Goal: Task Accomplishment & Management: Use online tool/utility

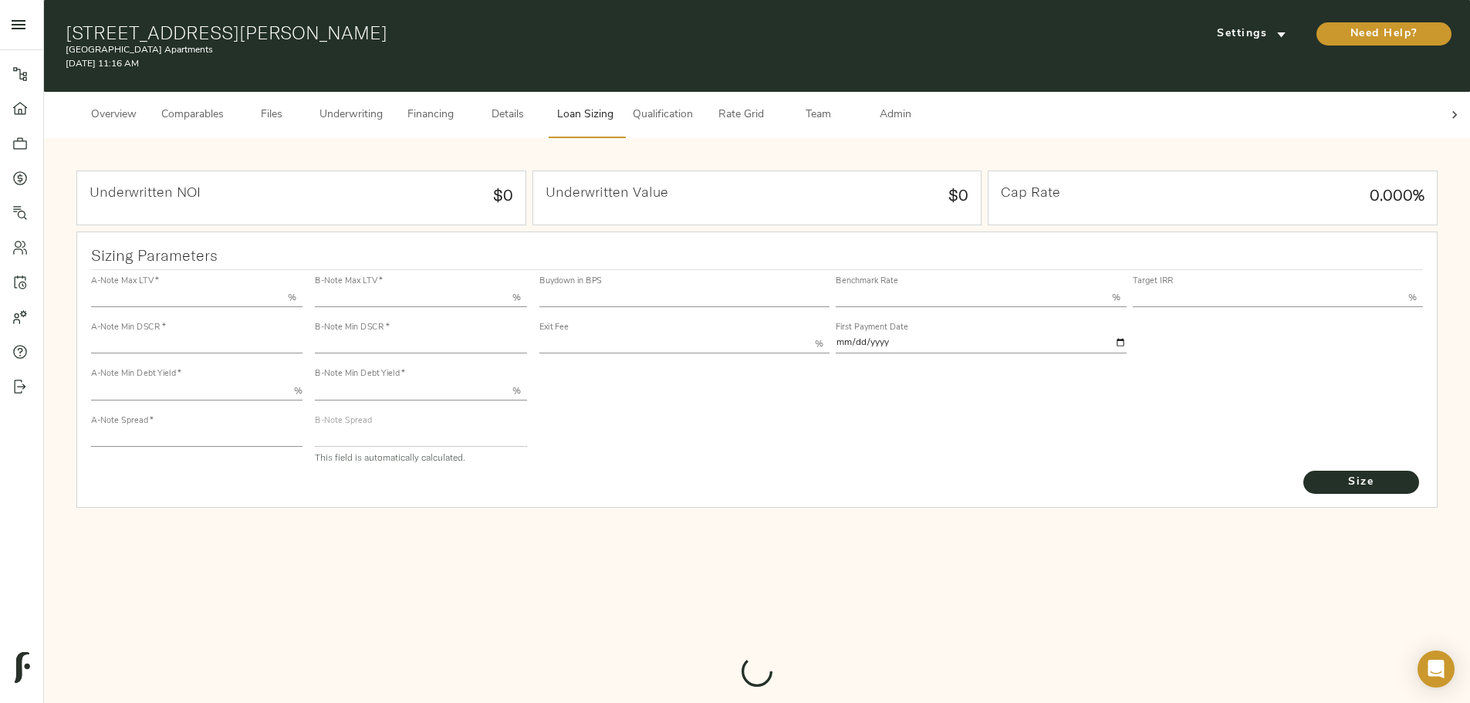
type input "55.000"
type input "1.4"
type input "10.00"
type input "220"
type input "80.000"
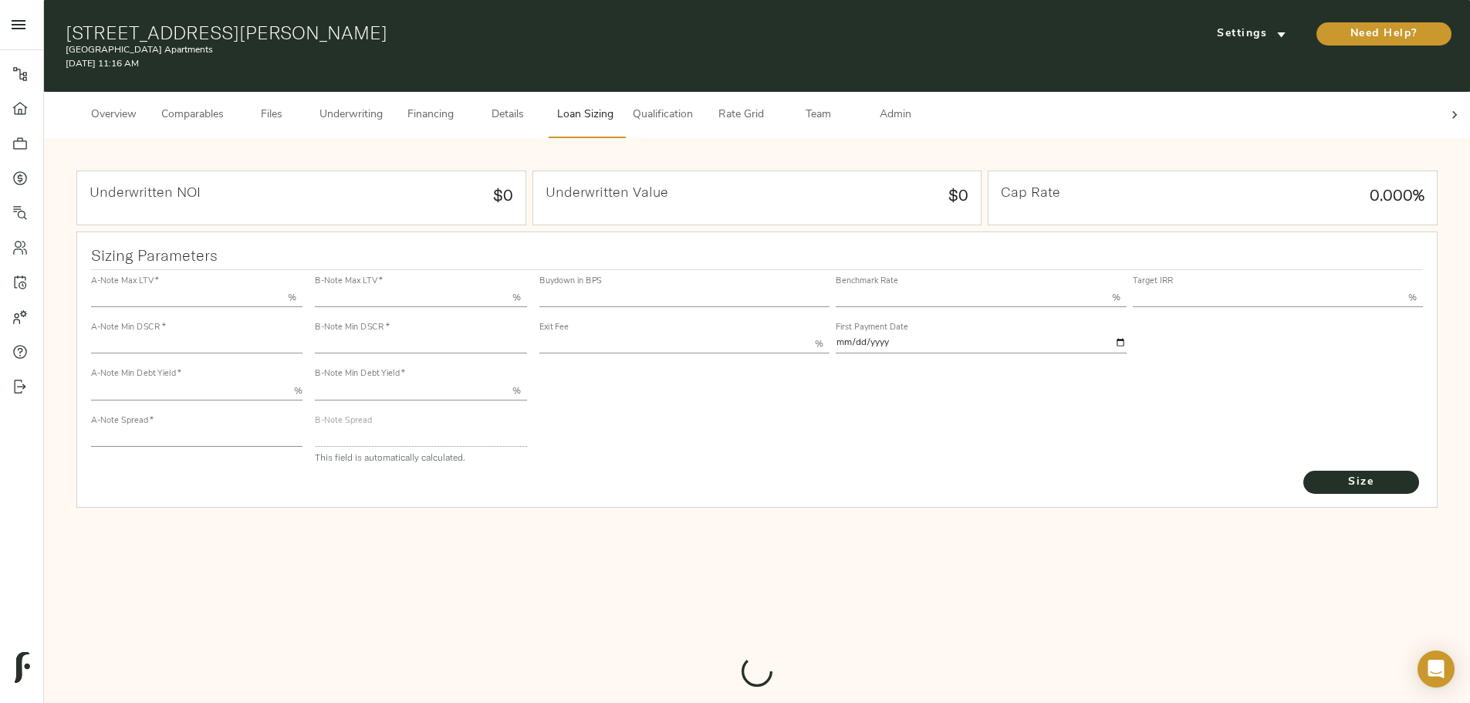
type input "1"
type input "2.00"
type input "736.169135855623"
type input "15"
type input "3.76"
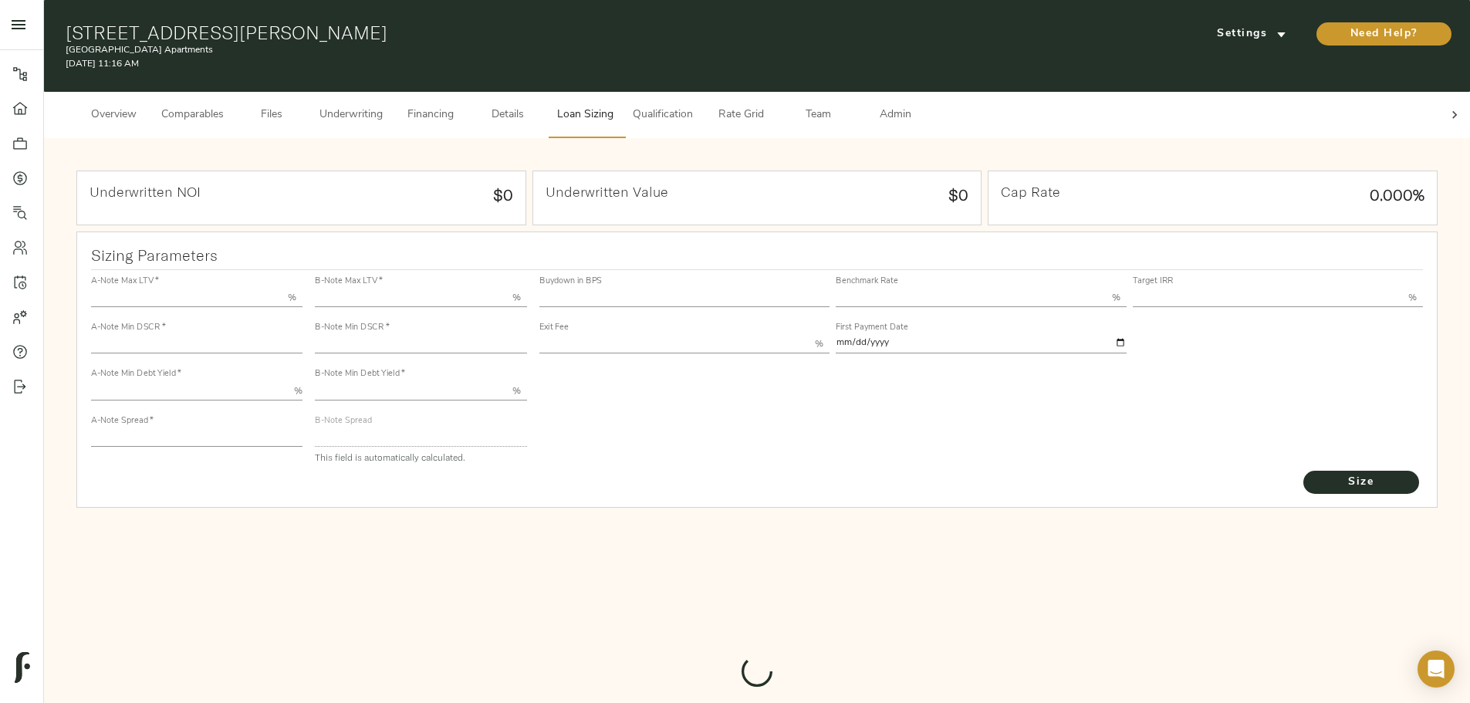
type input "13.00"
type input "1.00"
type input "[DATE]"
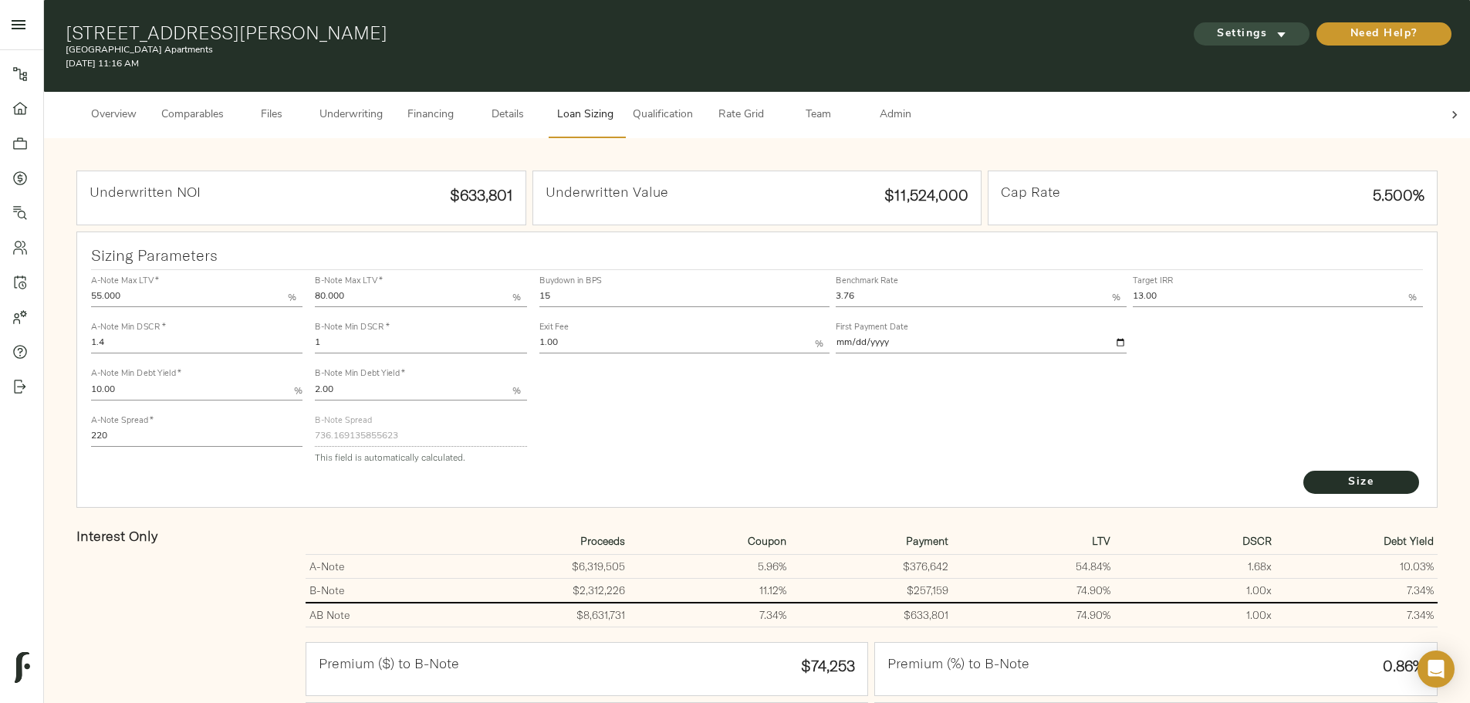
click at [1209, 25] on span "Settings" at bounding box center [1251, 34] width 85 height 19
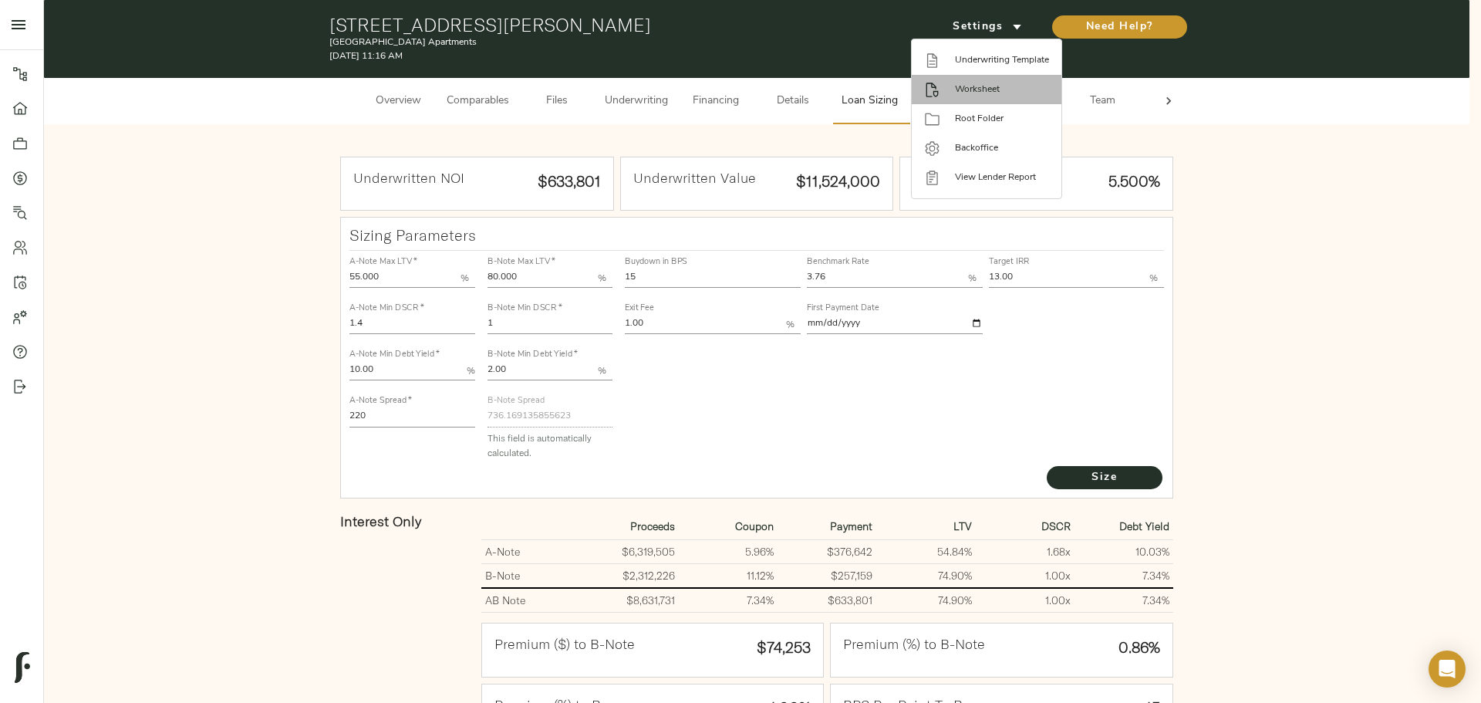
click at [991, 84] on span "Worksheet" at bounding box center [1002, 90] width 94 height 14
click at [1001, 53] on span "Underwriting Template" at bounding box center [1002, 60] width 94 height 14
click at [709, 229] on div at bounding box center [740, 351] width 1481 height 703
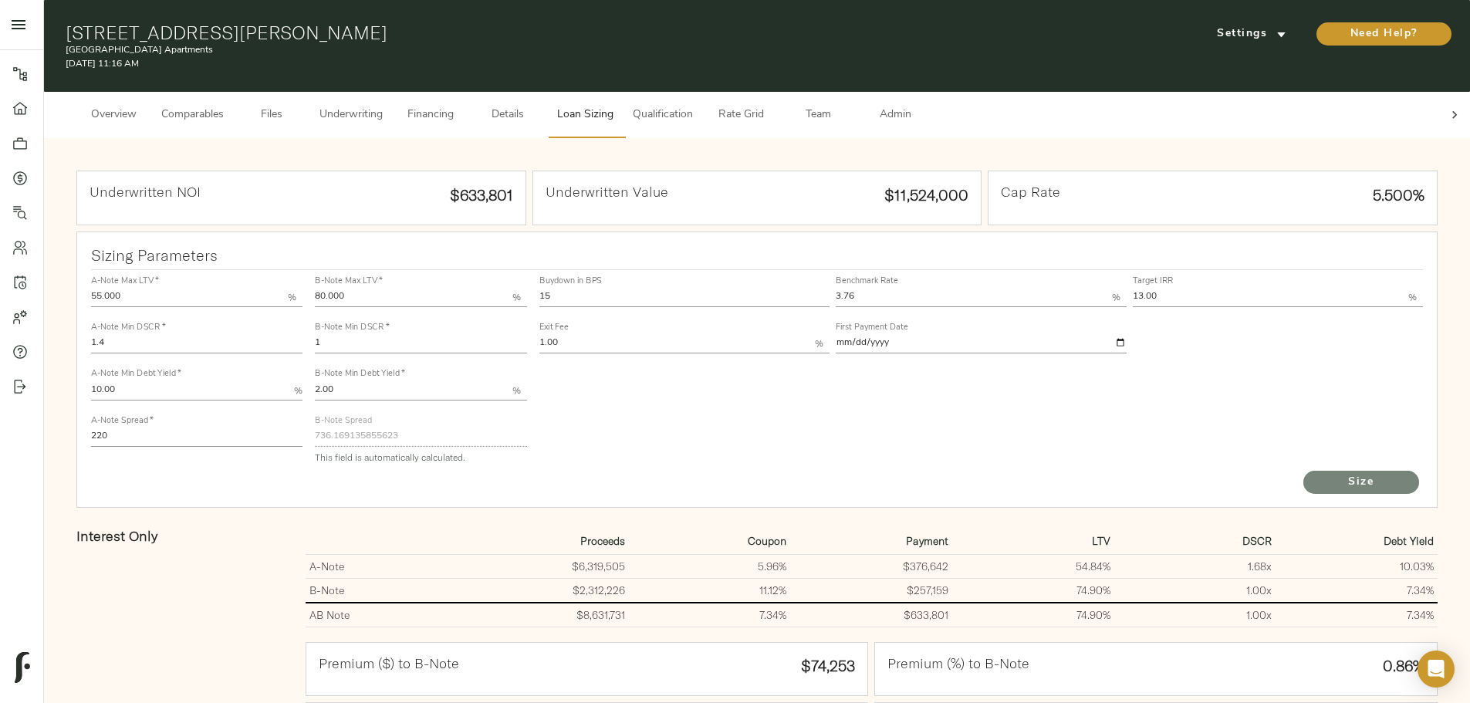
click at [1303, 474] on button "Size" at bounding box center [1361, 482] width 116 height 23
click at [532, 264] on div "B-Note Max LTV   * 80.000 % B-Note Min DSCR   * 1 B-Note Min Debt Yield   * 2.0…" at bounding box center [421, 369] width 224 height 211
click at [511, 335] on input "1" at bounding box center [420, 344] width 211 height 19
type input "1.035"
click at [147, 346] on div "Underwritten NOI $633,801 Underwritten Value $11,524,000 Cap Rate 5.500% Sizing…" at bounding box center [756, 645] width 1395 height 983
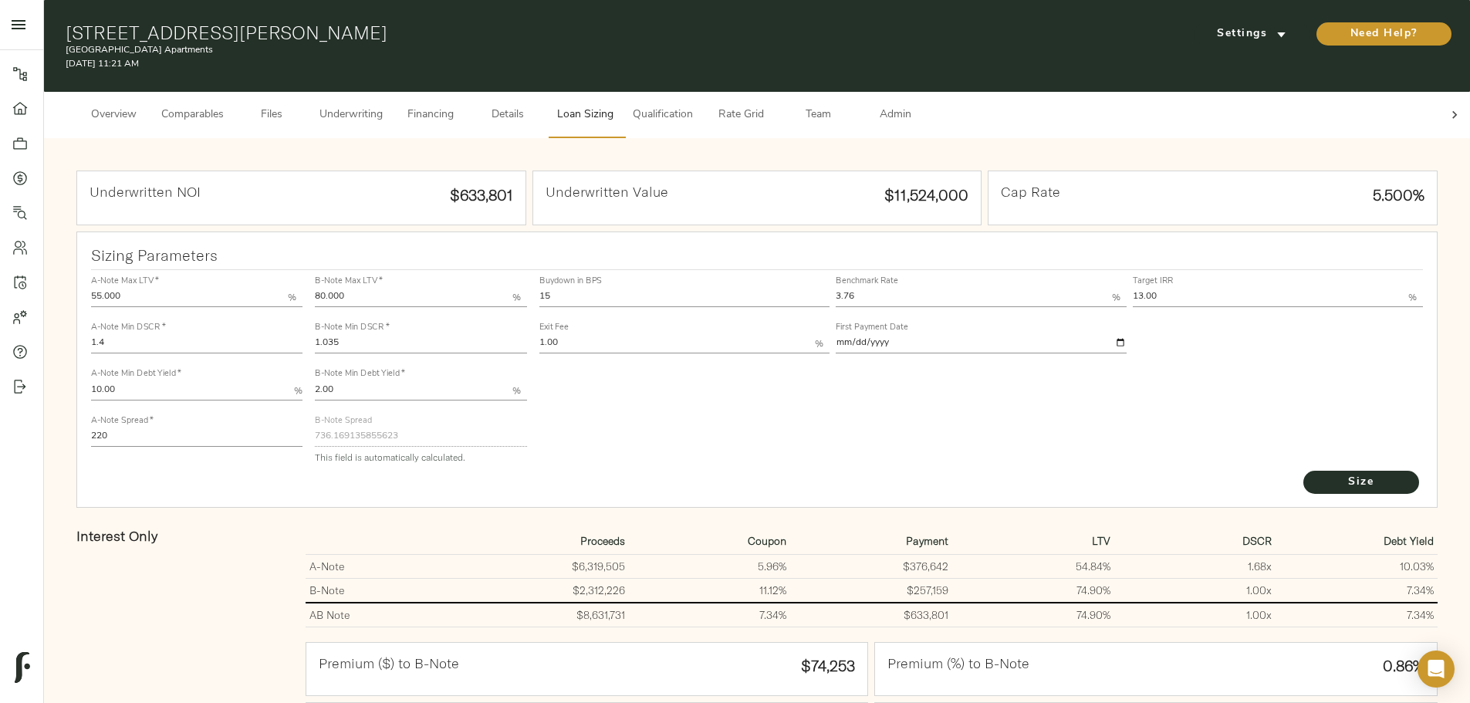
click at [767, 385] on div "Buydown in BPS 15 Benchmark Rate 3.76 % Target IRR 13.00 % Exit Fee 1.00 % Firs…" at bounding box center [981, 369] width 897 height 211
click at [816, 231] on div "Sizing Parameters A-Note Max LTV   * 55.000 % A-Note Min DSCR   * 1.4 A-Note Mi…" at bounding box center [756, 369] width 1361 height 276
click at [750, 408] on div "Buydown in BPS 15 Benchmark Rate 3.76 % Target IRR 13.00 % Exit Fee 1.00 % Firs…" at bounding box center [981, 369] width 897 height 211
click at [731, 424] on div "Buydown in BPS 15 Benchmark Rate 3.76 % Target IRR 13.00 % Exit Fee 1.00 % Firs…" at bounding box center [981, 369] width 897 height 211
drag, startPoint x: 666, startPoint y: 284, endPoint x: 592, endPoint y: 283, distance: 74.1
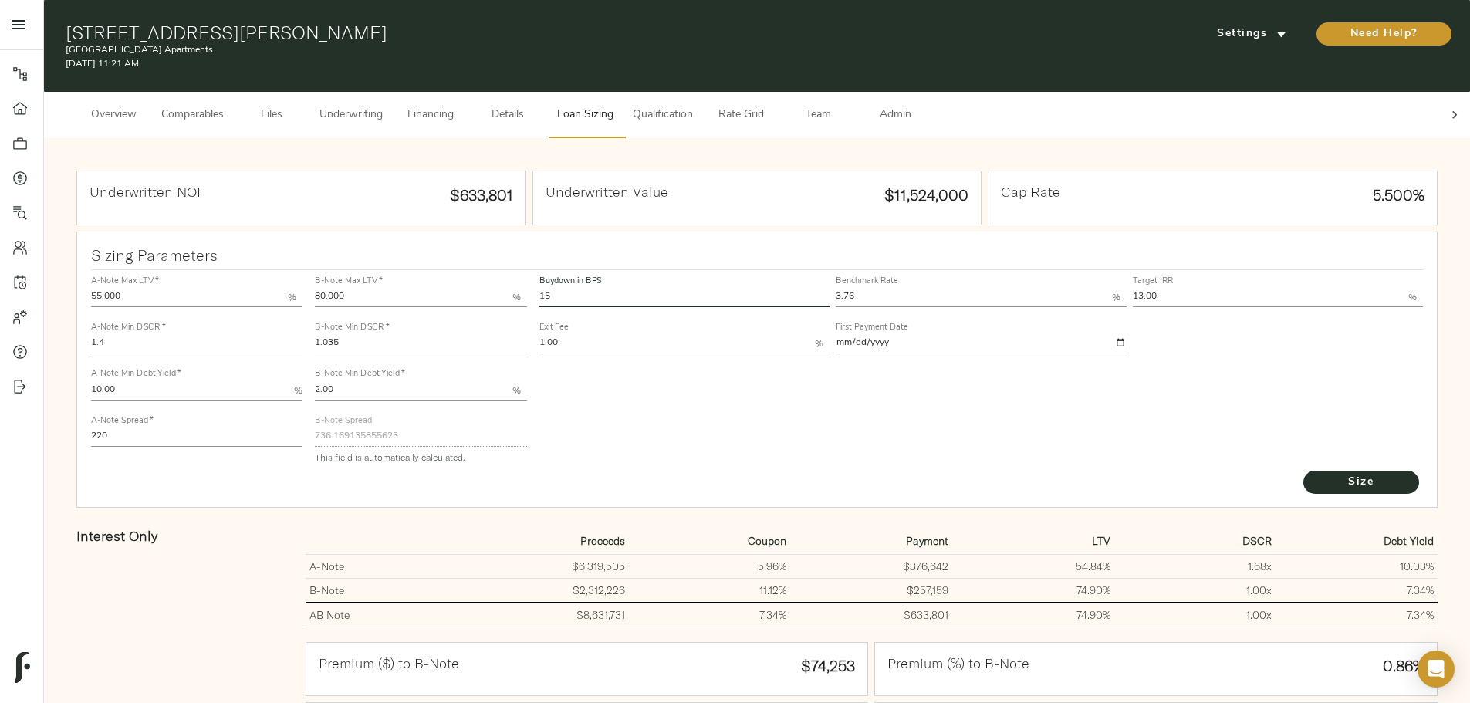
click at [592, 283] on div "A-Note Max LTV   * 55.000 % A-Note Min DSCR   * 1.4 A-Note Min Debt Yield   * 1…" at bounding box center [757, 369] width 1345 height 211
click at [713, 425] on div "Buydown in BPS 15 Benchmark Rate 3.76 % Target IRR 13.00 % Exit Fee 1.00 % Firs…" at bounding box center [981, 369] width 897 height 211
drag, startPoint x: 683, startPoint y: 279, endPoint x: 579, endPoint y: 279, distance: 103.4
click at [593, 271] on div "A-Note Max LTV   * 55.000 % A-Note Min DSCR   * 1.4 A-Note Min Debt Yield   * 1…" at bounding box center [757, 369] width 1345 height 211
type input "0"
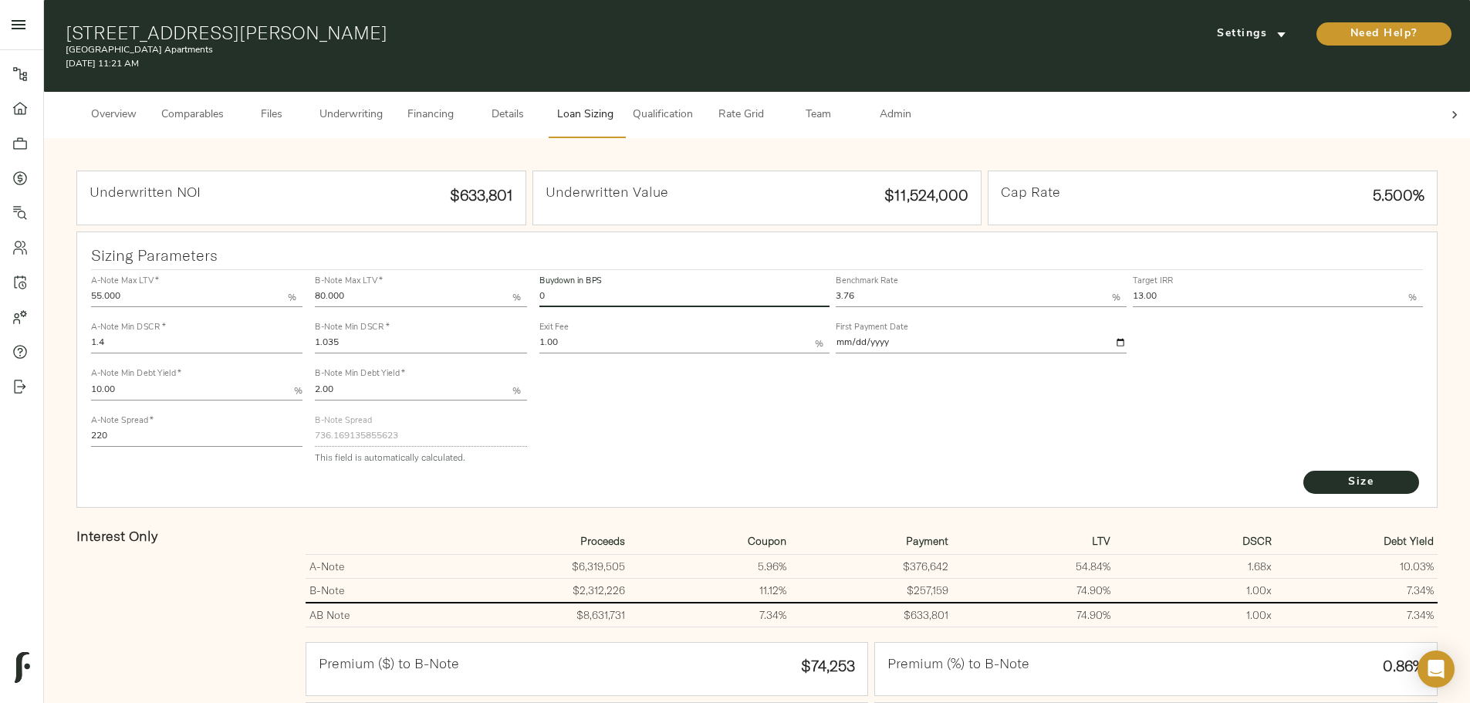
click at [1303, 471] on button "Size" at bounding box center [1361, 482] width 116 height 23
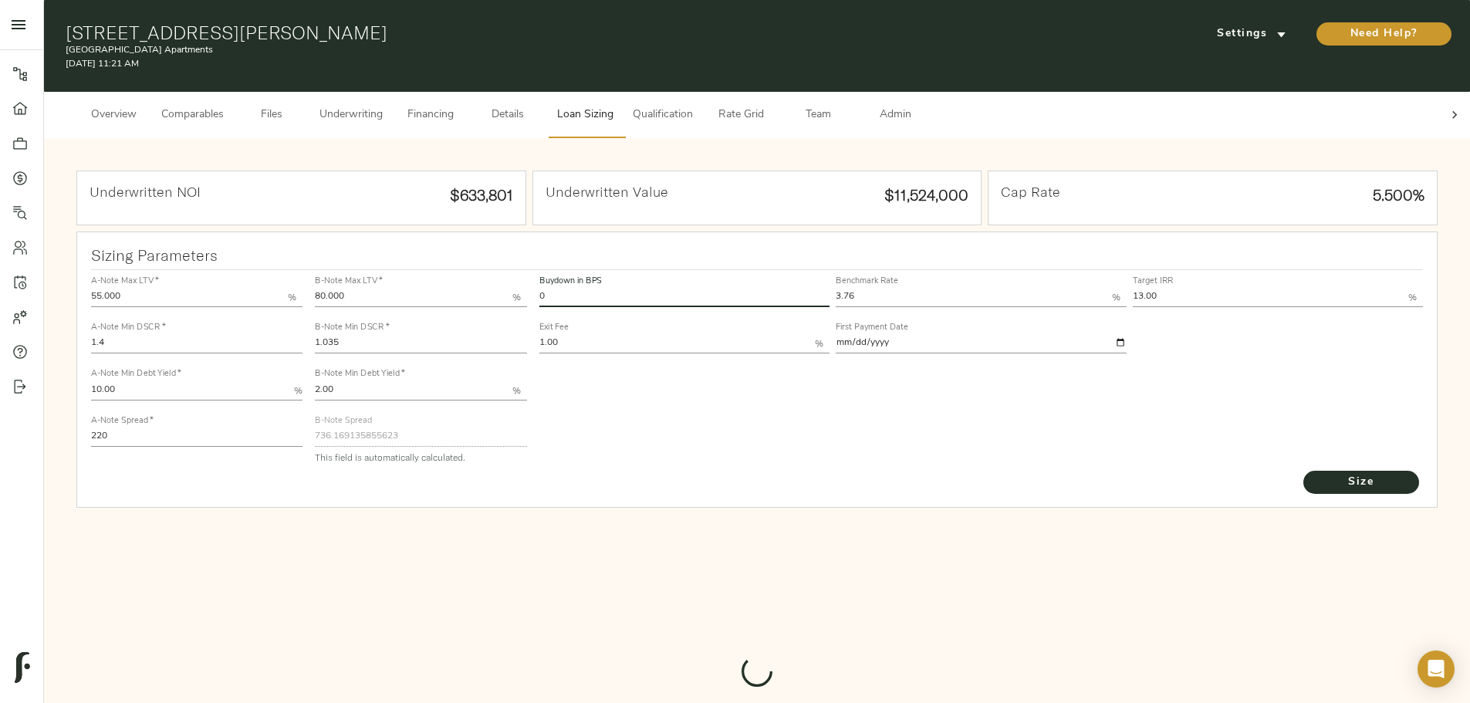
type input "820"
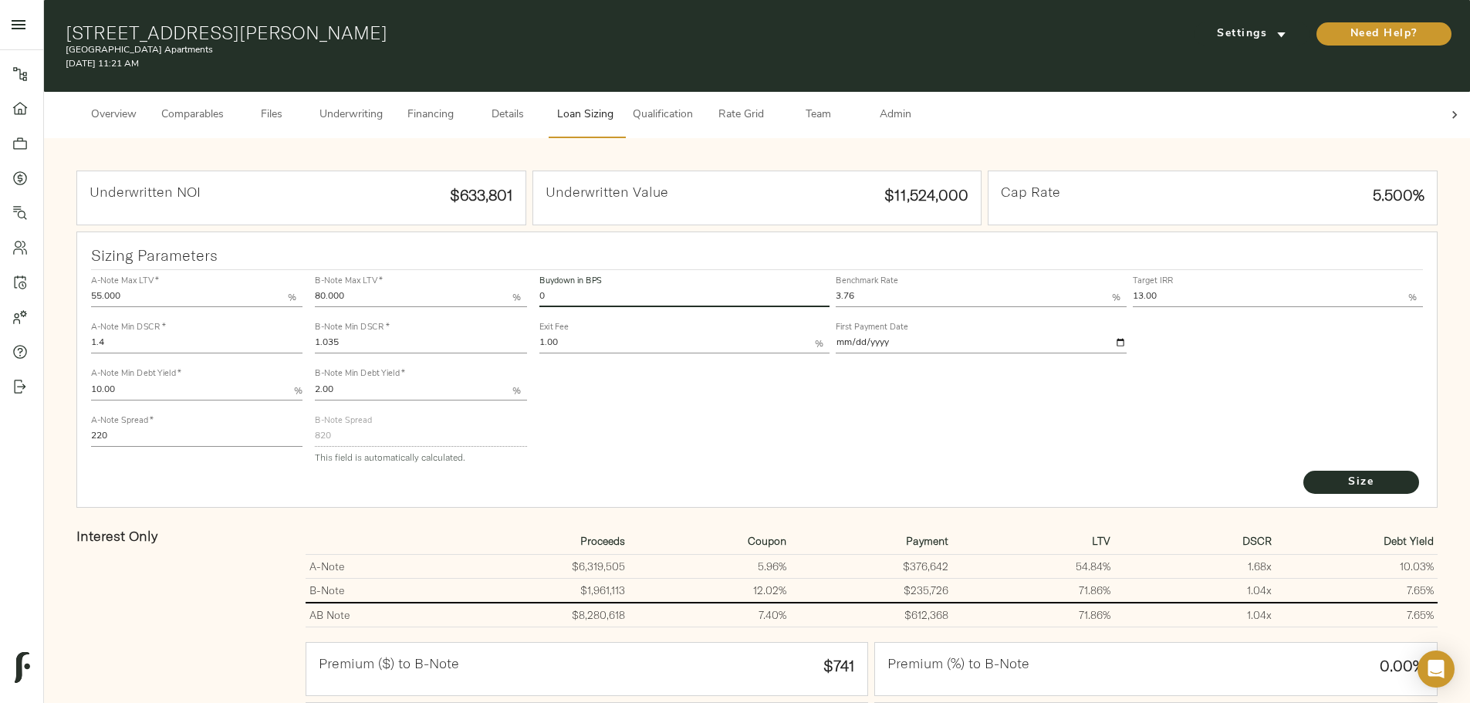
drag, startPoint x: 661, startPoint y: 274, endPoint x: 577, endPoint y: 275, distance: 84.1
click at [577, 275] on div "A-Note Max LTV   * 55.000 % A-Note Min DSCR   * 1.4 A-Note Min Debt Yield   * 1…" at bounding box center [757, 369] width 1345 height 211
click at [808, 417] on div "Buydown in BPS 0 Benchmark Rate 3.76 % Target IRR 13.00 % Exit Fee 1.00 % First…" at bounding box center [981, 369] width 897 height 211
drag, startPoint x: 1174, startPoint y: 555, endPoint x: 1053, endPoint y: 555, distance: 120.4
click at [1053, 555] on tr "A-Note $6,319,505 5.96% $376,642 54.84% 1.68 x 10.03%" at bounding box center [872, 567] width 1132 height 24
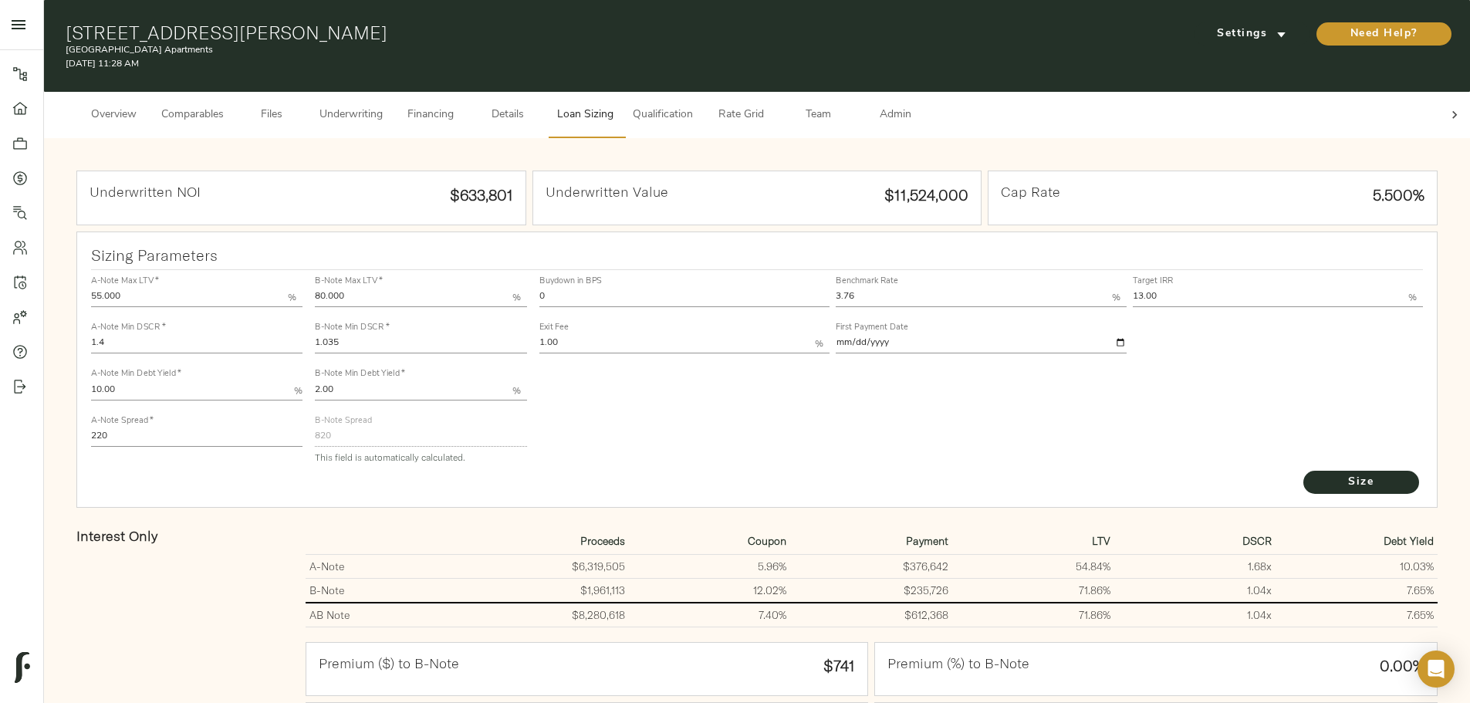
drag, startPoint x: 1030, startPoint y: 554, endPoint x: 1007, endPoint y: 557, distance: 23.4
click at [1114, 555] on td "1.68 x" at bounding box center [1195, 567] width 162 height 24
click at [655, 437] on div "Buydown in BPS 0 Benchmark Rate 3.76 % Target IRR 13.00 % Exit Fee 1.00 % First…" at bounding box center [981, 369] width 897 height 211
click at [664, 289] on input "0" at bounding box center [684, 298] width 291 height 19
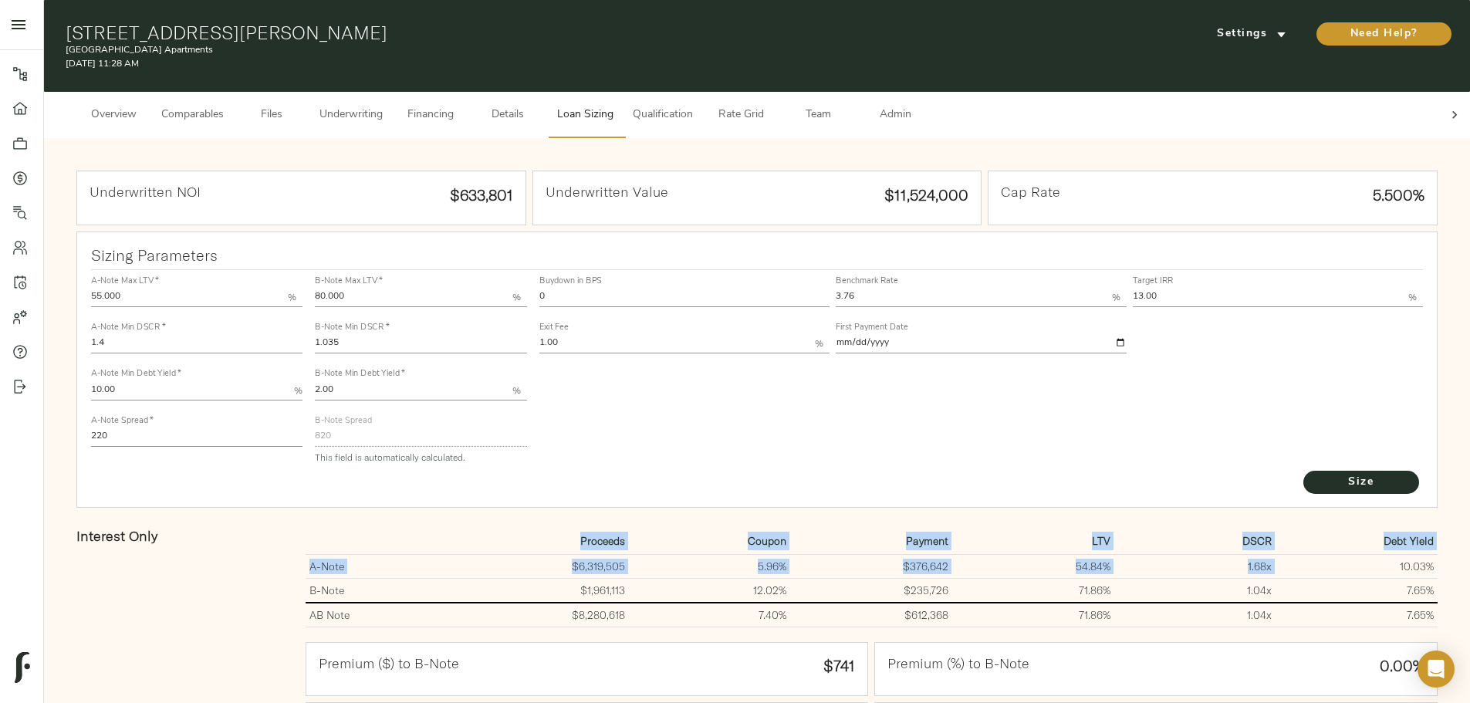
drag, startPoint x: 1137, startPoint y: 554, endPoint x: 1195, endPoint y: 555, distance: 58.6
click at [1195, 555] on div "Underwritten NOI $633,801 Underwritten Value $11,524,000 Cap Rate 5.500% Sizing…" at bounding box center [756, 645] width 1395 height 983
click at [1275, 555] on td "10.03%" at bounding box center [1356, 567] width 162 height 24
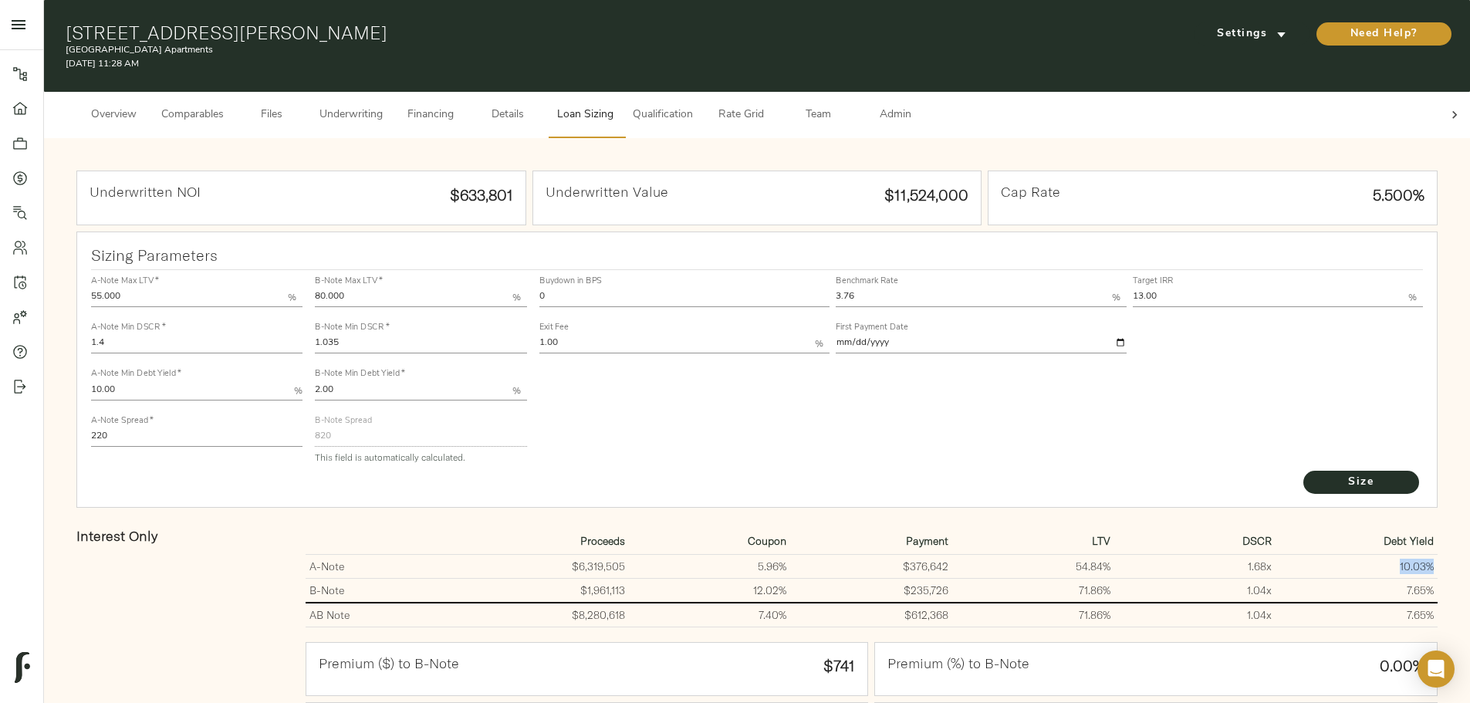
drag, startPoint x: 1172, startPoint y: 555, endPoint x: 1122, endPoint y: 549, distance: 50.5
click at [1275, 555] on td "10.03%" at bounding box center [1356, 567] width 162 height 24
click at [383, 106] on span "Underwriting" at bounding box center [350, 115] width 63 height 19
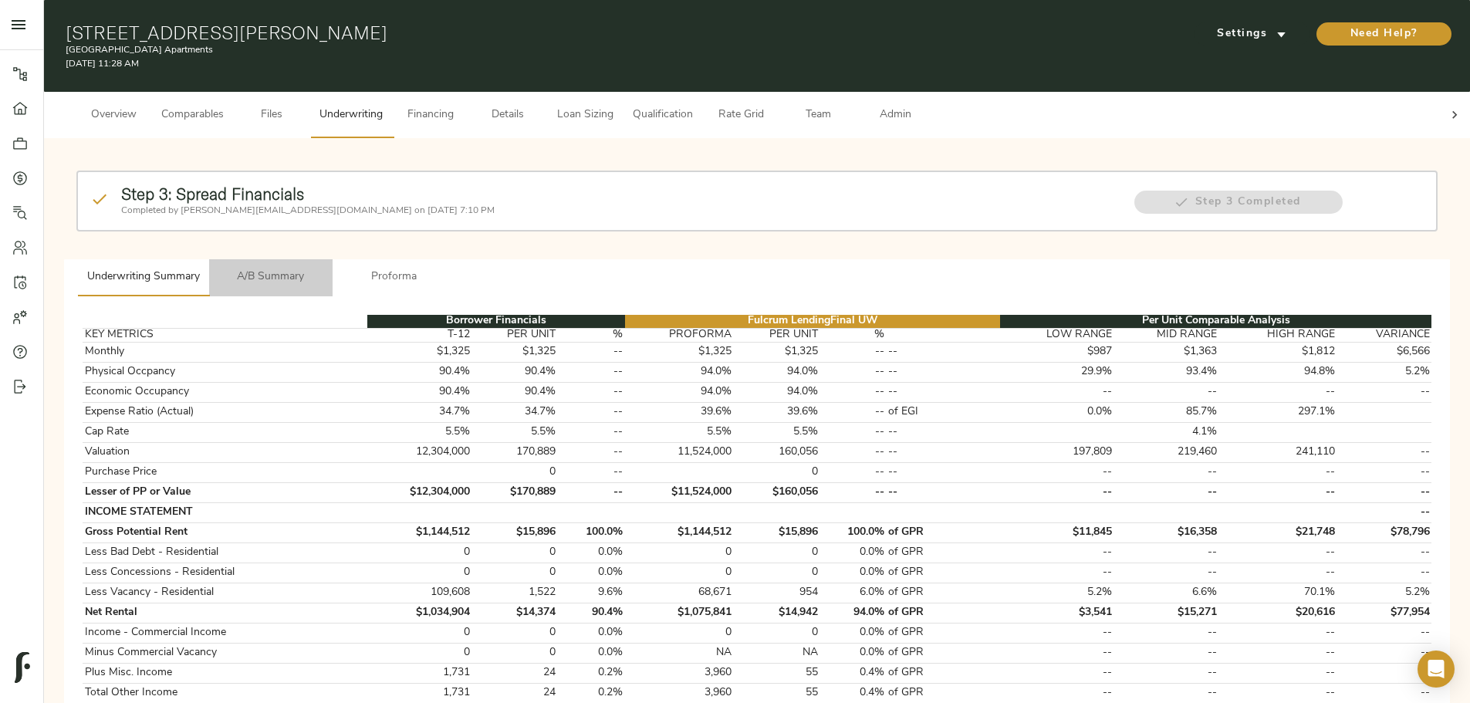
click at [323, 268] on span "A/B Summary" at bounding box center [270, 277] width 105 height 19
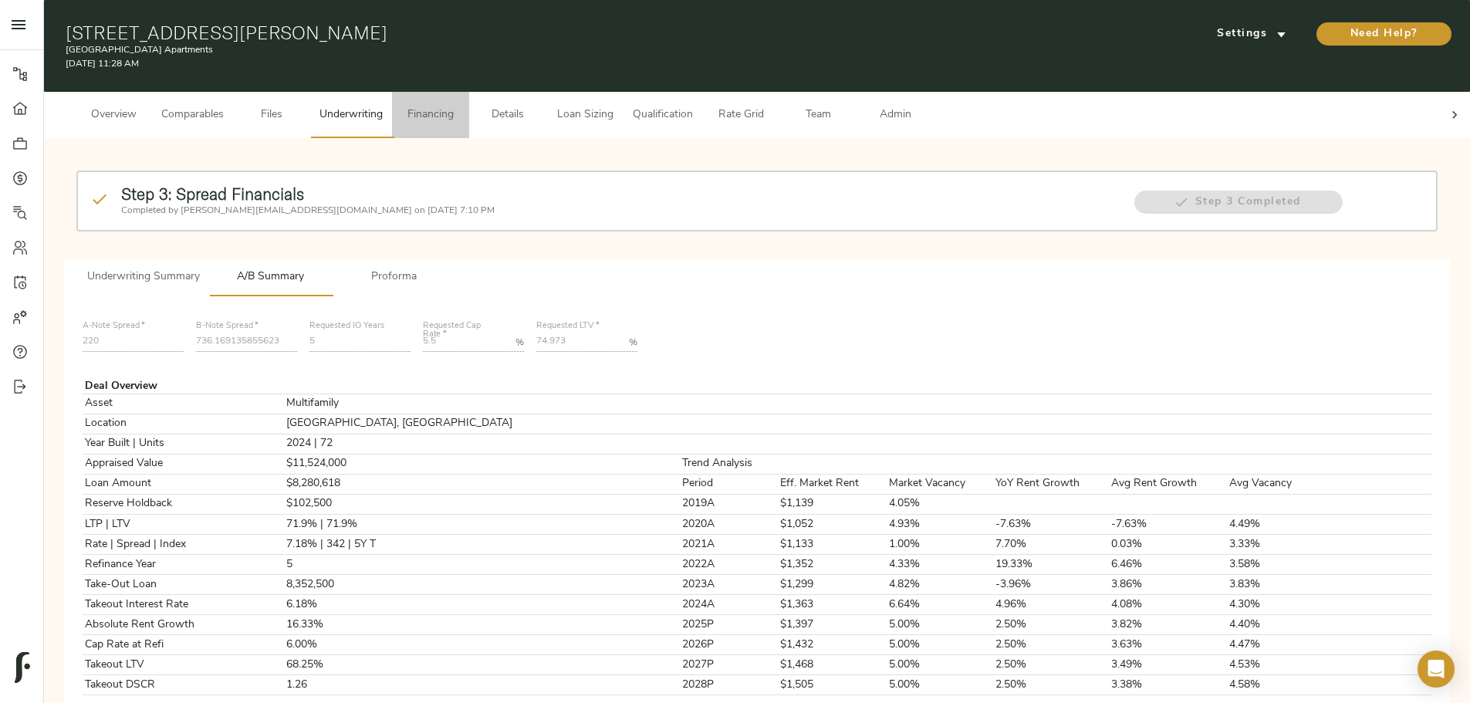
click at [460, 106] on span "Financing" at bounding box center [430, 115] width 59 height 19
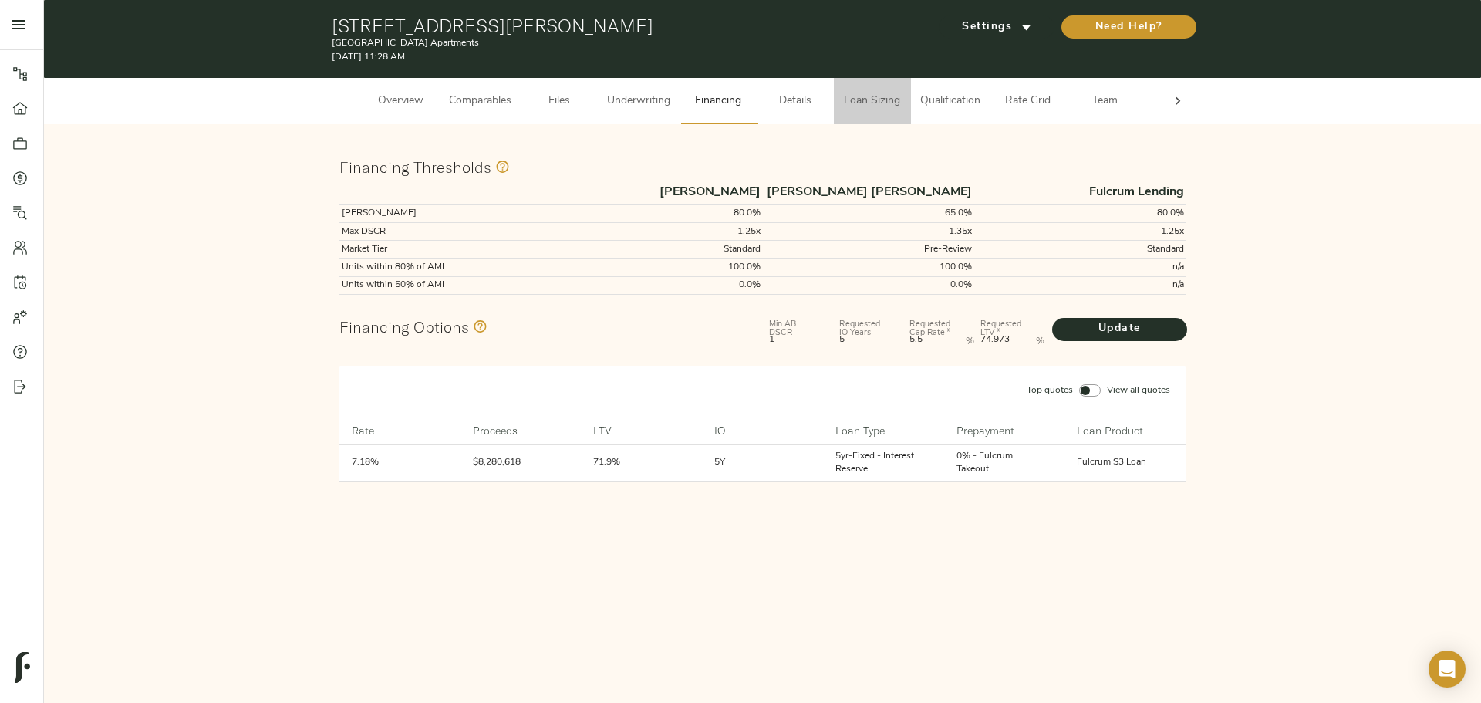
click at [863, 100] on span "Loan Sizing" at bounding box center [872, 101] width 59 height 19
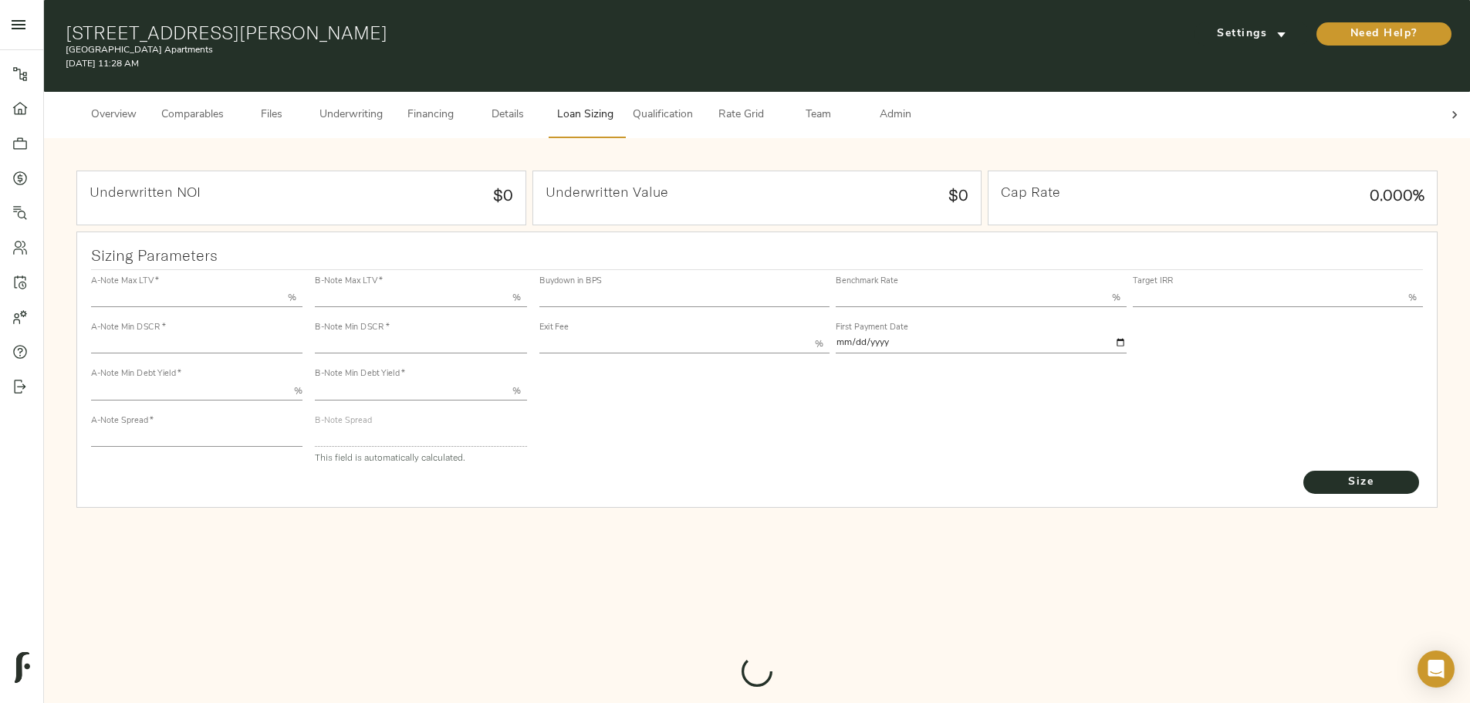
type input "55.000"
type input "1.4"
type input "10.00"
type input "220"
type input "80.000"
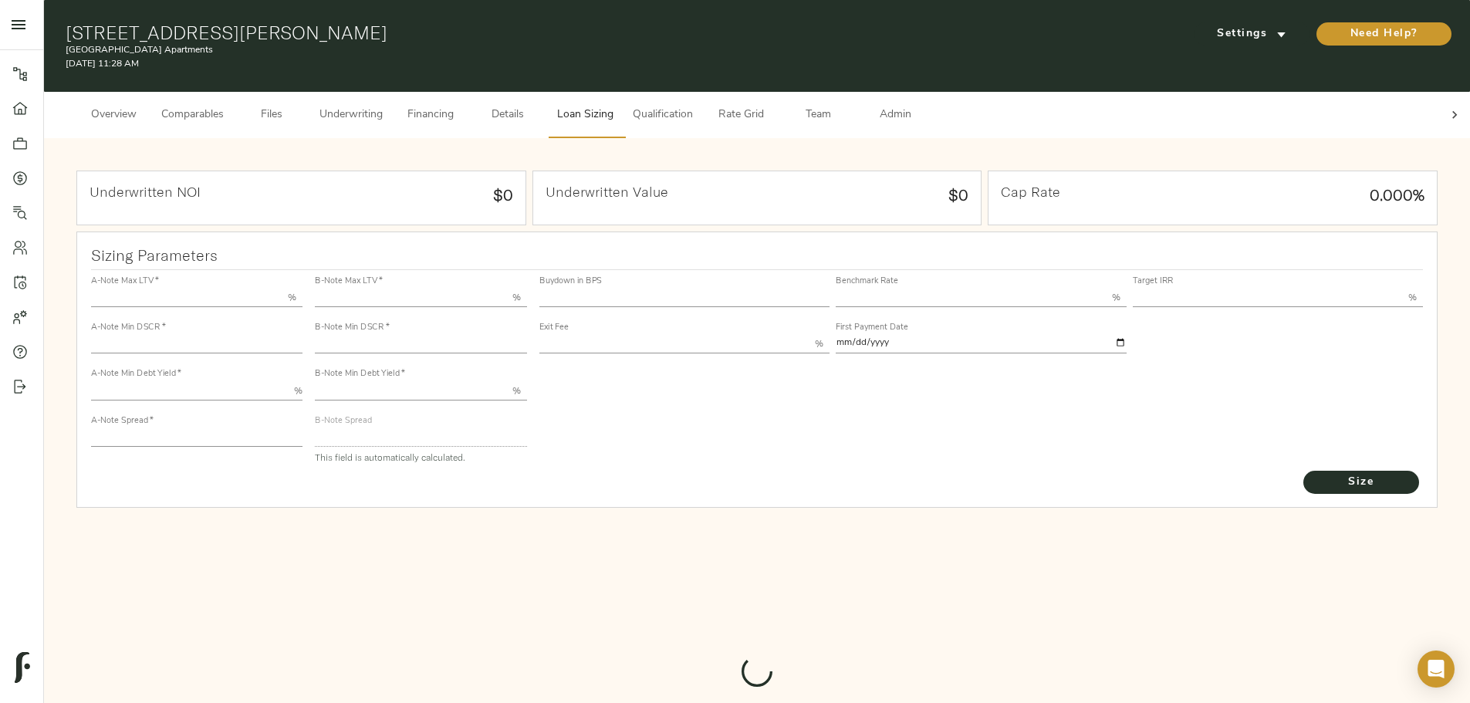
type input "1.035"
type input "2.00"
type input "820"
type input "0"
type input "3.76"
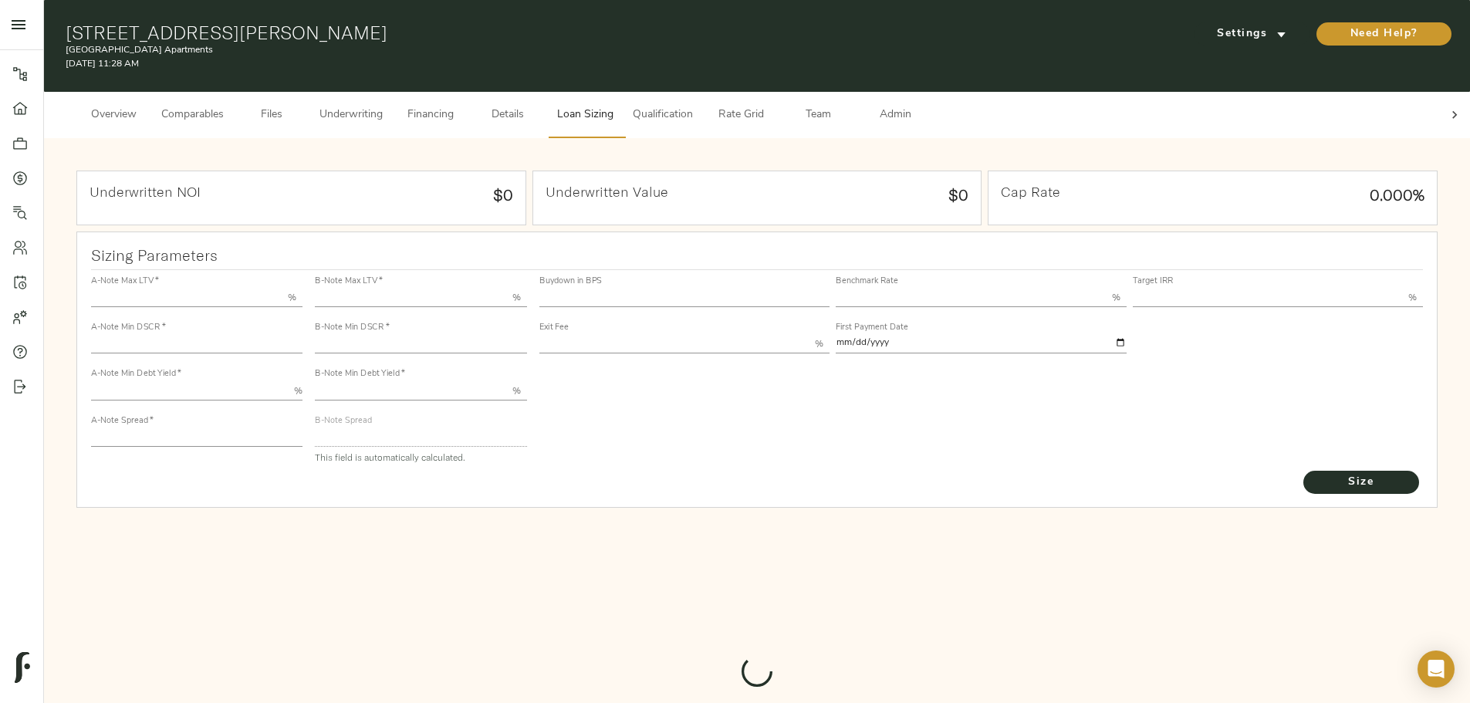
type input "13.00"
type input "1.00"
type input "[DATE]"
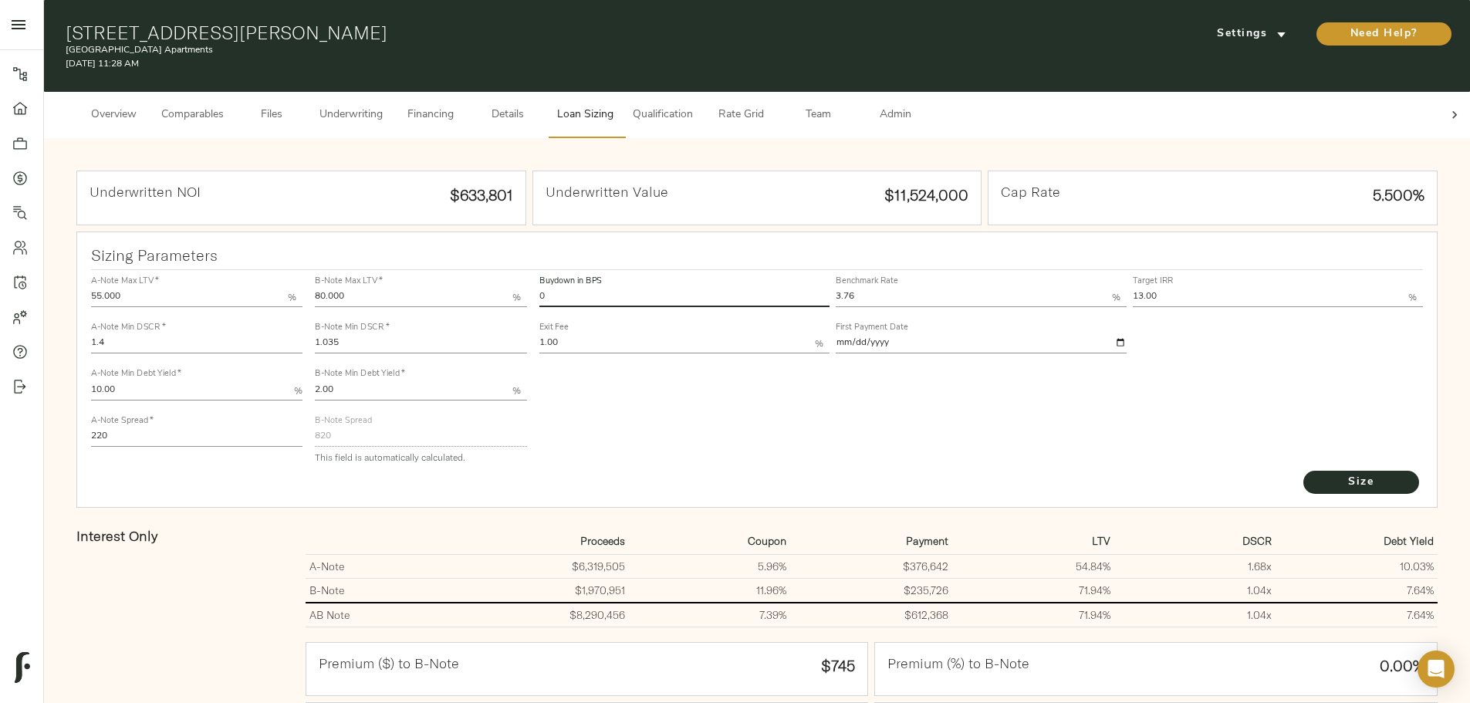
drag, startPoint x: 740, startPoint y: 277, endPoint x: 337, endPoint y: 287, distance: 402.9
click at [339, 280] on div "Sizing Parameters A-Note Max LTV   * 55.000 % A-Note Min DSCR   * 1.4 A-Note Mi…" at bounding box center [756, 675] width 1367 height 895
type input "15"
click at [1303, 471] on button "Size" at bounding box center [1361, 482] width 116 height 23
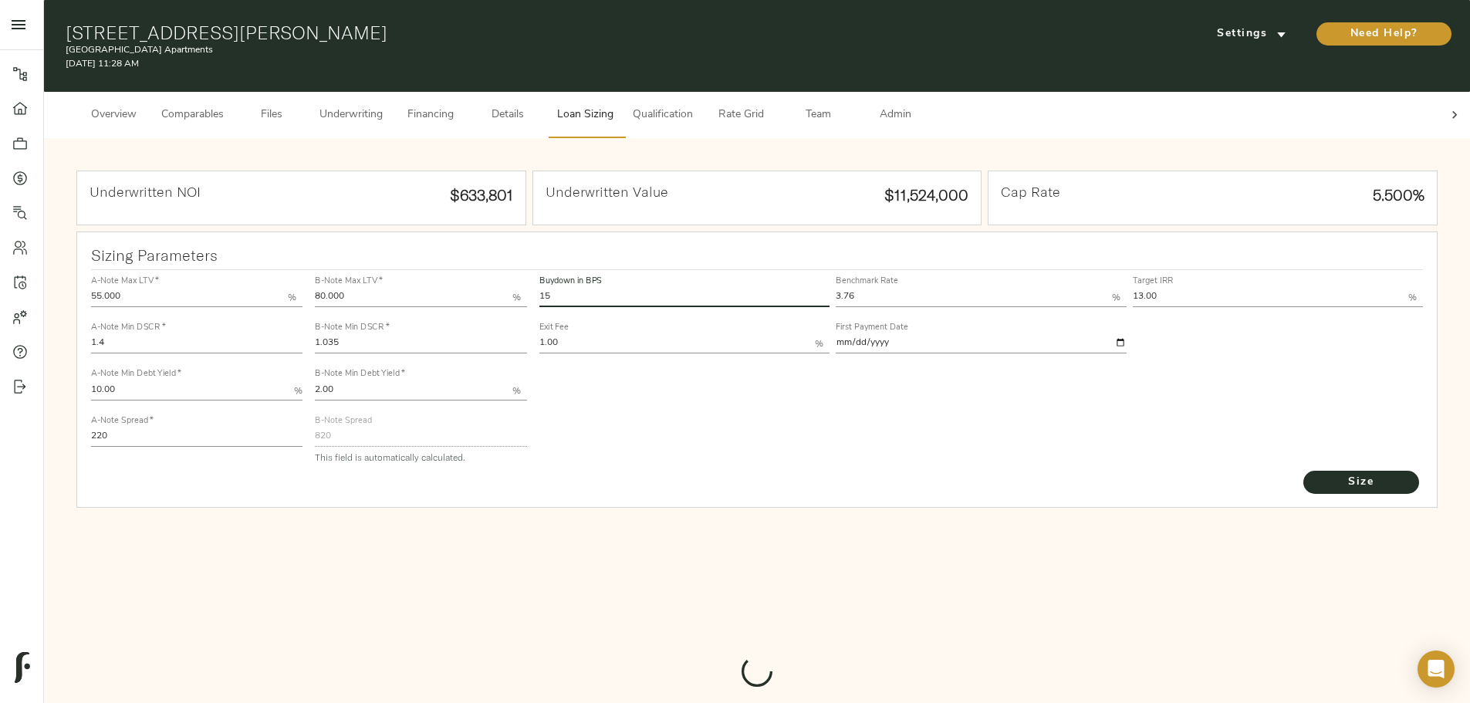
type input "724.0830804919641"
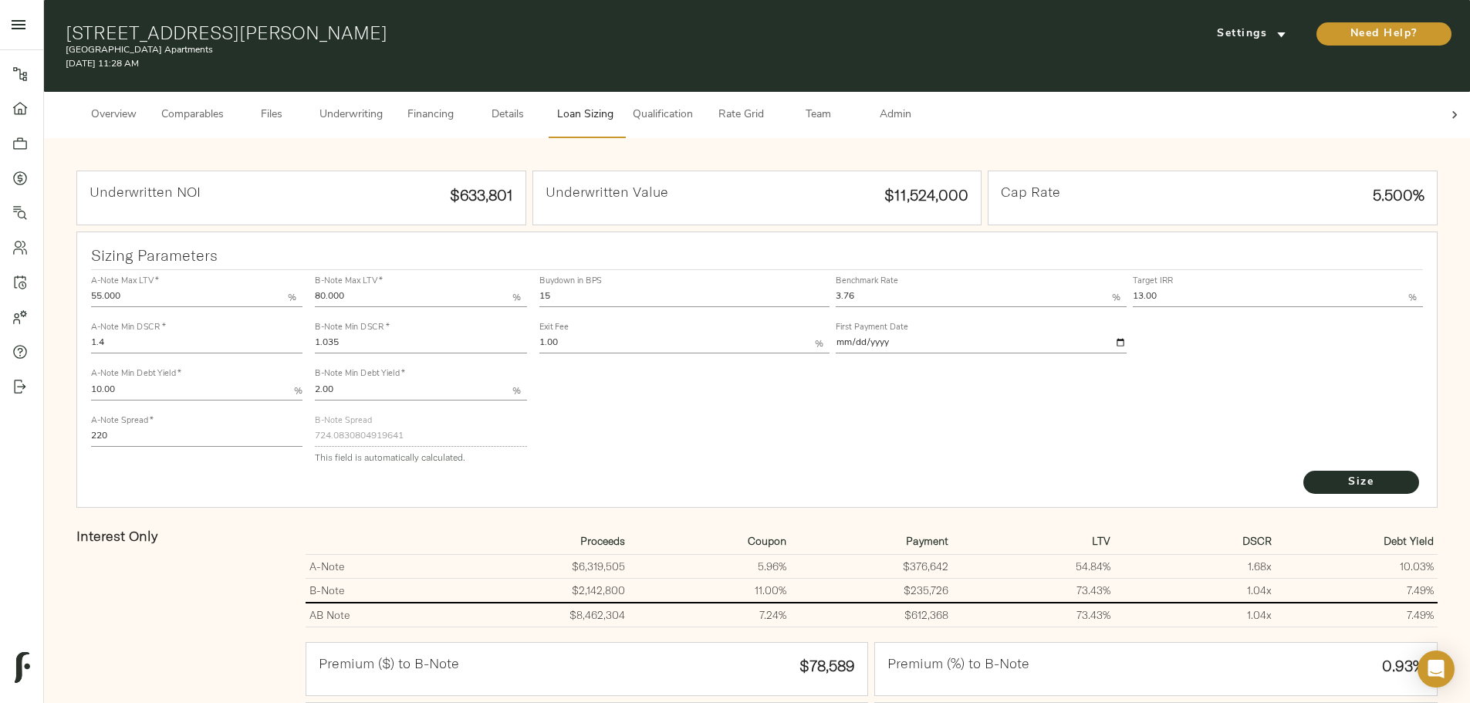
click at [762, 403] on div "Buydown in BPS 15 Benchmark Rate 3.76 % Target IRR 13.00 % Exit Fee 1.00 % Firs…" at bounding box center [981, 369] width 897 height 211
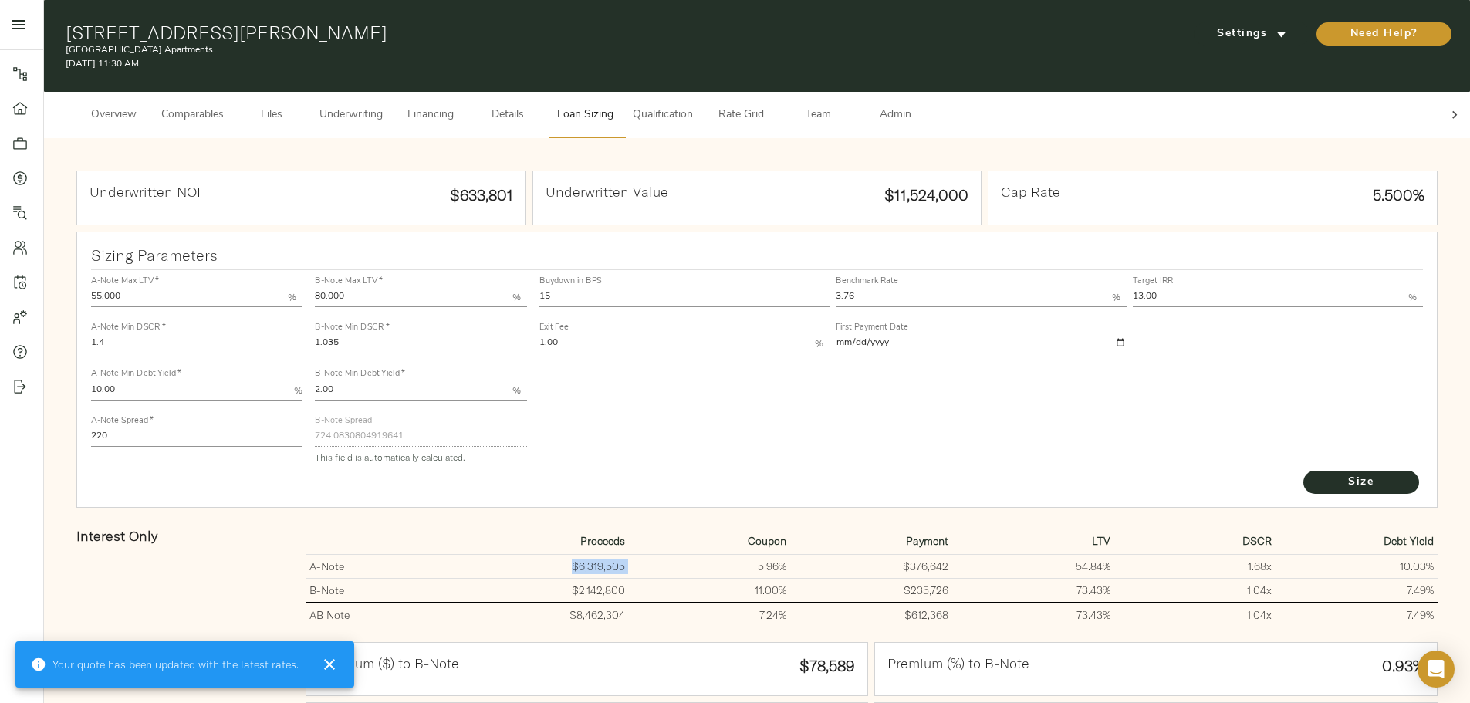
drag, startPoint x: 621, startPoint y: 552, endPoint x: 701, endPoint y: 552, distance: 80.2
click at [701, 555] on tr "A-Note $6,319,505 5.96% $376,642 54.84% 1.68 x 10.03%" at bounding box center [872, 567] width 1132 height 24
copy td "$6,319,505"
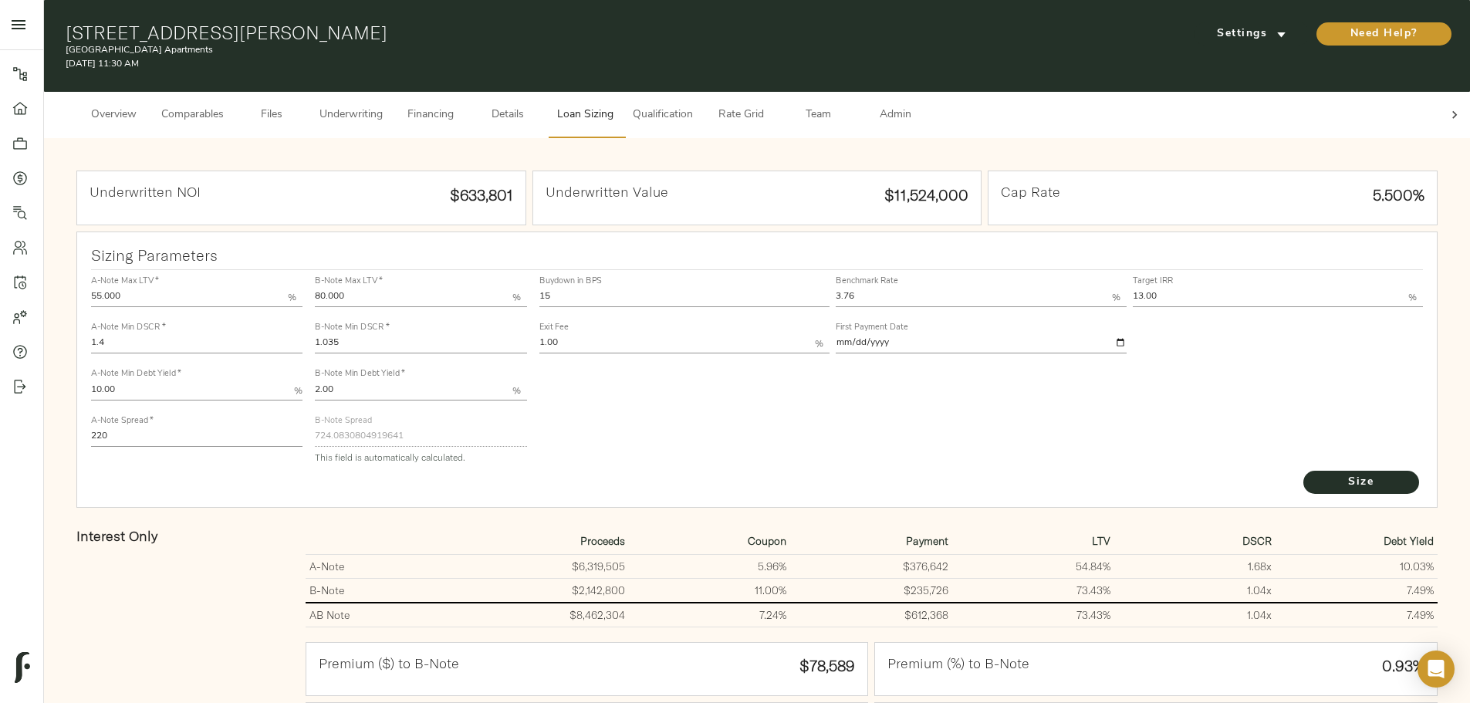
click at [757, 555] on td "5.96%" at bounding box center [710, 567] width 162 height 24
copy td "5.96%"
click at [383, 108] on span "Underwriting" at bounding box center [350, 115] width 63 height 19
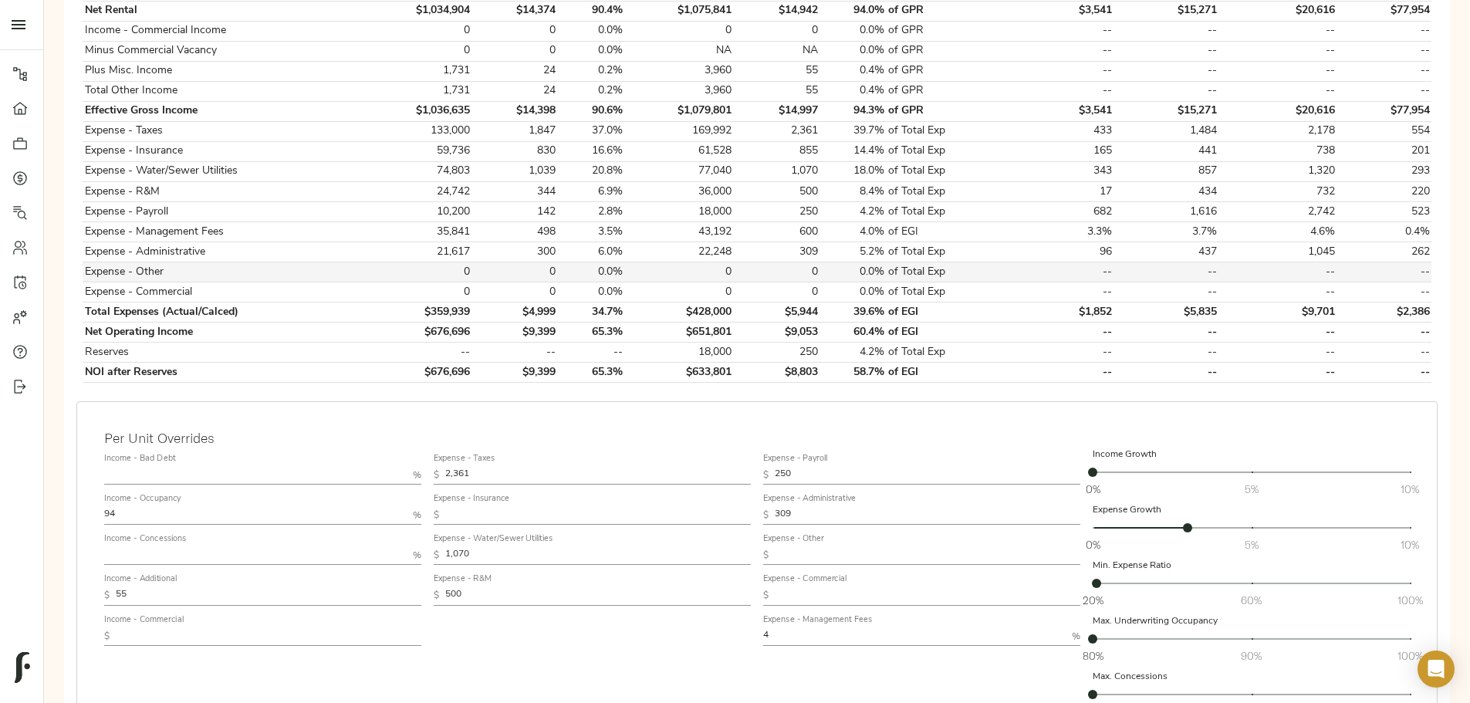
scroll to position [710, 0]
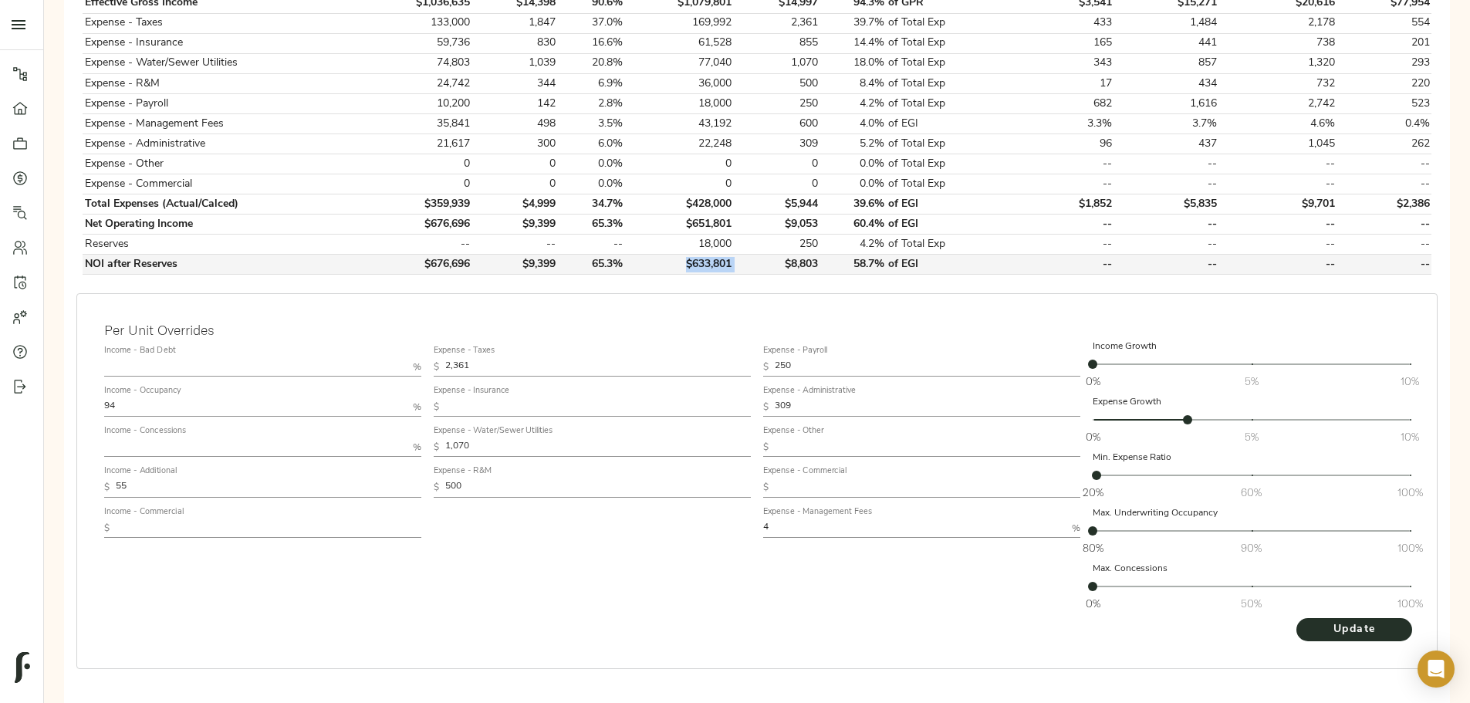
drag, startPoint x: 692, startPoint y: 247, endPoint x: 752, endPoint y: 245, distance: 59.4
click at [752, 255] on tr "NOI after Reserves $676,696 $9,399 65.3% $633,801 $8,803 58.7% of EGI -- -- -- …" at bounding box center [757, 265] width 1349 height 20
copy td "$633,801"
click at [546, 293] on div "Per Unit Overrides Income - Bad Debt % Income - Occupancy 94 % Income - Concess…" at bounding box center [756, 481] width 1361 height 376
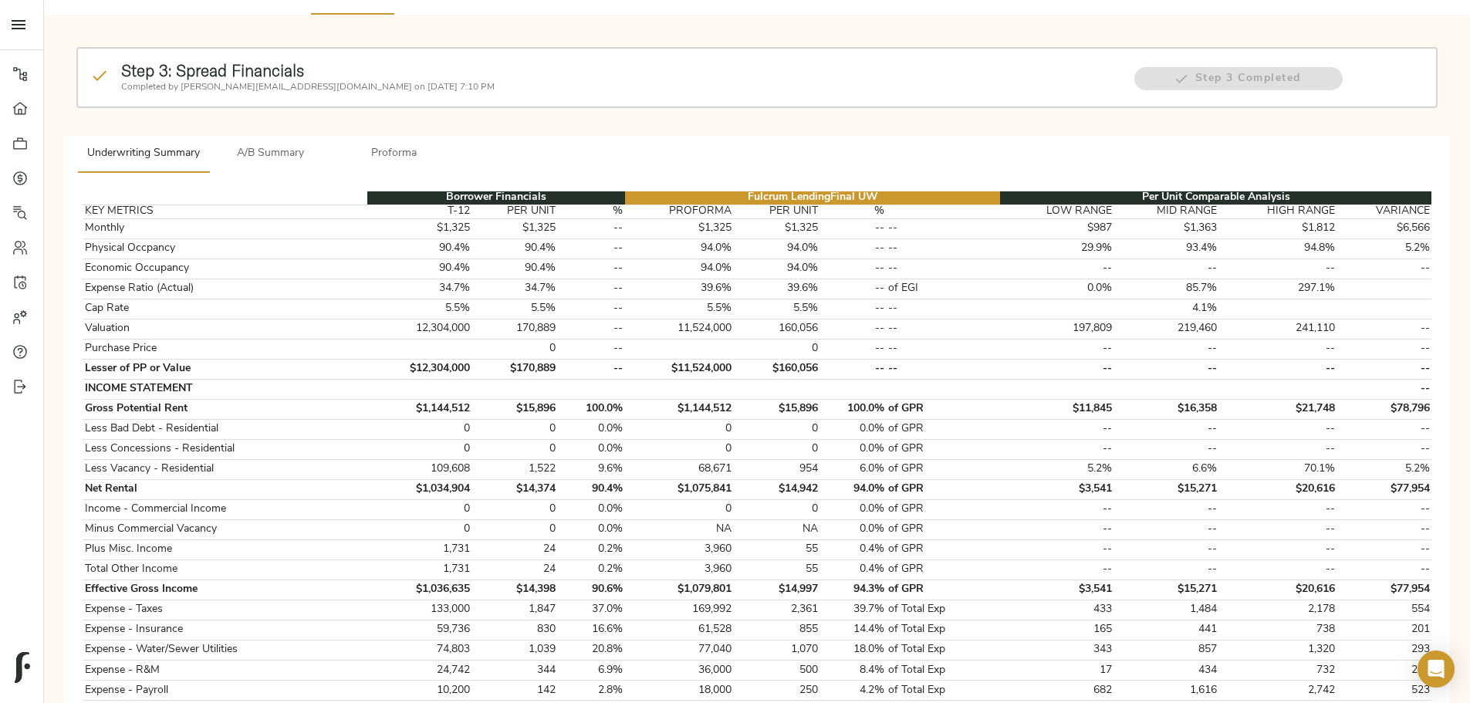
scroll to position [0, 0]
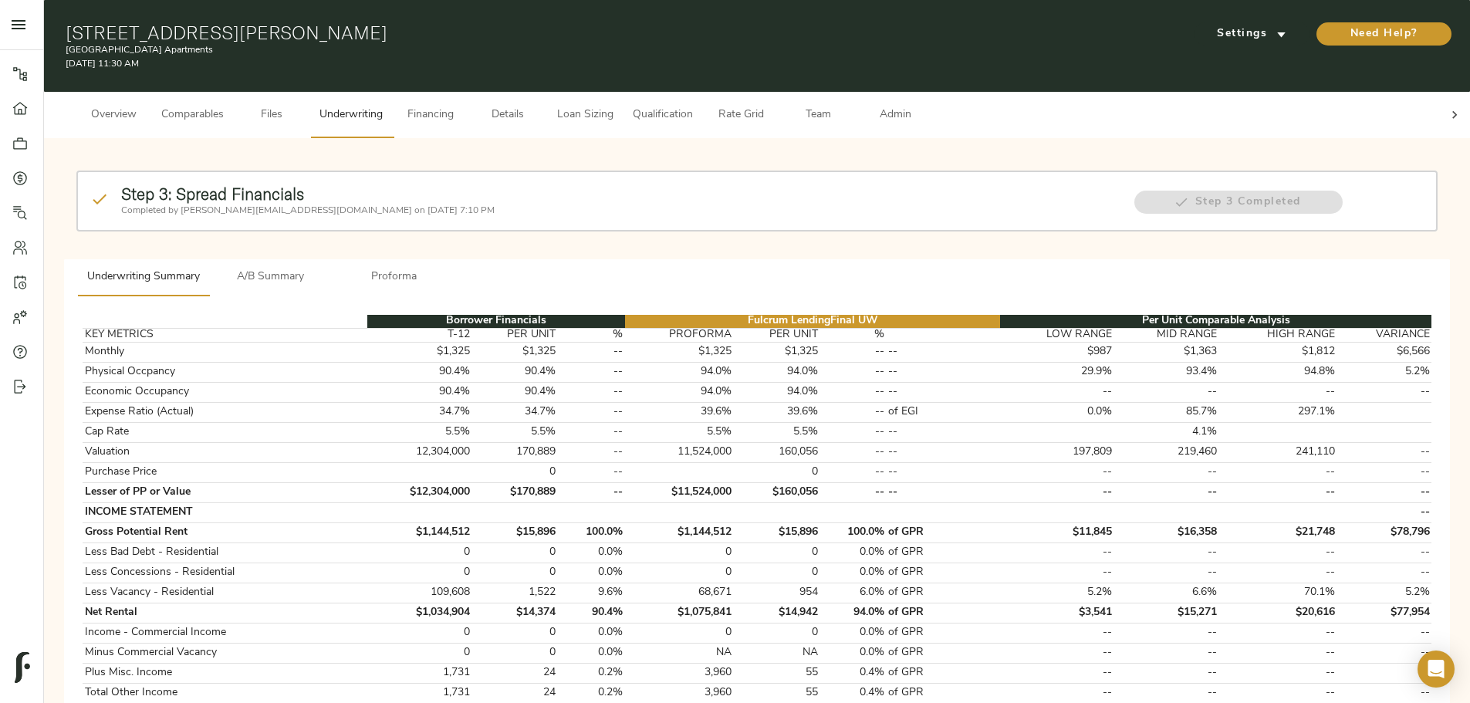
click at [460, 106] on span "Financing" at bounding box center [430, 115] width 59 height 19
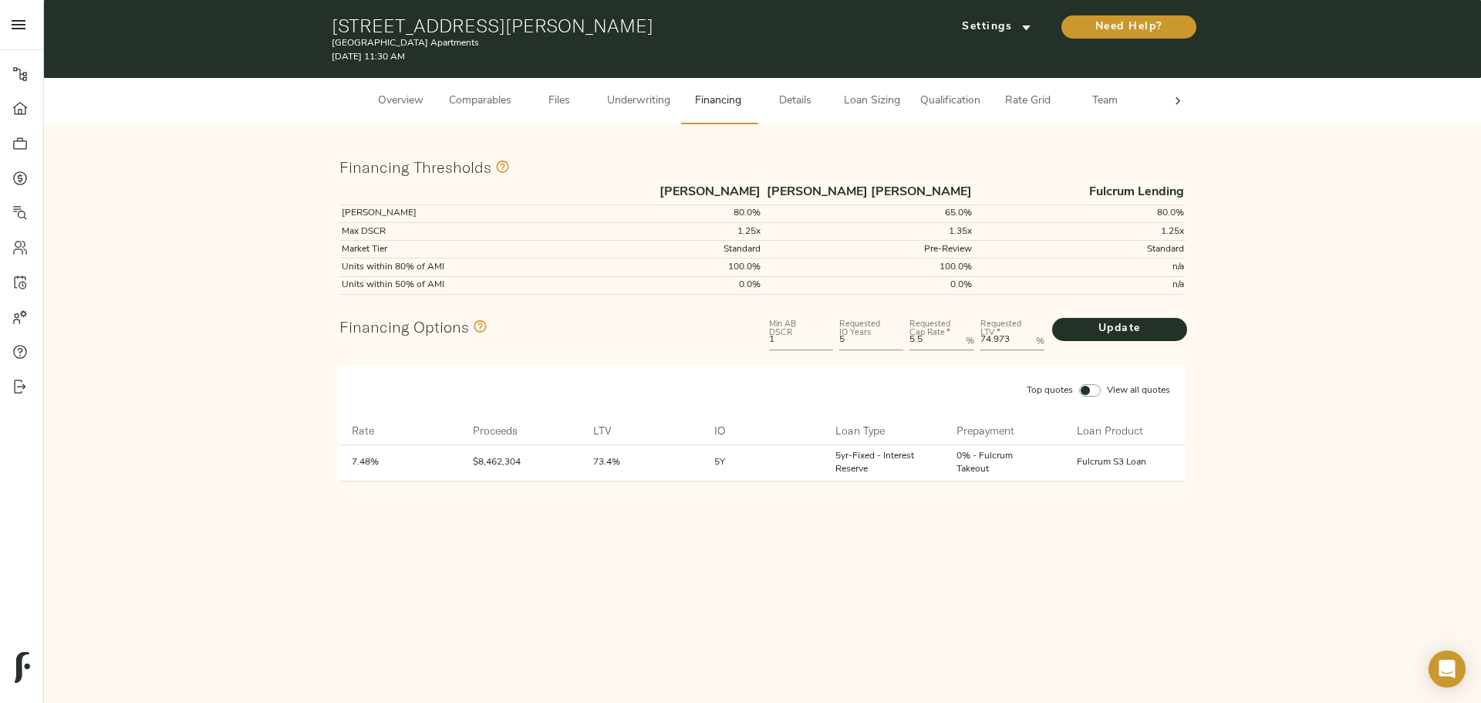
click at [822, 99] on span "Details" at bounding box center [795, 101] width 59 height 19
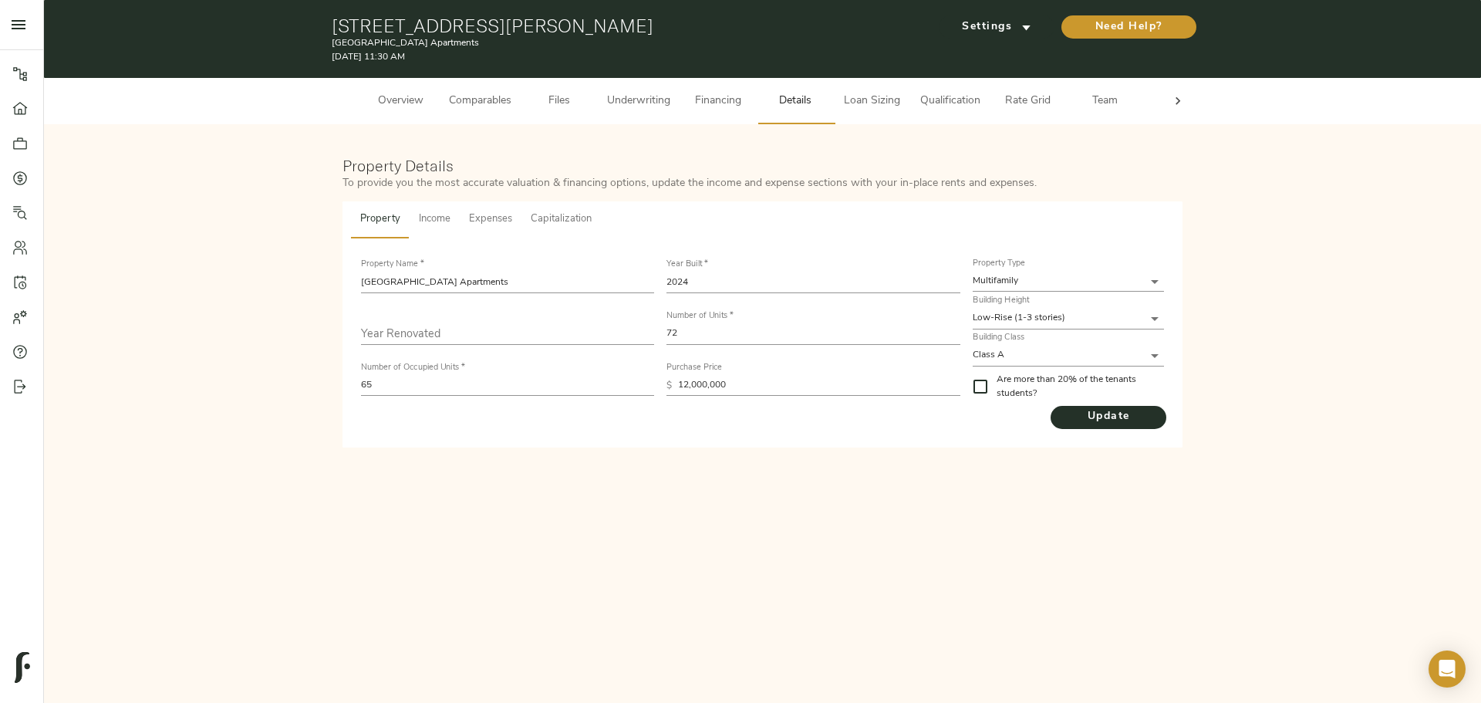
click at [871, 95] on span "Loan Sizing" at bounding box center [872, 101] width 59 height 19
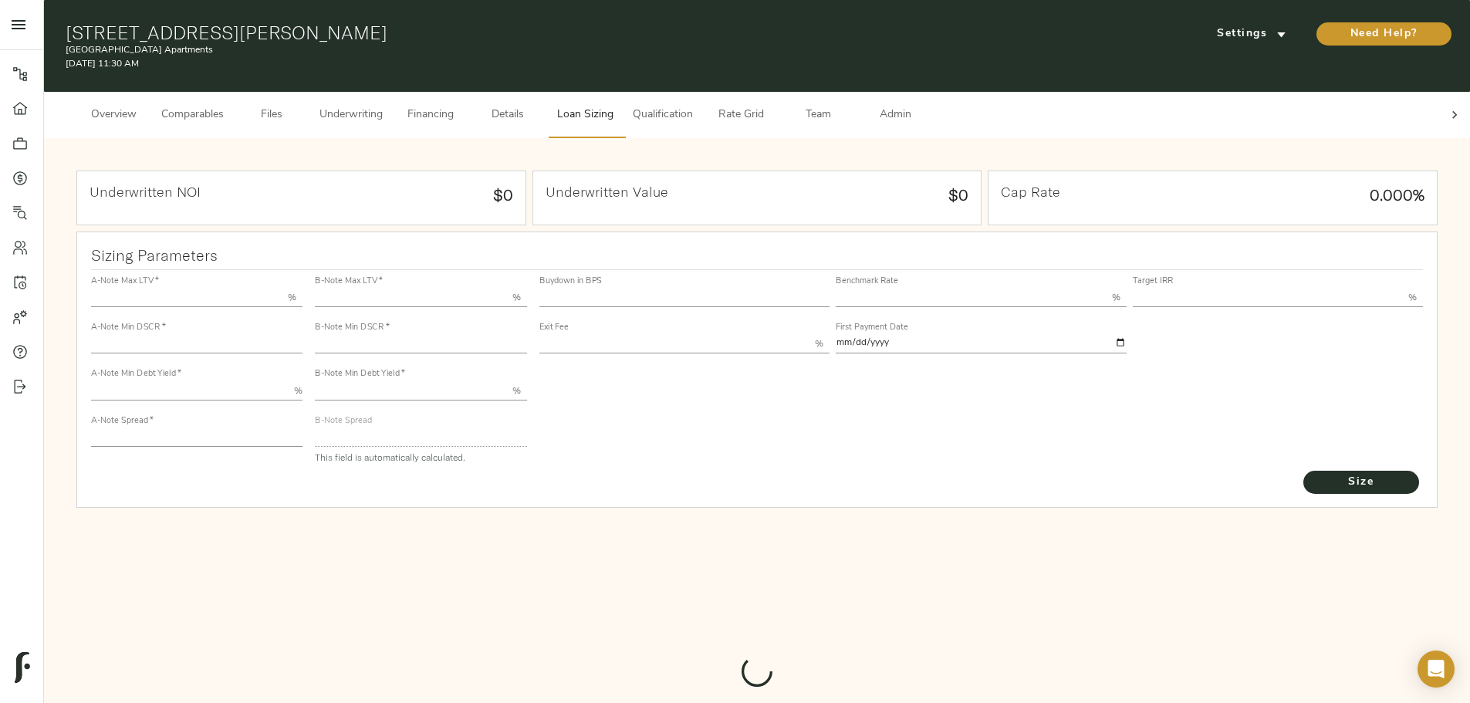
type input "55.000"
type input "1.4"
type input "10.00"
type input "220"
type input "80.000"
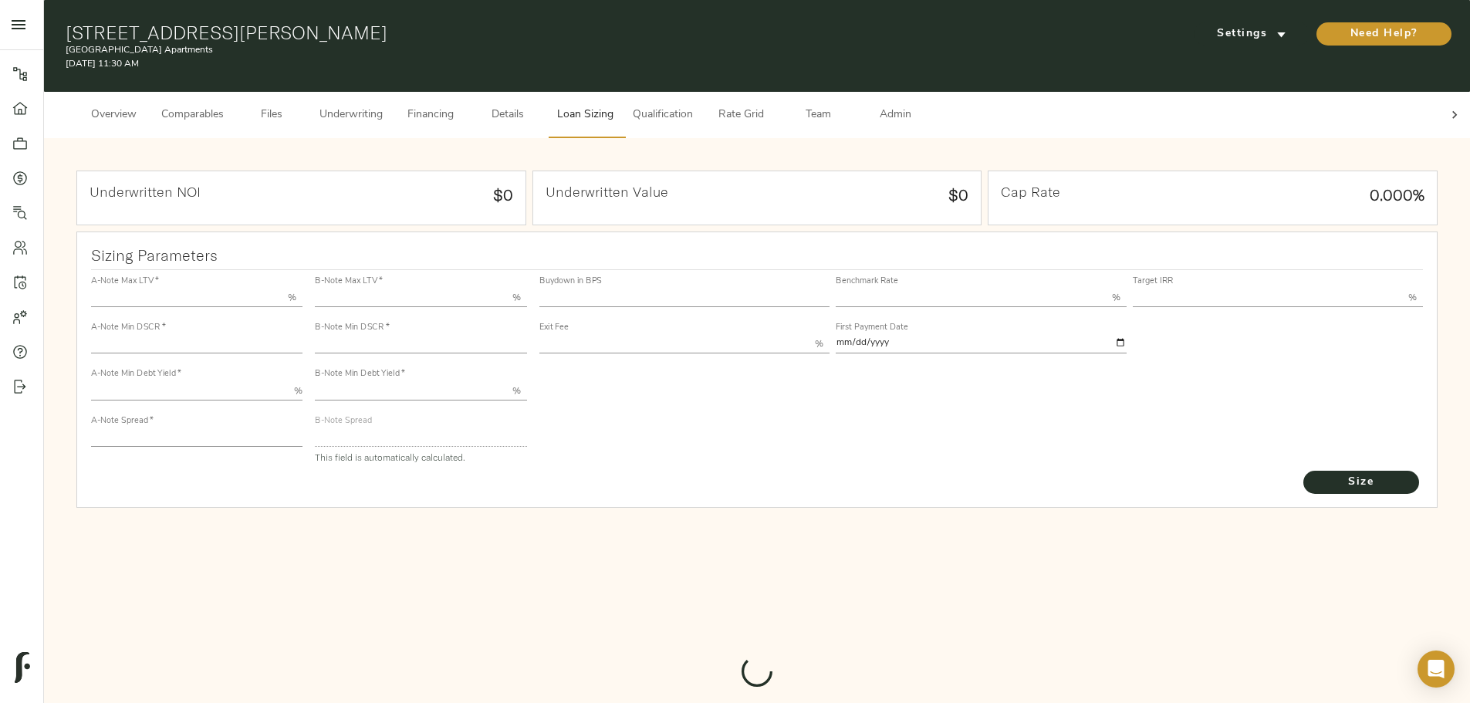
type input "1.035"
type input "2.00"
type input "724.0830804919641"
type input "15"
type input "3.76"
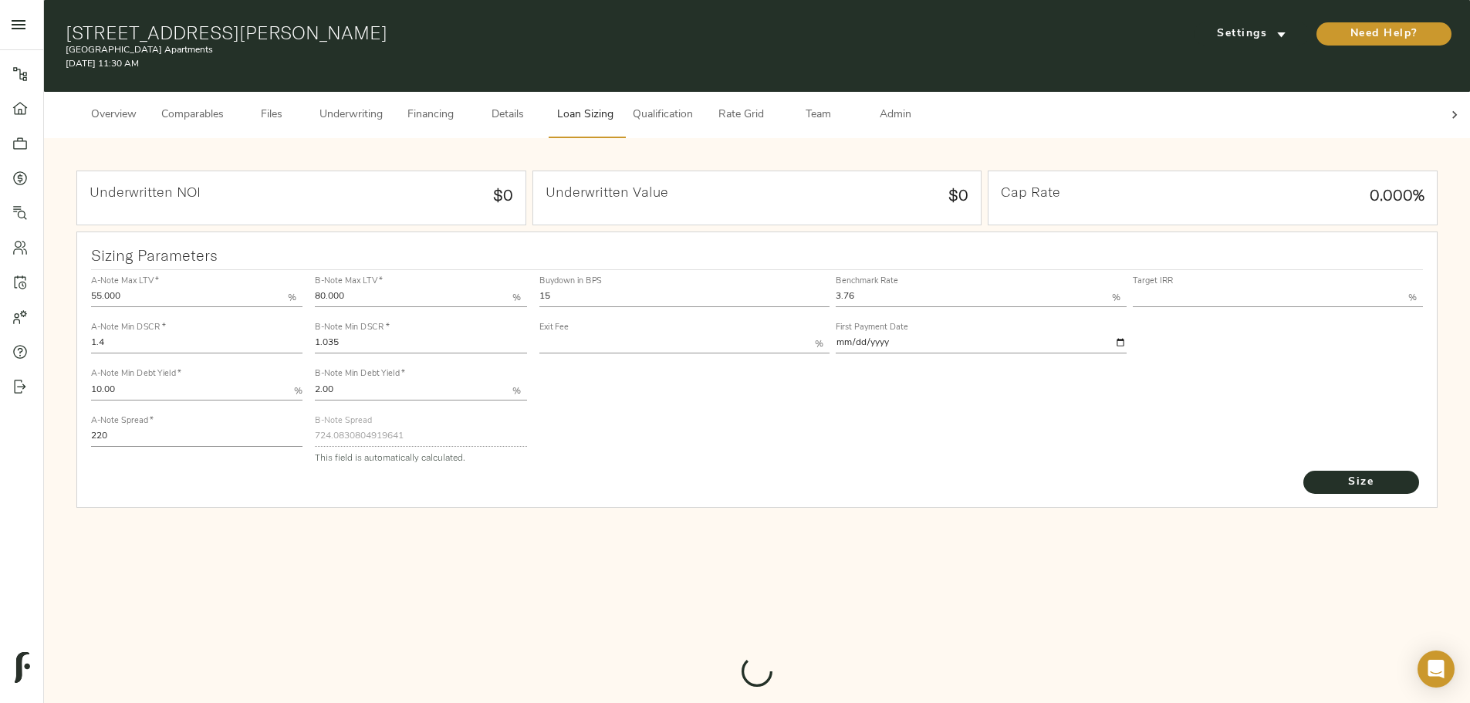
type input "13.00"
type input "1.00"
type input "[DATE]"
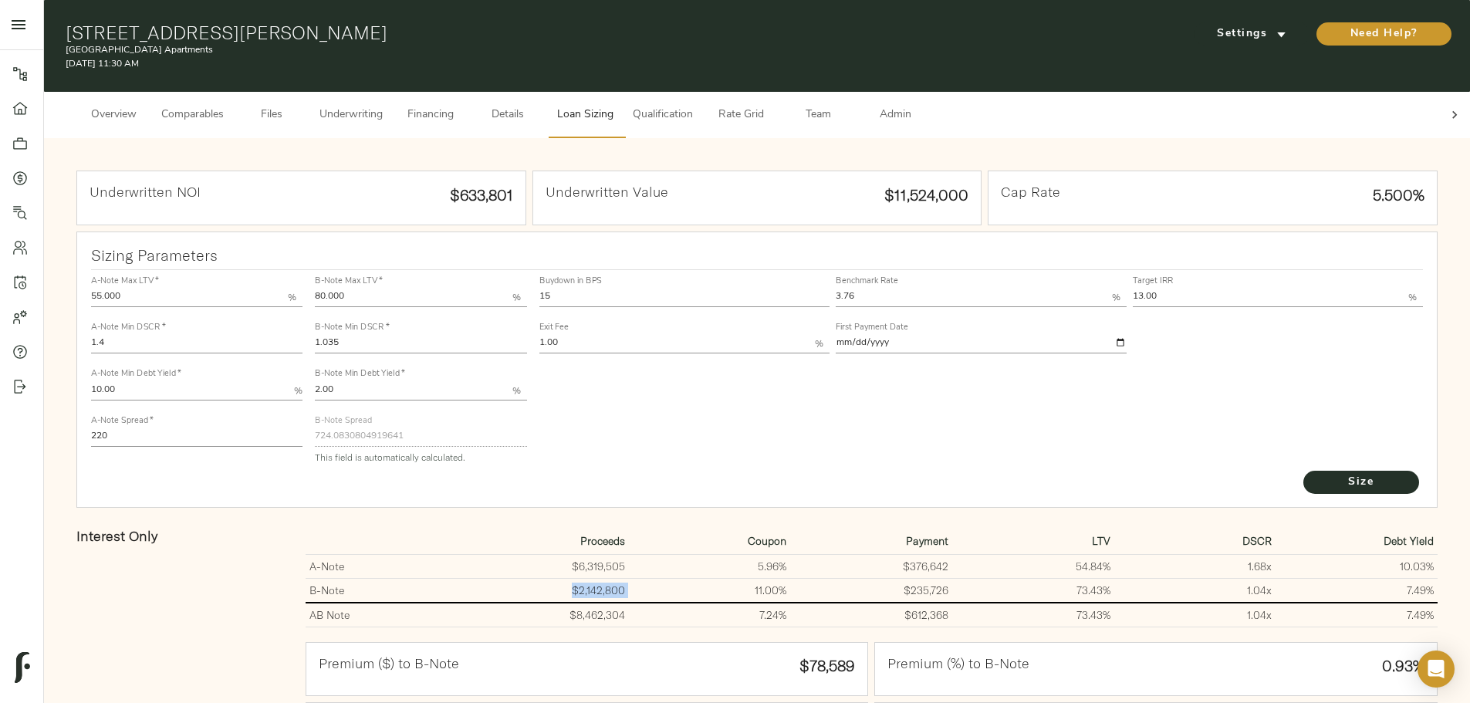
drag, startPoint x: 625, startPoint y: 577, endPoint x: 684, endPoint y: 579, distance: 59.5
click at [684, 579] on tr "B-Note $2,142,800 11.00% $235,726 73.43% 1.04 x 7.49%" at bounding box center [872, 591] width 1132 height 25
click at [629, 579] on td "$2,142,800" at bounding box center [548, 591] width 162 height 25
click at [460, 106] on span "Financing" at bounding box center [430, 115] width 59 height 19
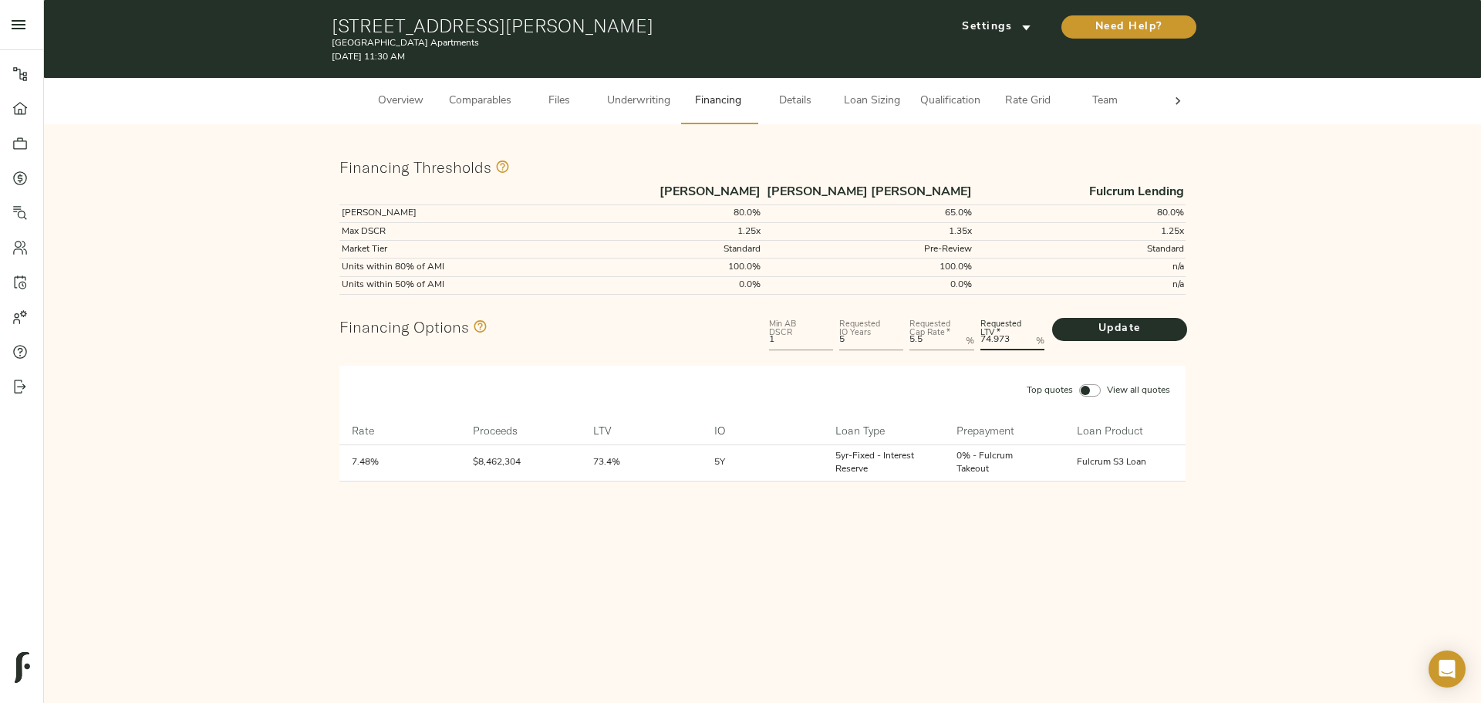
drag, startPoint x: 1015, startPoint y: 339, endPoint x: 907, endPoint y: 333, distance: 107.5
click at [907, 333] on div "Min AB DSCR 1 Requested IO Years 5 Requested Cap Rate   * 5.5 % Requested LTV  …" at bounding box center [978, 333] width 424 height 46
click at [1018, 335] on LTV "74.9731" at bounding box center [1005, 341] width 49 height 19
drag, startPoint x: 1016, startPoint y: 339, endPoint x: 917, endPoint y: 339, distance: 99.5
click at [917, 339] on div "Min AB DSCR 1 Requested IO Years 5 Requested Cap Rate   * 5.5 % Requested LTV  …" at bounding box center [978, 333] width 424 height 46
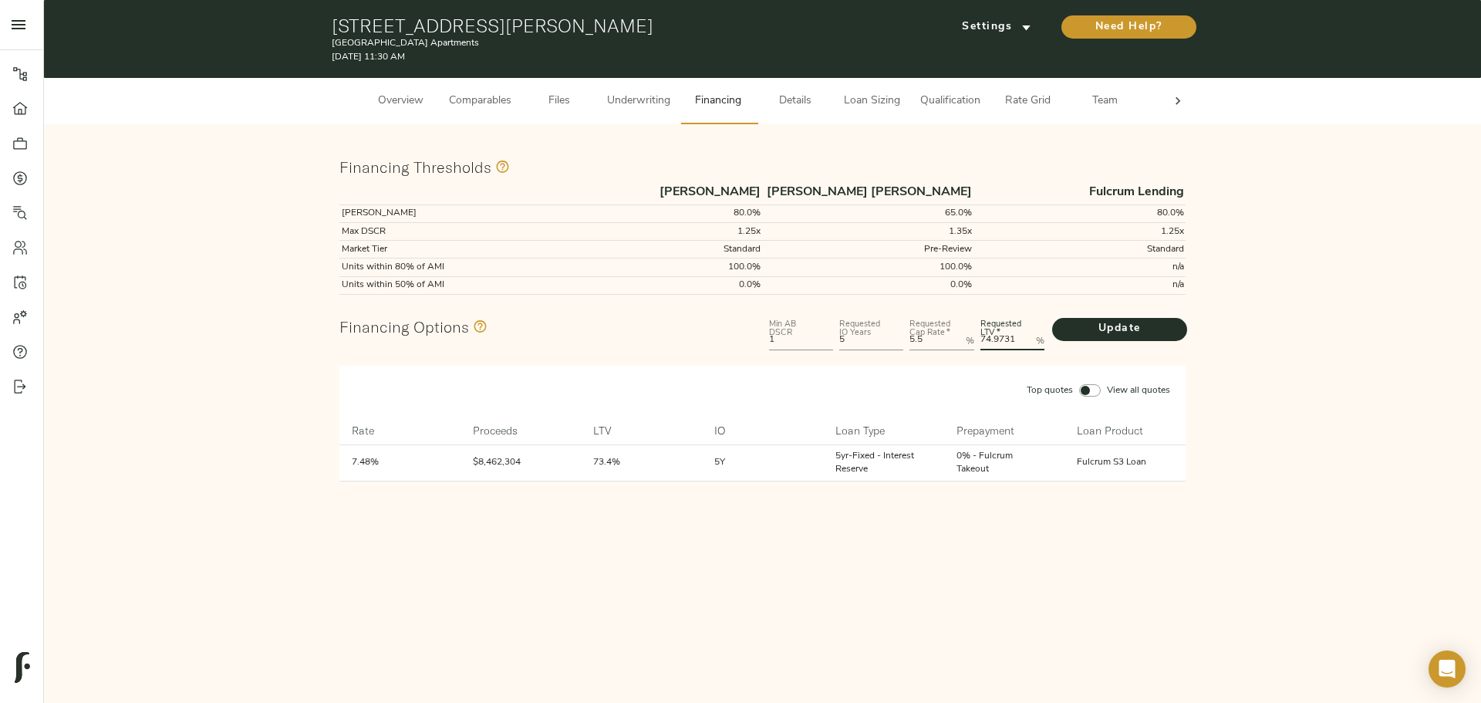
paste LTV "1.9429"
type LTV "71.9429"
click at [1105, 323] on span "Update" at bounding box center [1120, 328] width 104 height 19
click at [880, 92] on span "Loan Sizing" at bounding box center [872, 101] width 59 height 19
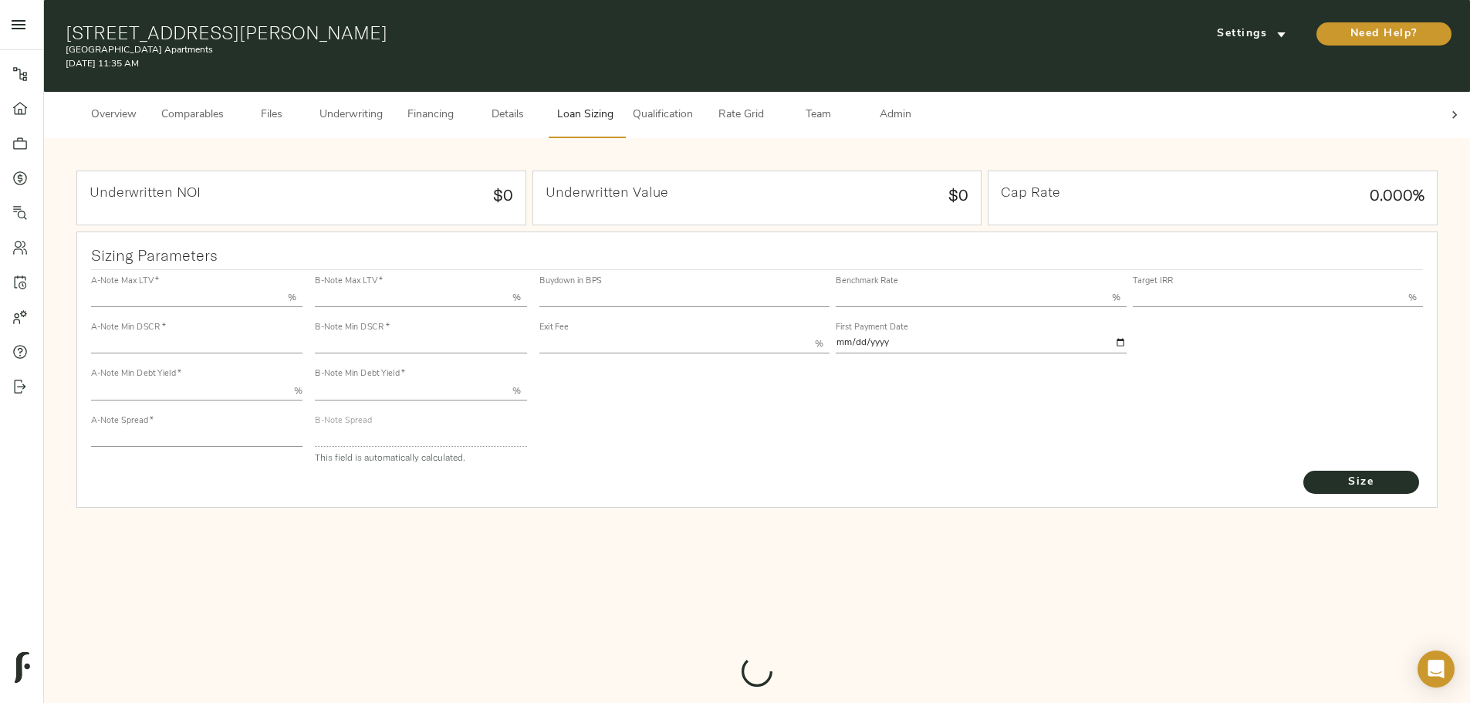
type input "55.000"
type input "1.4"
type input "10.00"
type input "220"
type input "80.000"
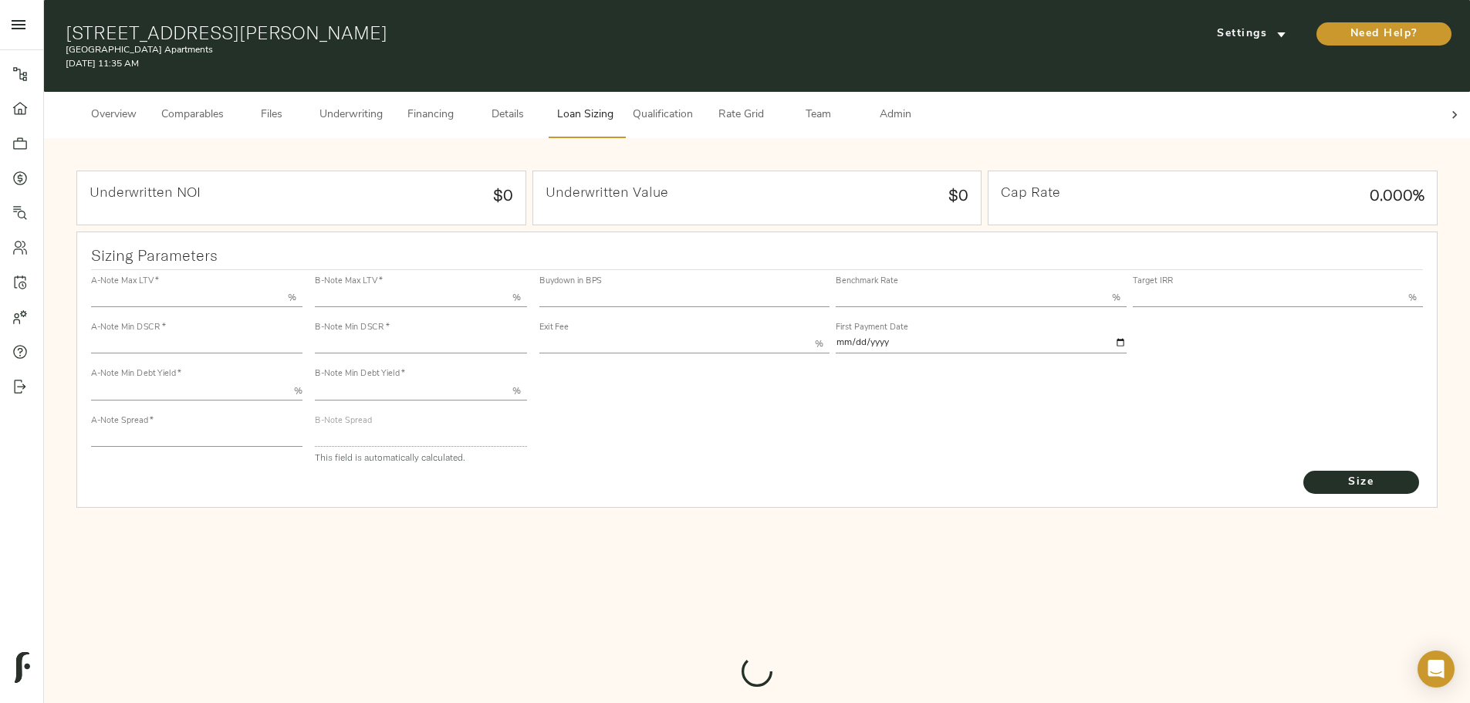
type input "1.035"
type input "2.00"
type input "724.0830804919641"
type input "15"
type input "3.76"
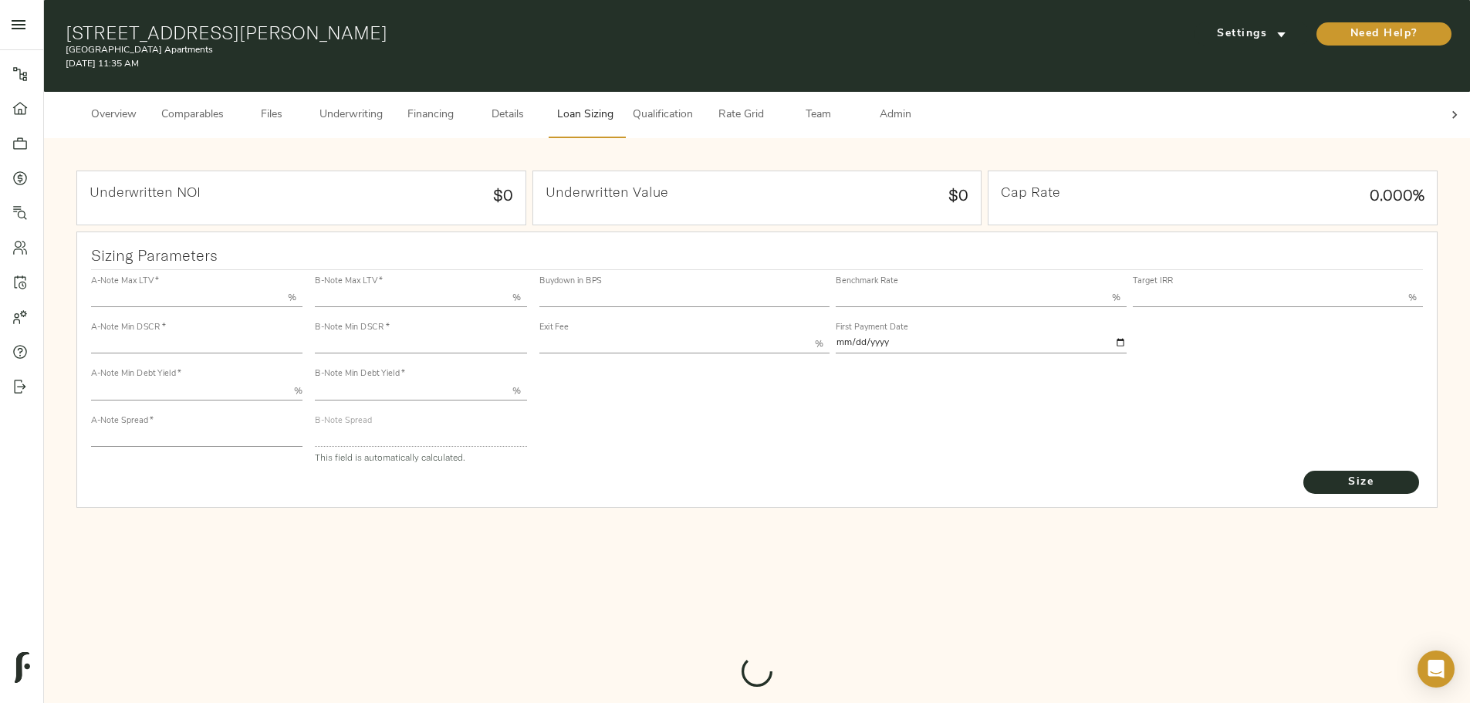
type input "13.00"
type input "1.00"
type input "[DATE]"
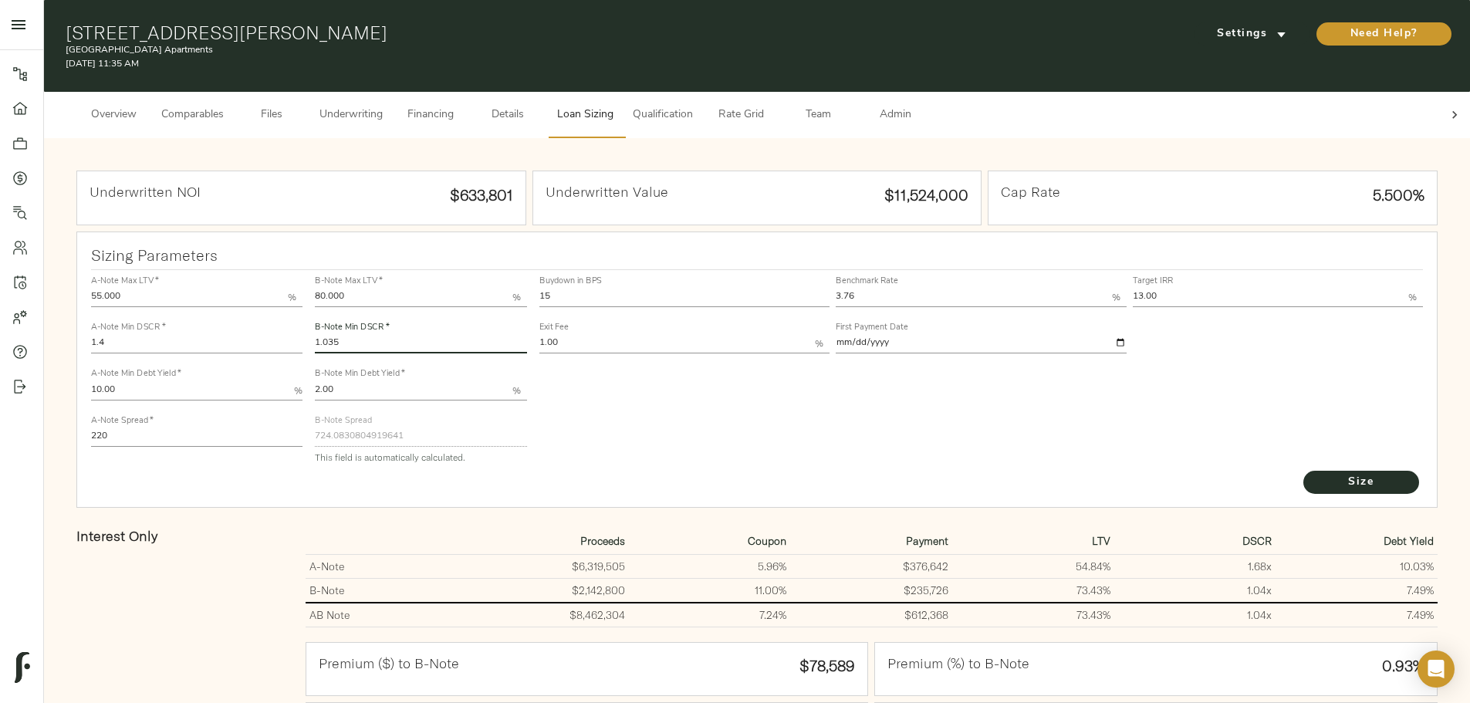
drag, startPoint x: 534, startPoint y: 319, endPoint x: 387, endPoint y: 323, distance: 146.6
click at [387, 323] on div "A-Note Max LTV   * 55.000 % A-Note Min DSCR   * 1.4 A-Note Min Debt Yield   * 1…" at bounding box center [757, 369] width 1345 height 211
type input "1"
click at [1303, 471] on button "Size" at bounding box center [1361, 482] width 116 height 23
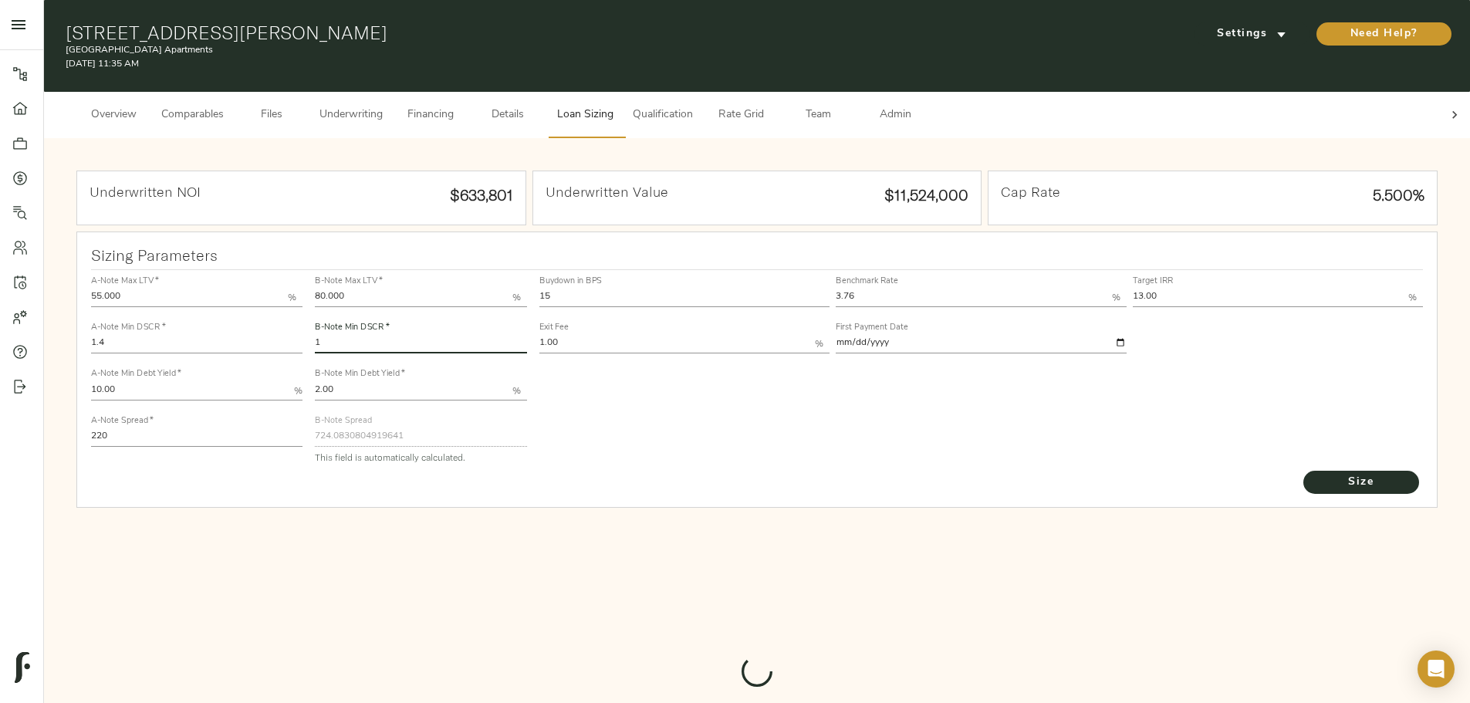
type input "730.8193109026312"
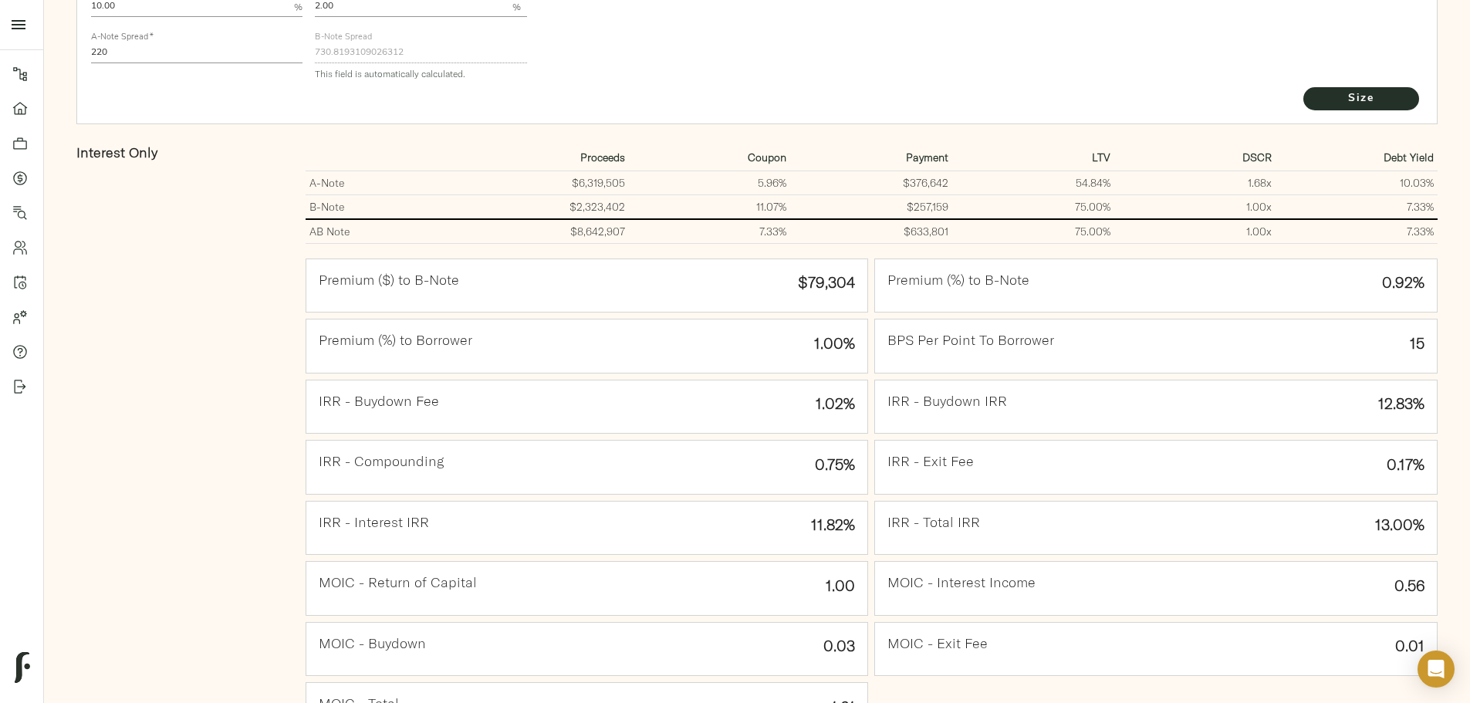
scroll to position [386, 0]
drag, startPoint x: 770, startPoint y: 323, endPoint x: 831, endPoint y: 321, distance: 61.0
click at [831, 321] on div "Premium ($) to B-Note $79,304 Premium (%) to B-Note 0.92% Premium (%) to Borrow…" at bounding box center [871, 495] width 1138 height 485
click at [711, 344] on div "Premium (%) to Borrower 1.00%" at bounding box center [587, 343] width 562 height 53
click at [1175, 326] on div "BPS Per Point To Borrower 15" at bounding box center [1155, 343] width 569 height 61
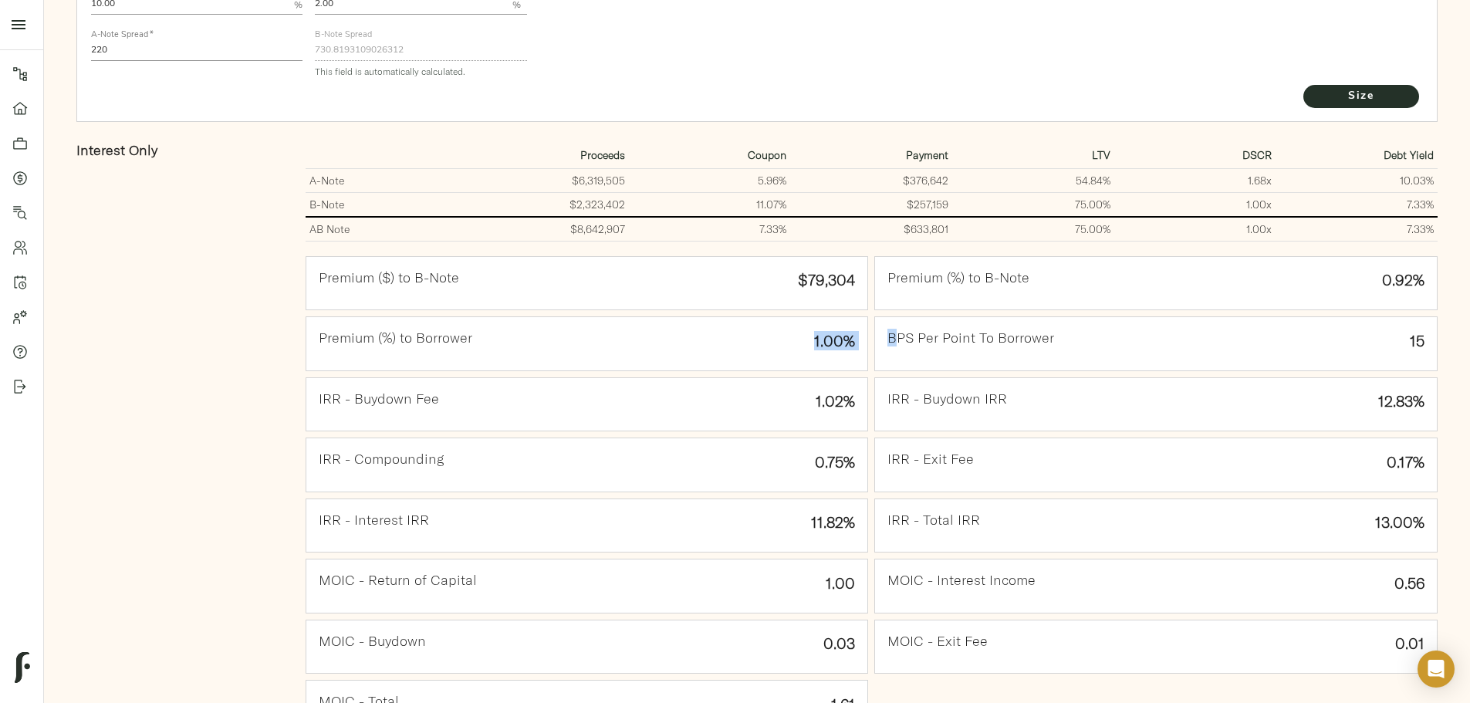
drag, startPoint x: 751, startPoint y: 323, endPoint x: 850, endPoint y: 323, distance: 99.5
click at [850, 323] on div "Premium ($) to B-Note $79,304 Premium (%) to B-Note 0.92% Premium (%) to Borrow…" at bounding box center [871, 495] width 1138 height 485
drag, startPoint x: 731, startPoint y: 269, endPoint x: 816, endPoint y: 248, distance: 86.5
click at [816, 257] on div "Premium ($) to B-Note $79,304" at bounding box center [587, 283] width 562 height 53
drag, startPoint x: 772, startPoint y: 318, endPoint x: 820, endPoint y: 320, distance: 47.9
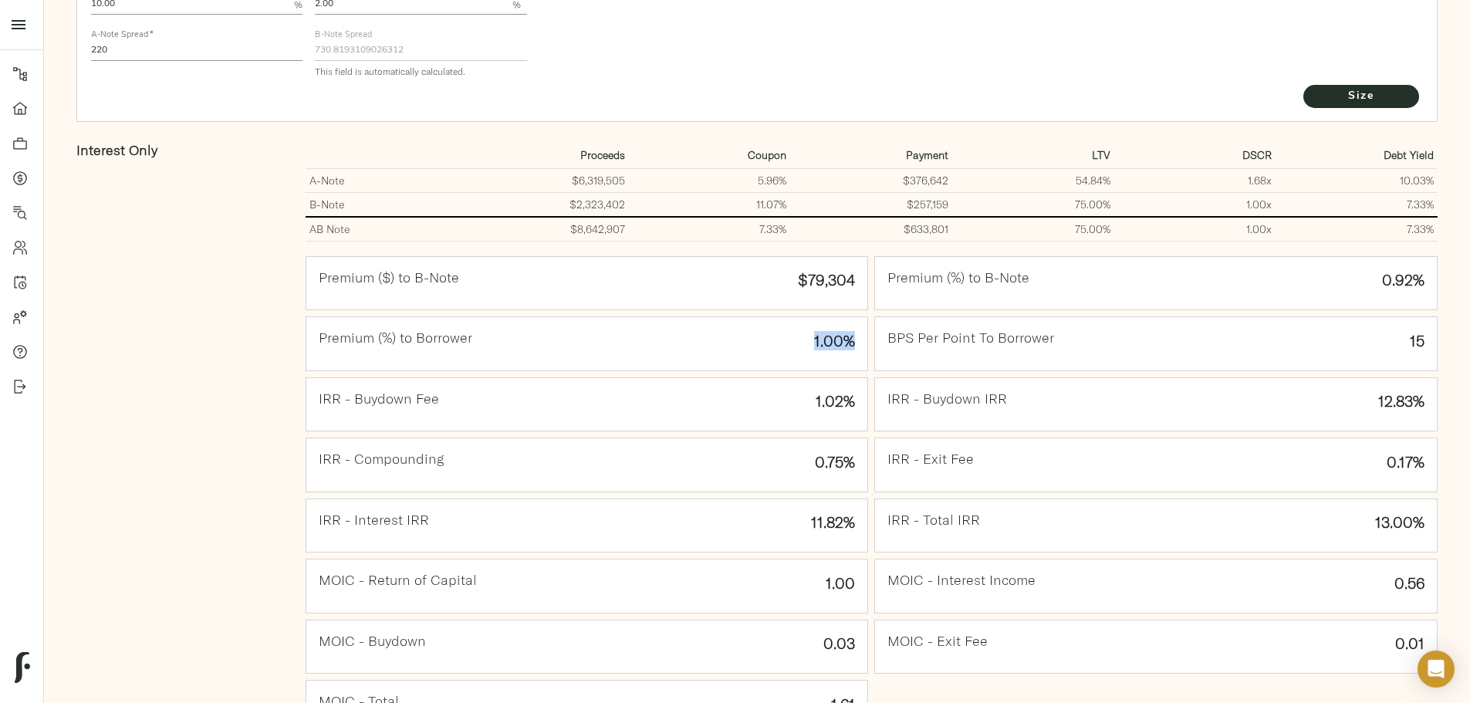
click at [820, 320] on div "Premium (%) to Borrower 1.00%" at bounding box center [587, 343] width 562 height 53
click at [814, 331] on strong "1.00%" at bounding box center [834, 340] width 41 height 19
drag, startPoint x: 765, startPoint y: 320, endPoint x: 823, endPoint y: 320, distance: 58.6
click at [823, 320] on div "Premium (%) to Borrower 1.00%" at bounding box center [587, 343] width 562 height 53
click at [814, 331] on strong "1.00%" at bounding box center [834, 340] width 41 height 19
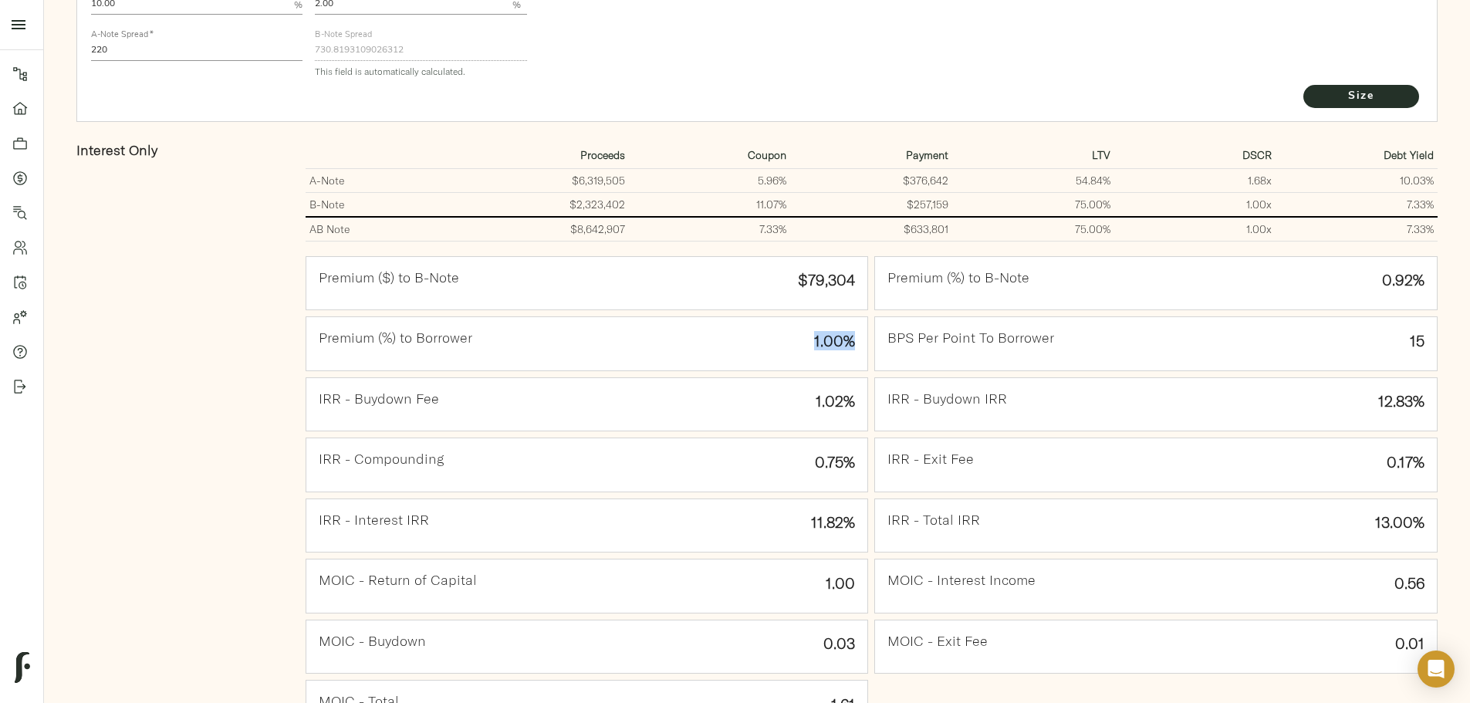
drag, startPoint x: 752, startPoint y: 317, endPoint x: 816, endPoint y: 321, distance: 64.2
click at [816, 321] on div "Premium (%) to Borrower 1.00%" at bounding box center [587, 343] width 562 height 53
drag, startPoint x: 772, startPoint y: 319, endPoint x: 816, endPoint y: 319, distance: 44.0
click at [816, 319] on div "Premium (%) to Borrower 1.00%" at bounding box center [587, 343] width 562 height 53
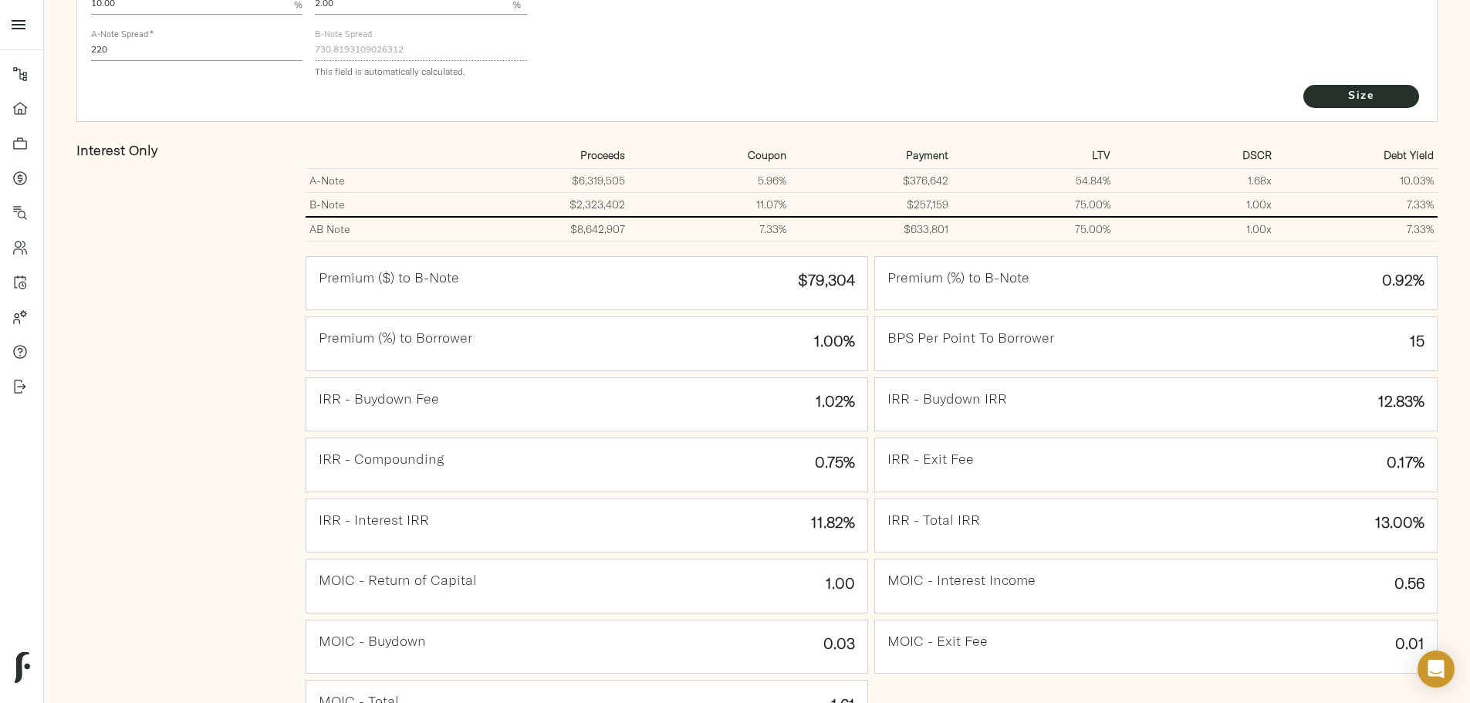
click at [1046, 337] on div "BPS Per Point To Borrower 15" at bounding box center [1156, 343] width 562 height 53
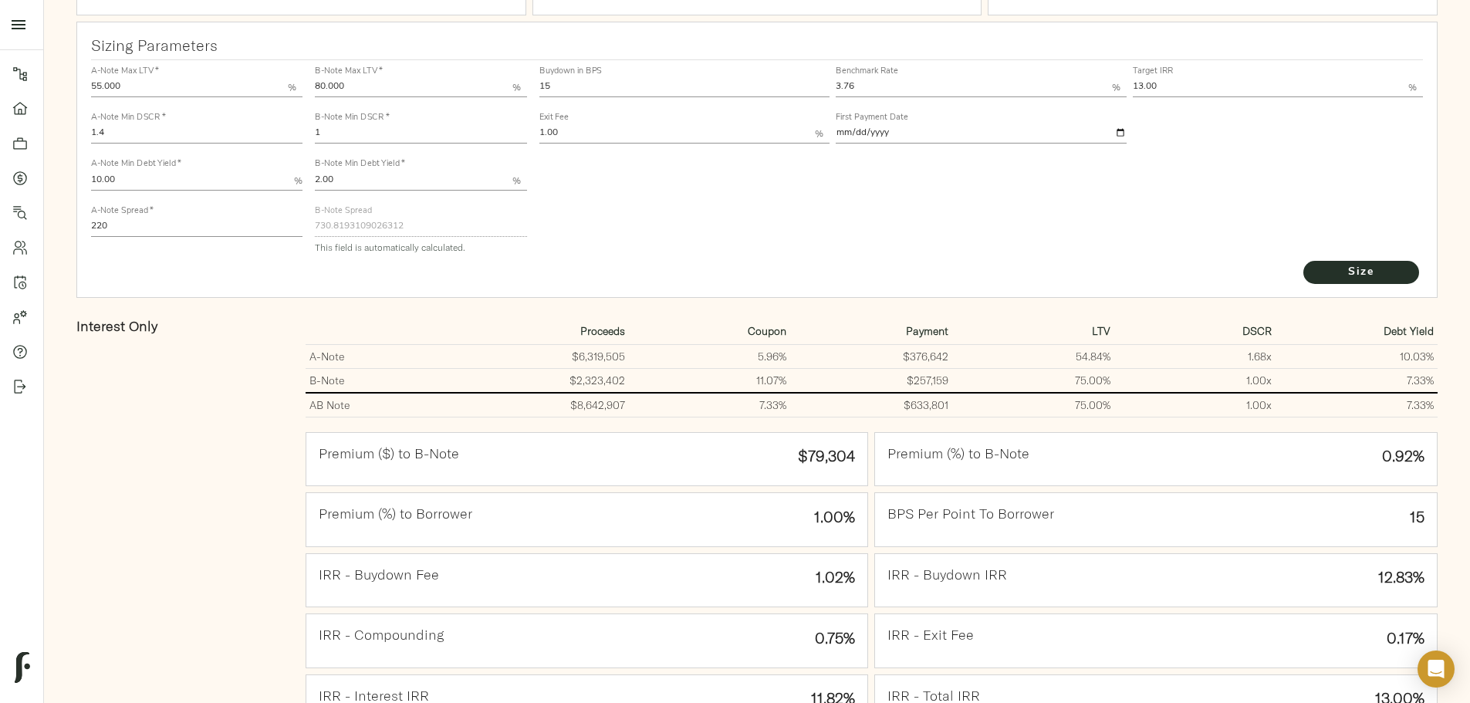
scroll to position [0, 0]
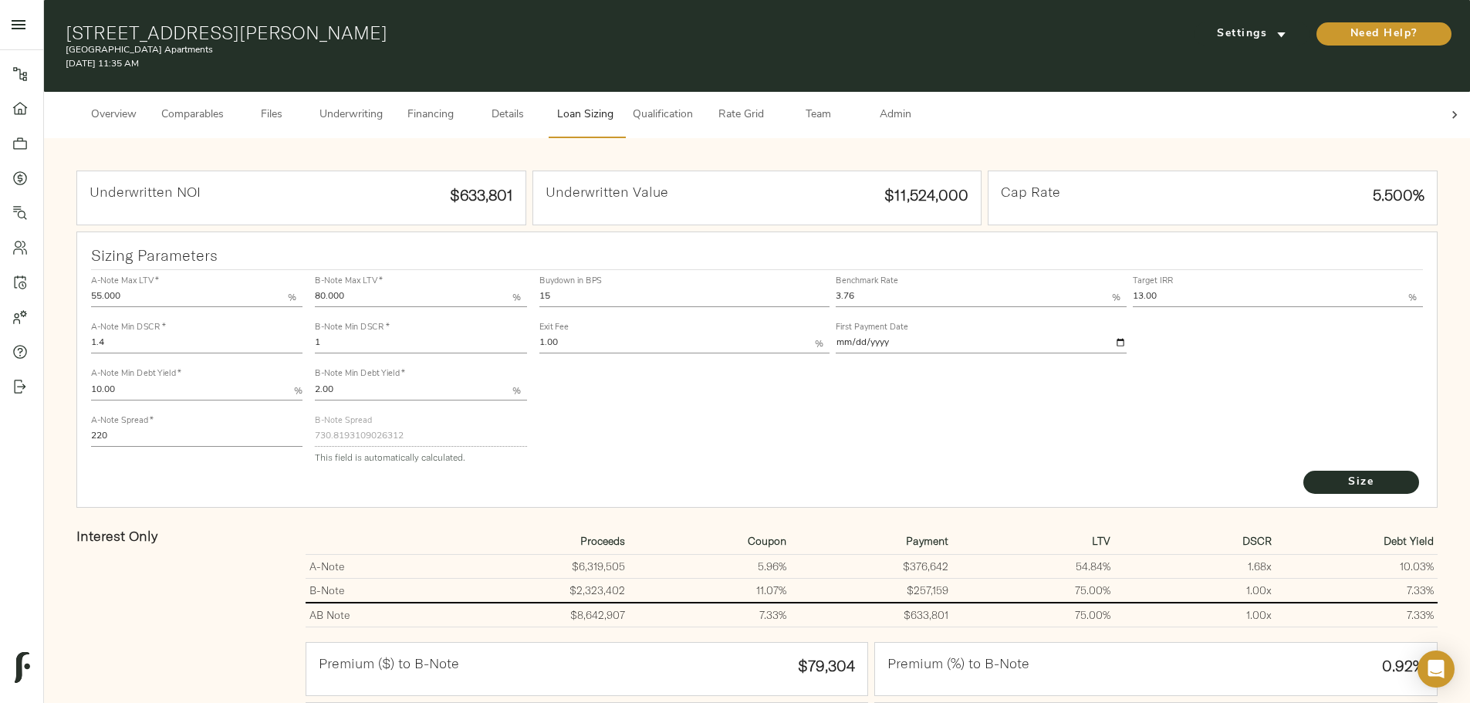
click at [537, 106] on span "Details" at bounding box center [507, 115] width 59 height 19
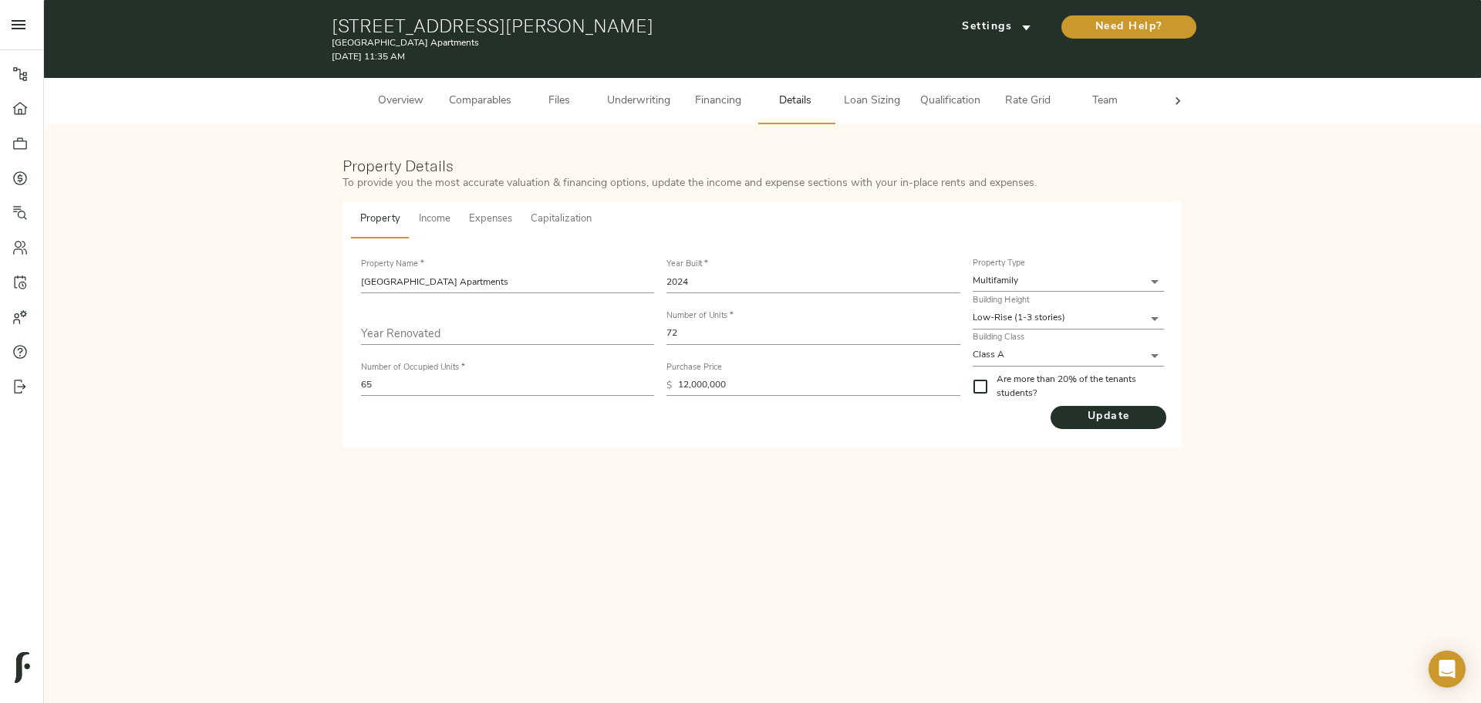
click at [720, 103] on span "Financing" at bounding box center [718, 101] width 59 height 19
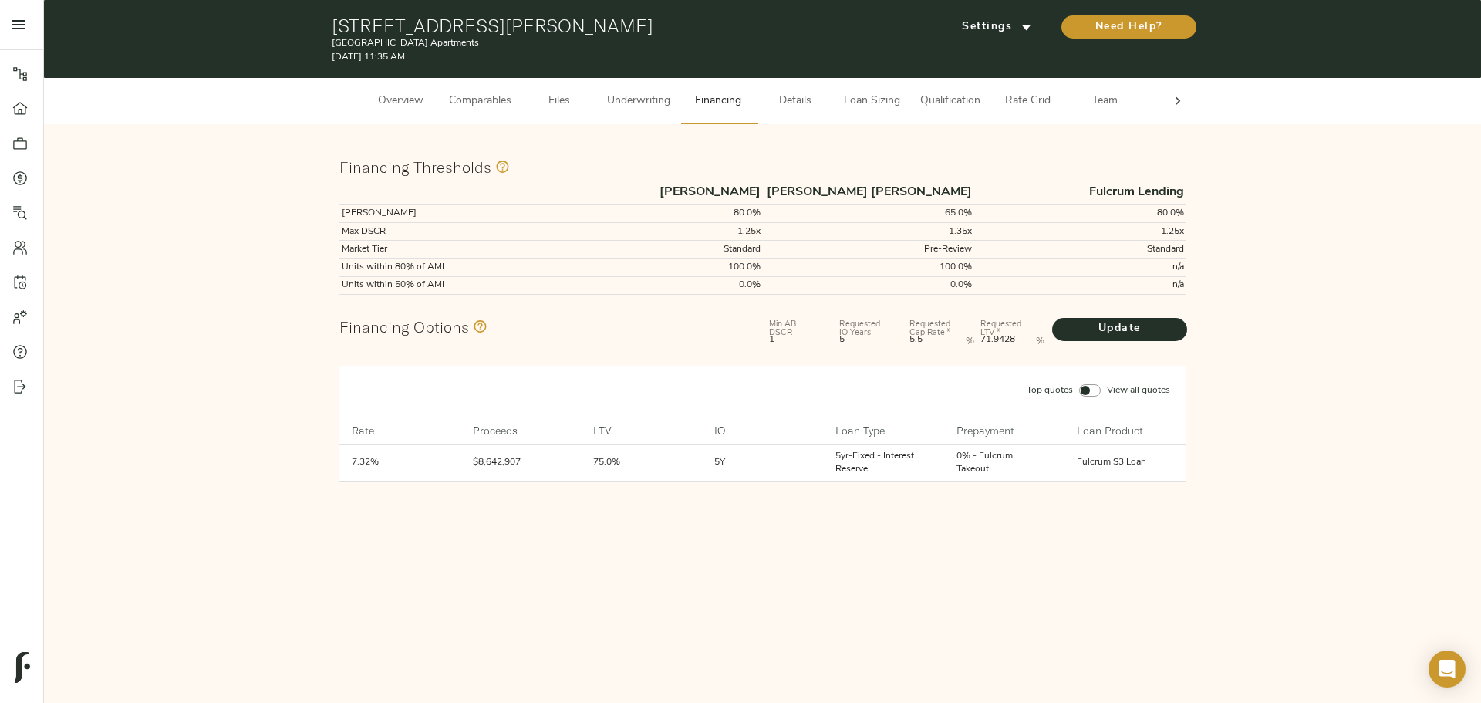
click at [1022, 343] on LTV "71.9428" at bounding box center [1005, 341] width 49 height 19
type LTV "71.9429"
click at [1024, 337] on LTV "71.9429" at bounding box center [1005, 341] width 49 height 19
click at [1125, 362] on div "Top quotes View all quotes Rate arrow_downward Proceeds arrow_downward LTV arro…" at bounding box center [762, 424] width 859 height 128
click at [1014, 338] on LTV "71.9429" at bounding box center [1005, 341] width 49 height 19
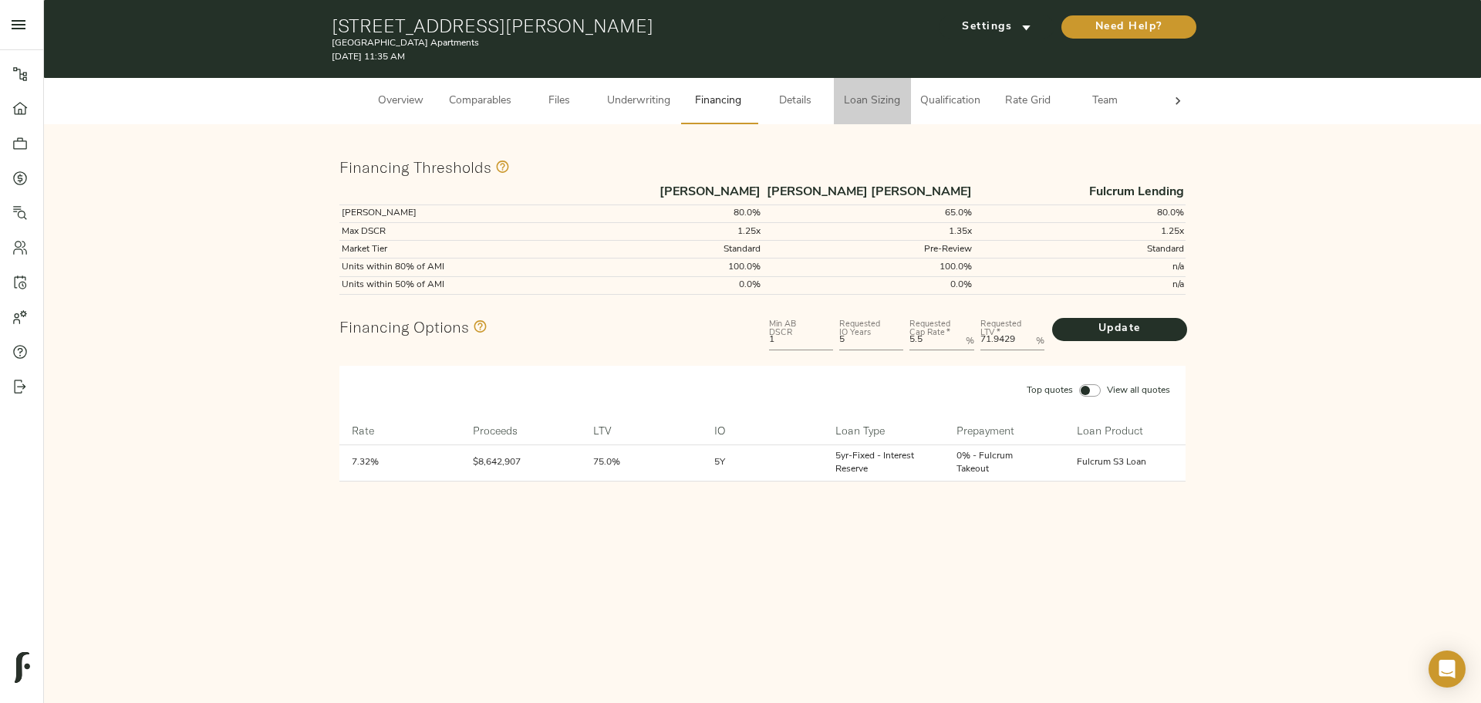
click at [877, 104] on span "Loan Sizing" at bounding box center [872, 101] width 59 height 19
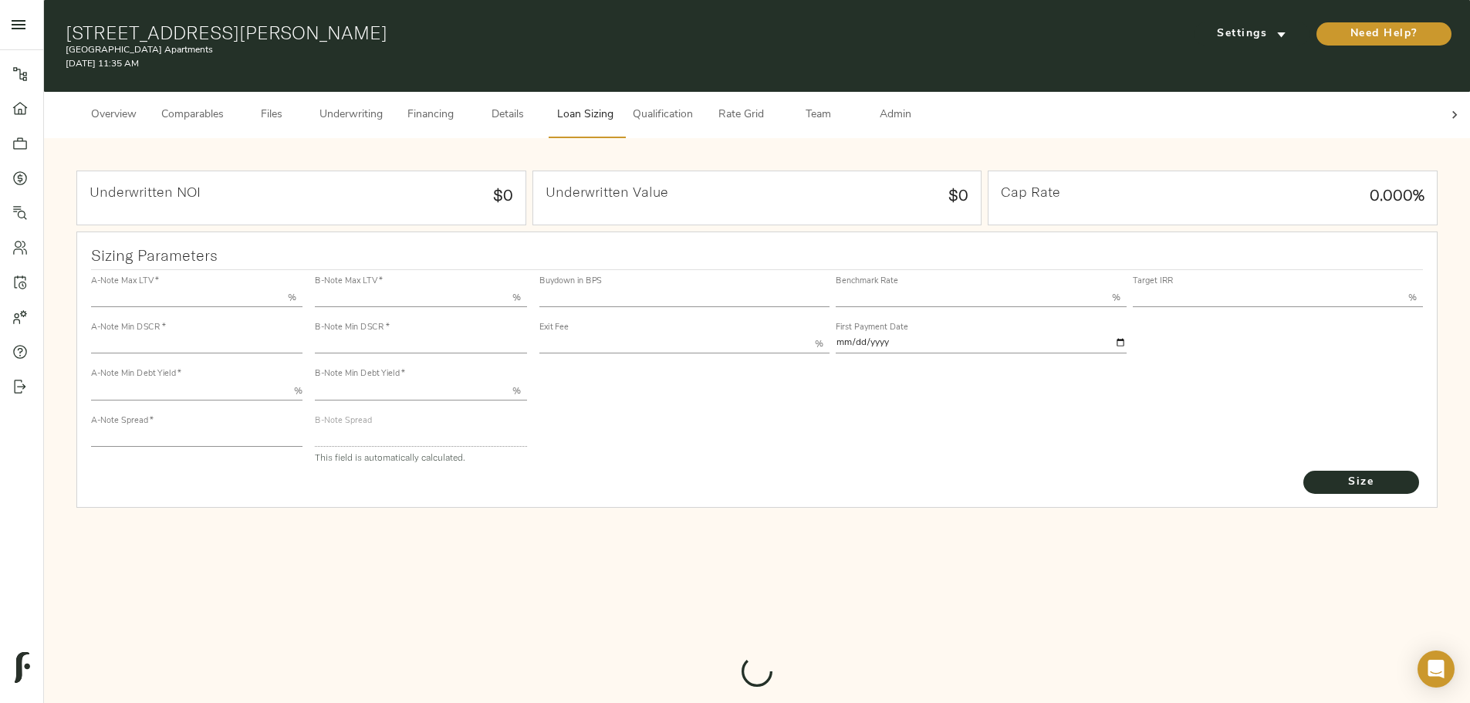
type input "55.000"
type input "1.4"
type input "10.00"
type input "220"
type input "80.000"
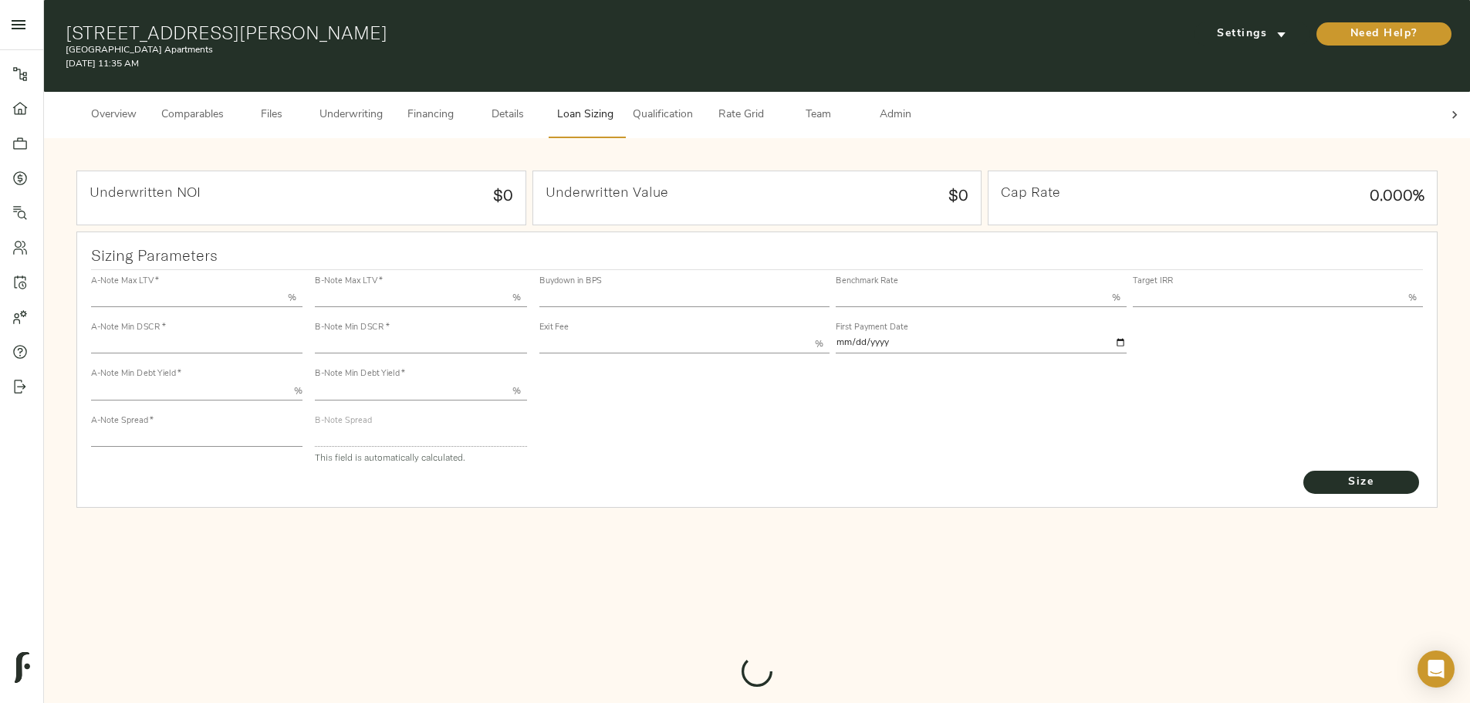
type input "1"
type input "2.00"
type input "730.8193109026312"
type input "15"
type input "3.76"
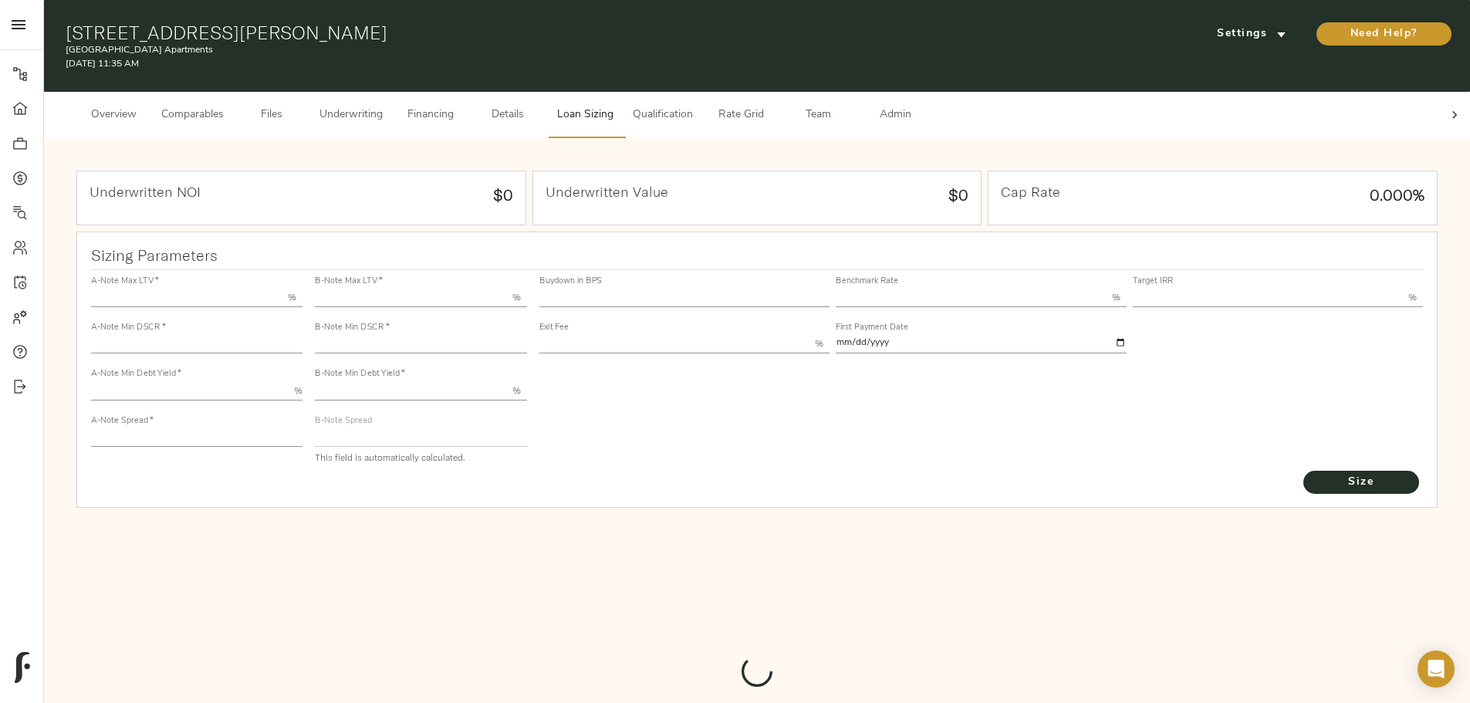
type input "13.00"
type input "1.00"
type input "[DATE]"
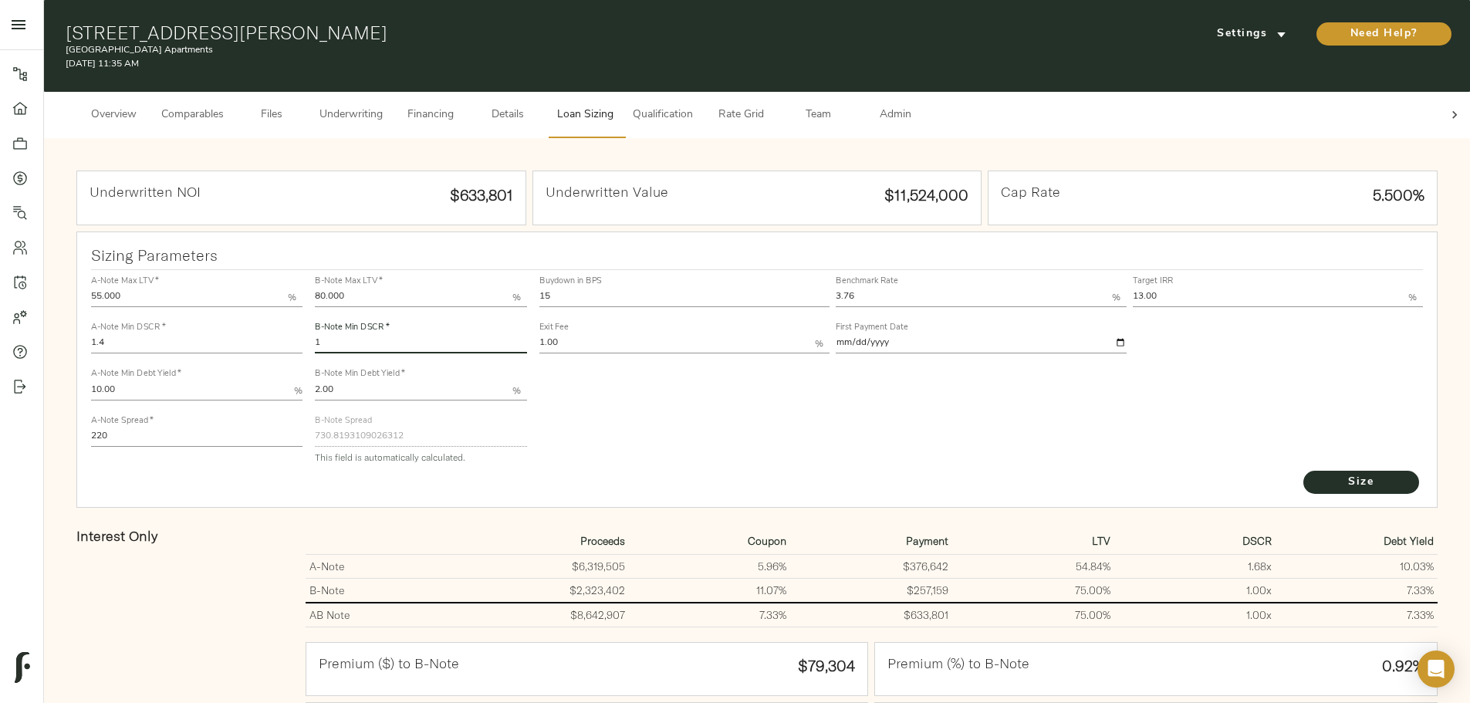
click at [526, 335] on input "1" at bounding box center [420, 344] width 211 height 19
drag, startPoint x: 543, startPoint y: 319, endPoint x: 408, endPoint y: 321, distance: 135.0
click at [408, 321] on div "A-Note Max LTV   * 55.000 % A-Note Min DSCR   * 1.4 A-Note Min Debt Yield   * 1…" at bounding box center [757, 369] width 1345 height 211
type input "1.035"
click at [1303, 481] on button "Size" at bounding box center [1361, 482] width 116 height 23
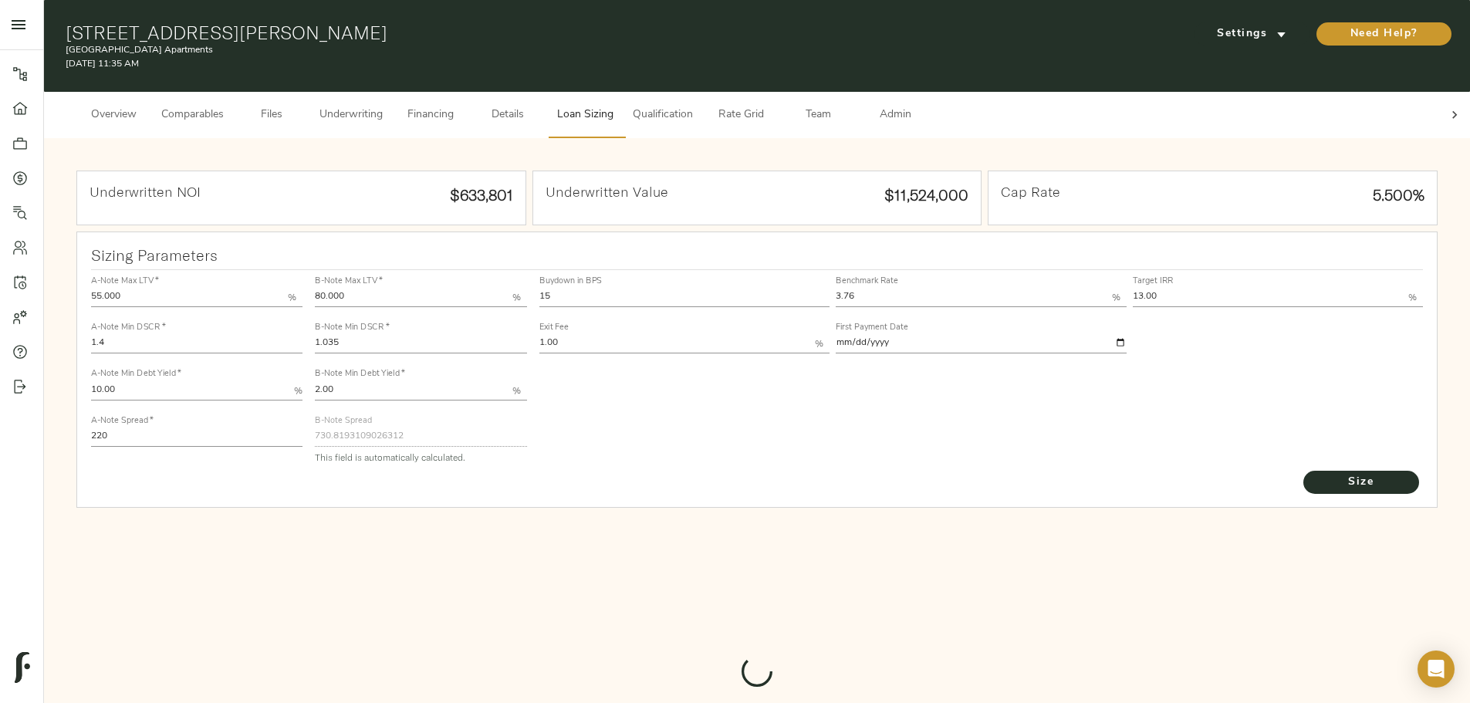
type input "724.0830804919641"
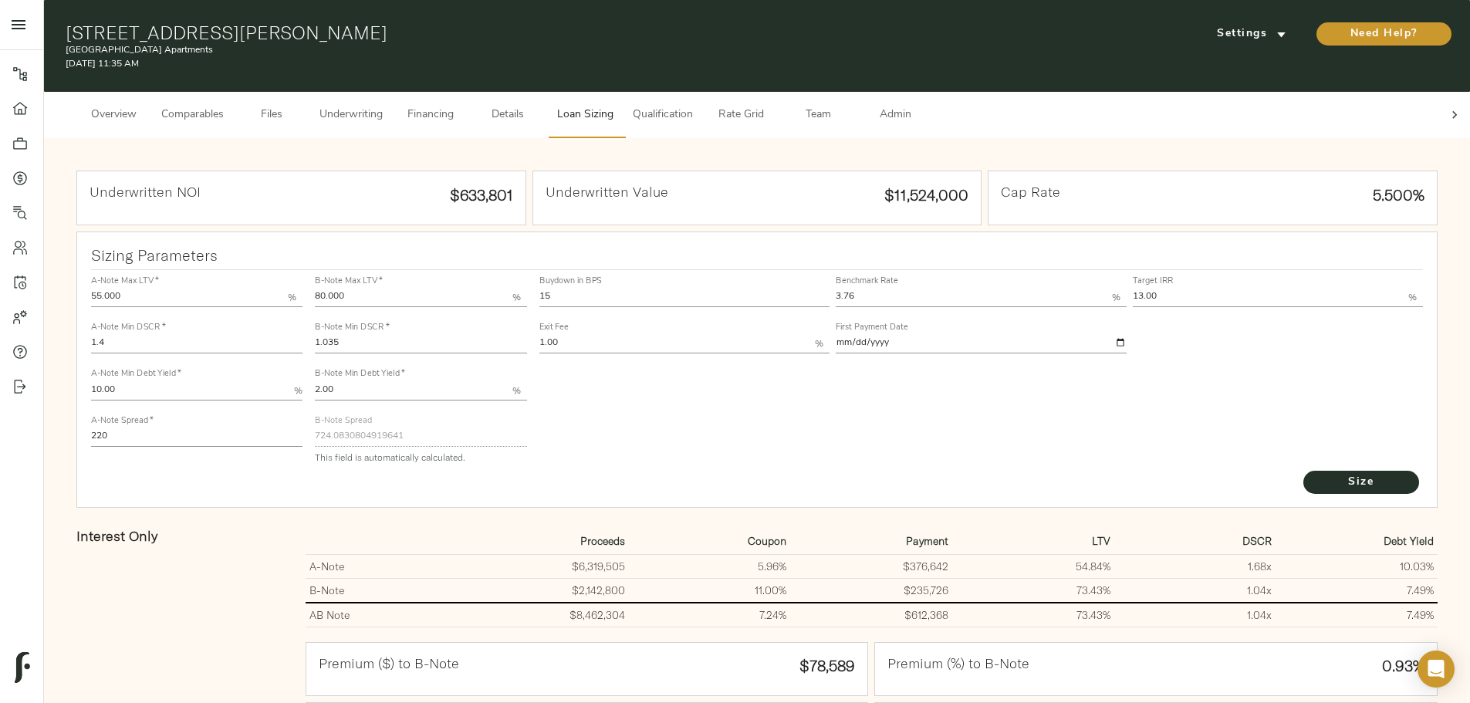
click at [478, 414] on div "A-Note Max LTV   * 55.000 % A-Note Min DSCR   * 1.4 A-Note Min Debt Yield   * 1…" at bounding box center [757, 369] width 1345 height 211
drag, startPoint x: 672, startPoint y: 275, endPoint x: 508, endPoint y: 278, distance: 163.6
click at [508, 277] on div "A-Note Max LTV   * 55.000 % A-Note Min DSCR   * 1.4 A-Note Min Debt Yield   * 1…" at bounding box center [757, 369] width 1345 height 211
type input "0"
click at [1303, 471] on button "Size" at bounding box center [1361, 482] width 116 height 23
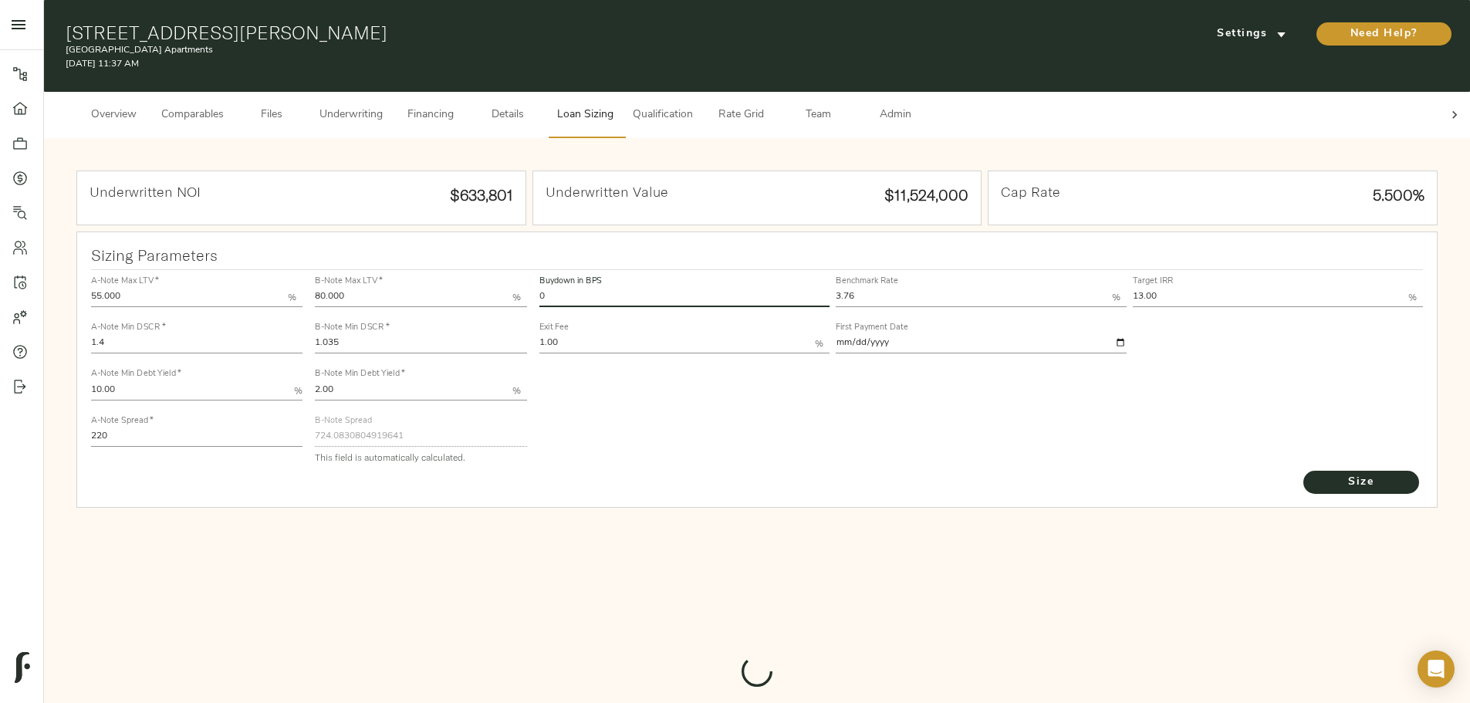
type input "820"
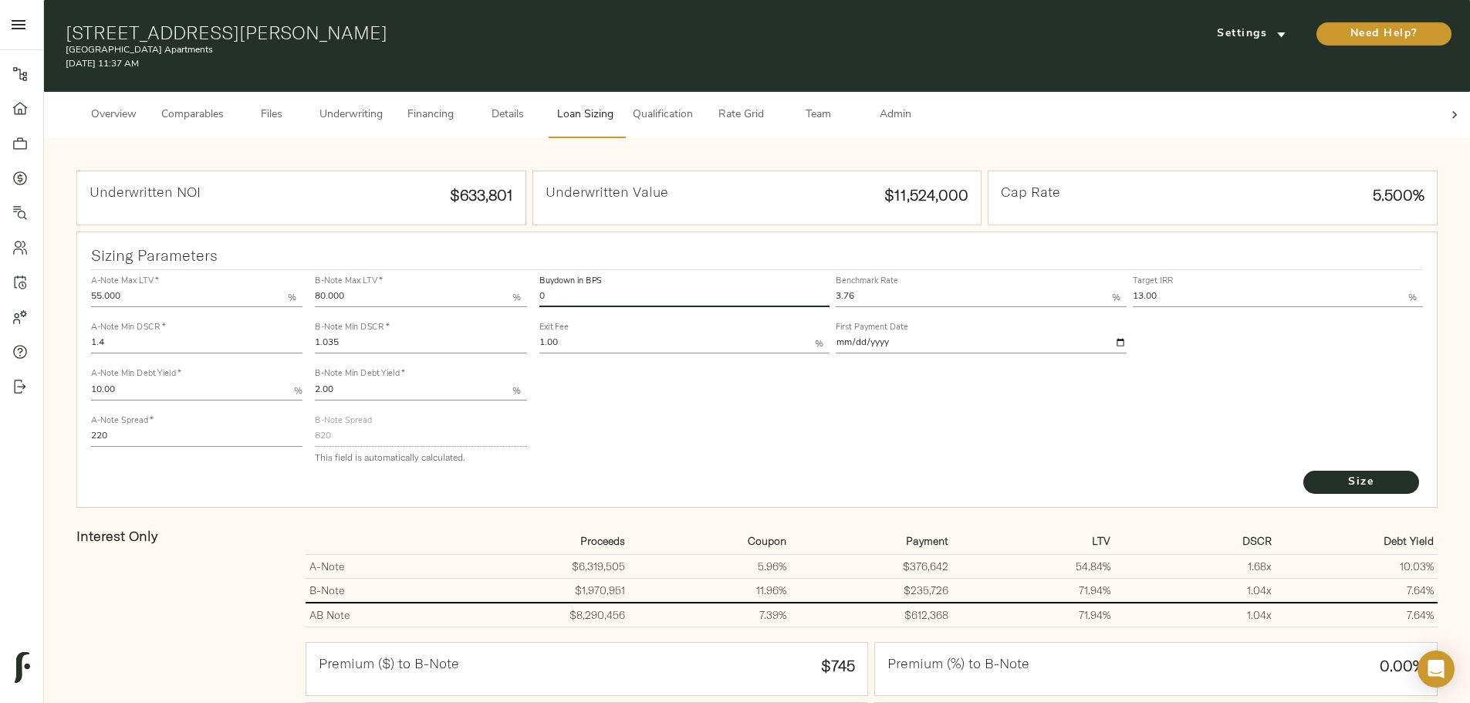
drag, startPoint x: 647, startPoint y: 270, endPoint x: 549, endPoint y: 282, distance: 99.4
click at [549, 282] on div "A-Note Max LTV   * 55.000 % A-Note Min DSCR   * 1.4 A-Note Min Debt Yield   * 1…" at bounding box center [757, 369] width 1345 height 211
type input "15"
click at [1303, 471] on button "Size" at bounding box center [1361, 482] width 116 height 23
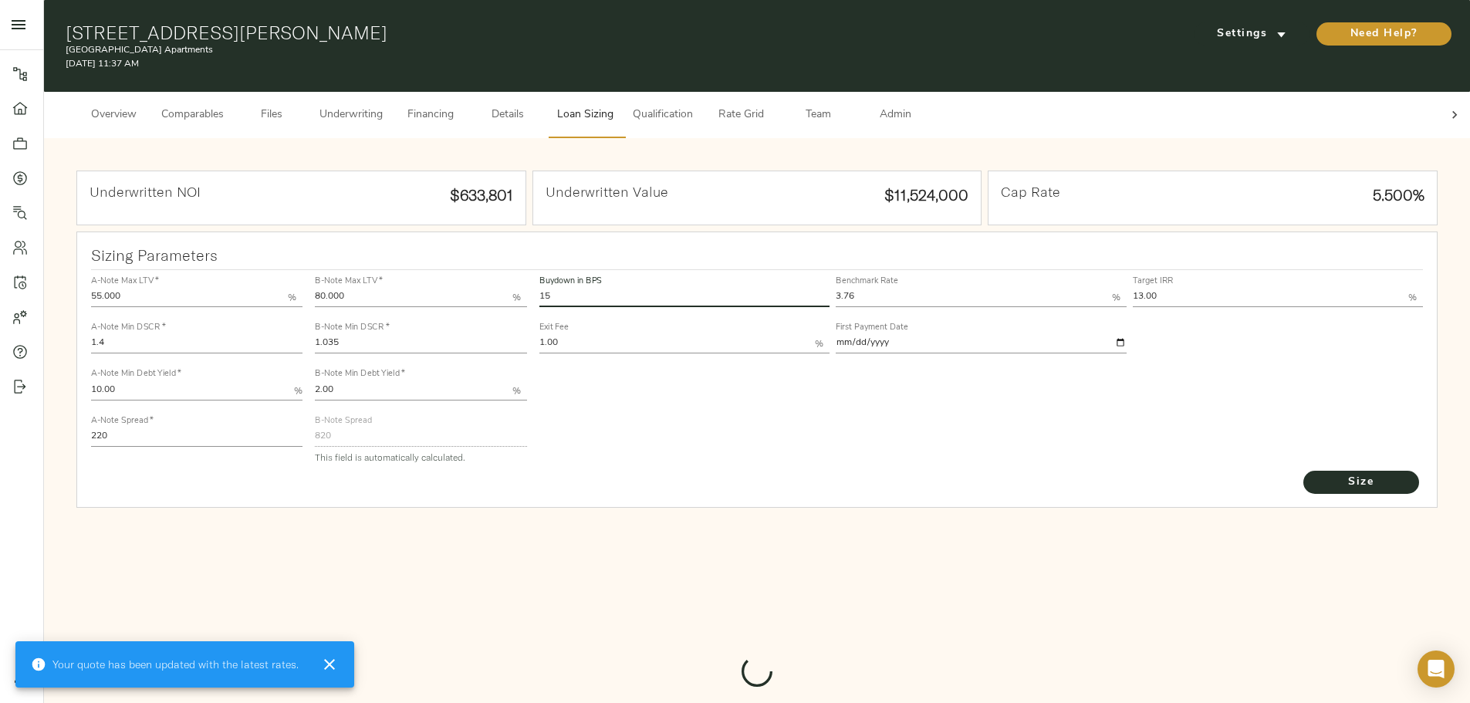
type input "724.0830804919641"
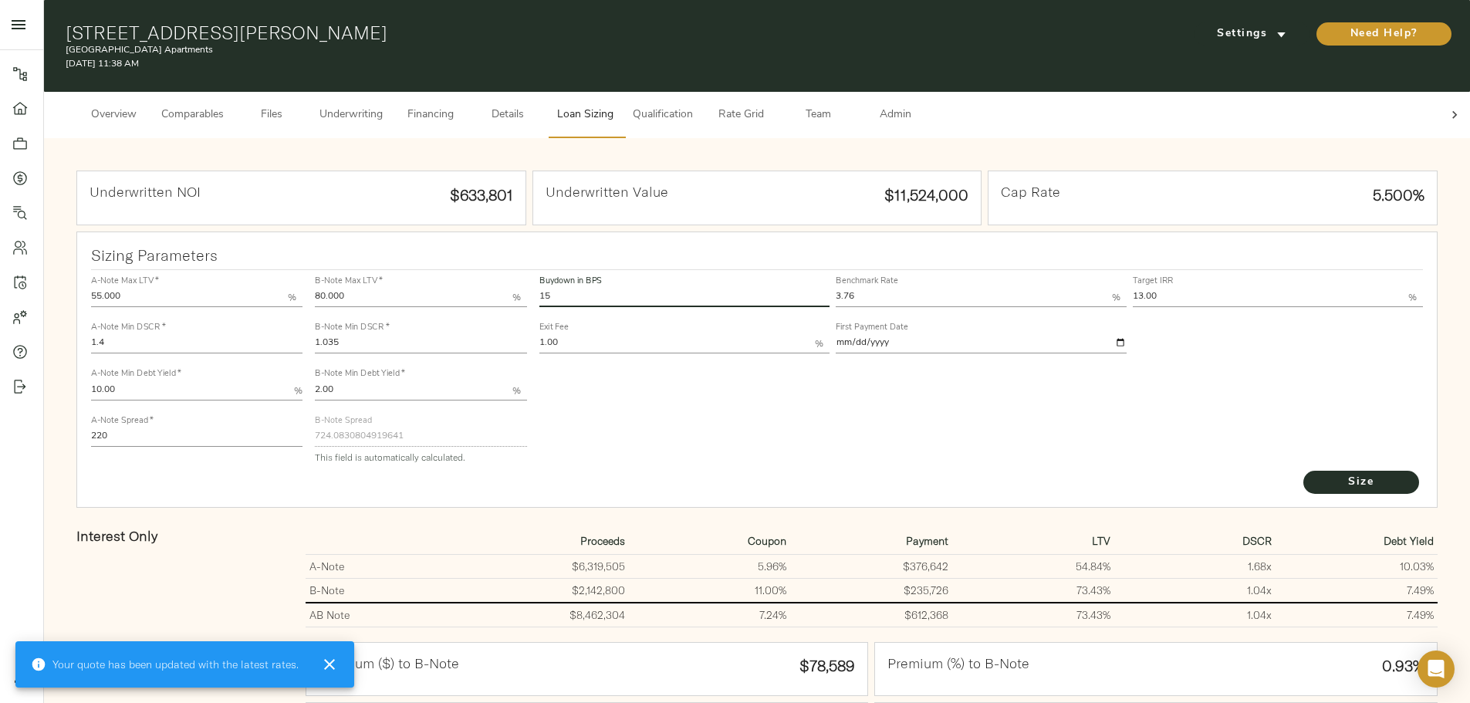
drag, startPoint x: 663, startPoint y: 269, endPoint x: 472, endPoint y: 269, distance: 190.6
click at [472, 269] on div "A-Note Max LTV   * 55.000 % A-Note Min DSCR   * 1.4 A-Note Min Debt Yield   * 1…" at bounding box center [757, 369] width 1345 height 211
type input "0"
click at [1303, 471] on button "Size" at bounding box center [1361, 482] width 116 height 23
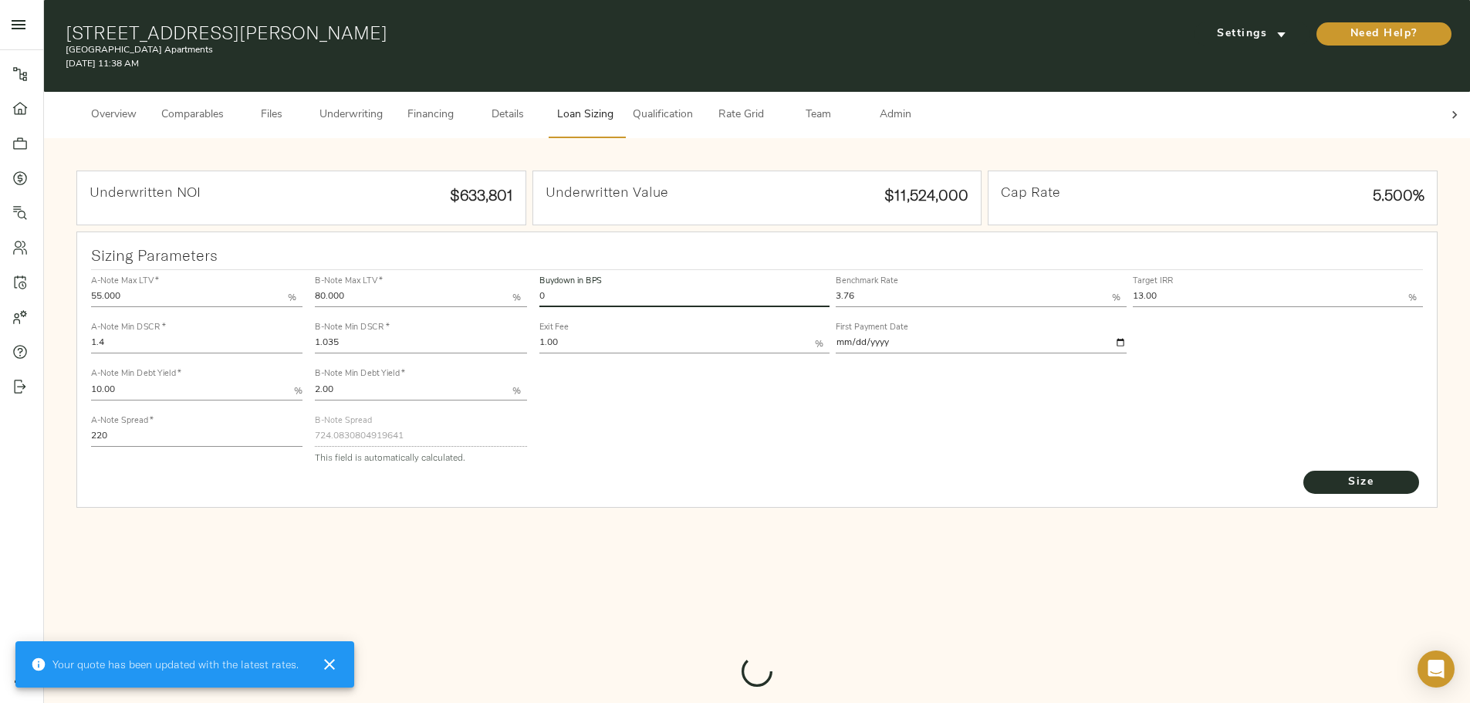
type input "820"
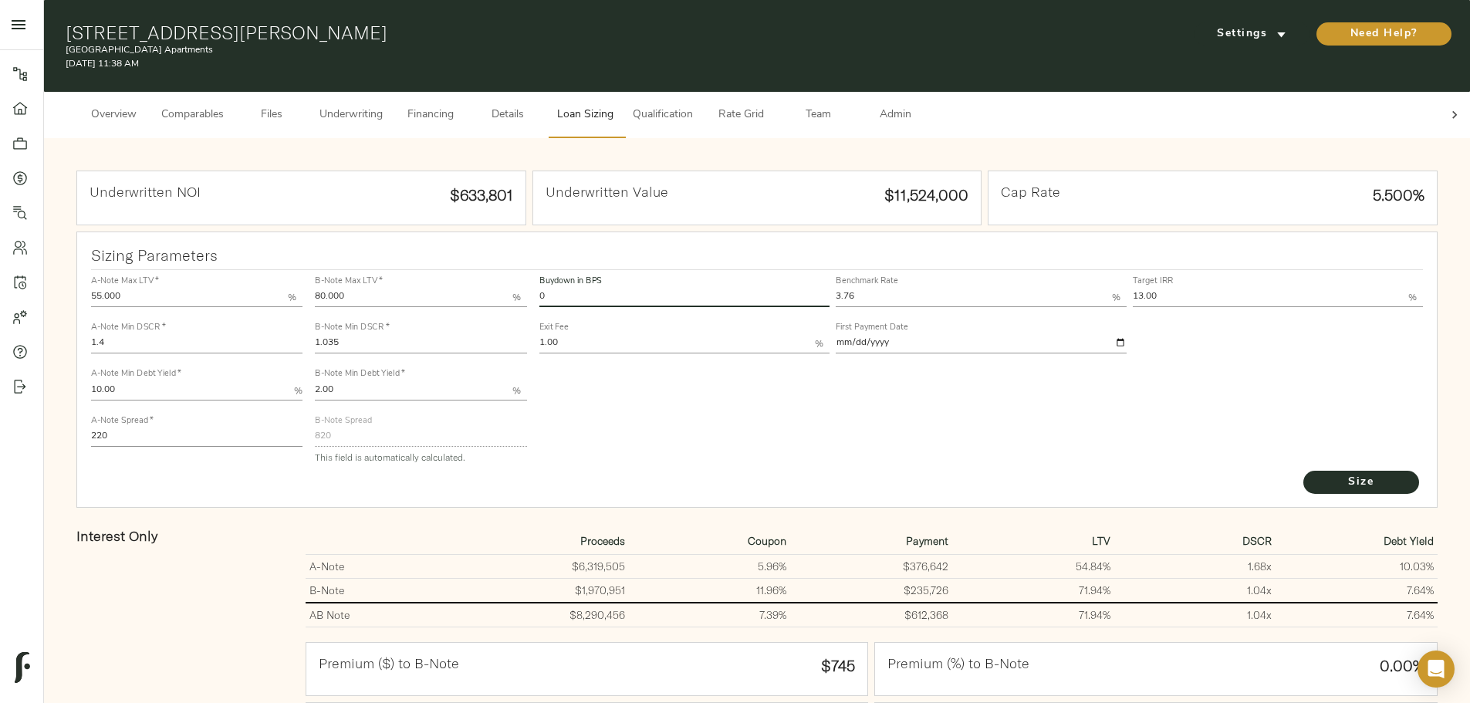
drag, startPoint x: 651, startPoint y: 275, endPoint x: 436, endPoint y: 287, distance: 215.6
click at [436, 287] on div "A-Note Max LTV   * 55.000 % A-Note Min DSCR   * 1.4 A-Note Min Debt Yield   * 1…" at bounding box center [757, 369] width 1345 height 211
type input "15"
click at [1303, 471] on button "Size" at bounding box center [1361, 482] width 116 height 23
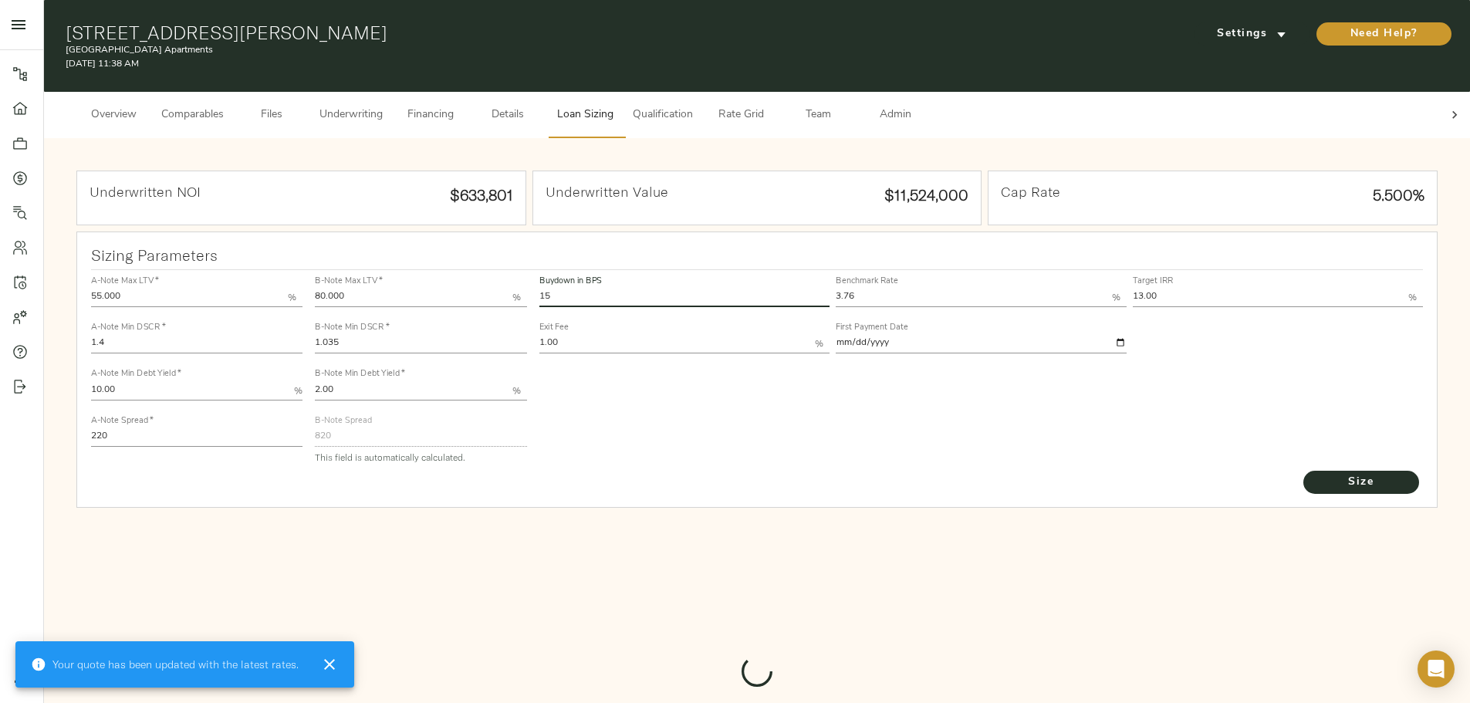
type input "724.0830804919641"
